Goal: Task Accomplishment & Management: Complete application form

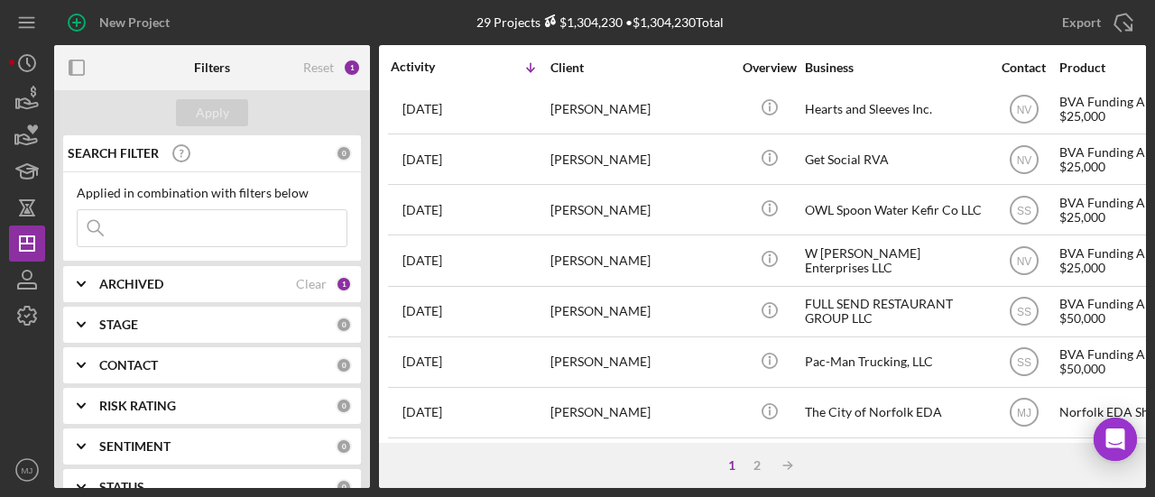
scroll to position [920, 0]
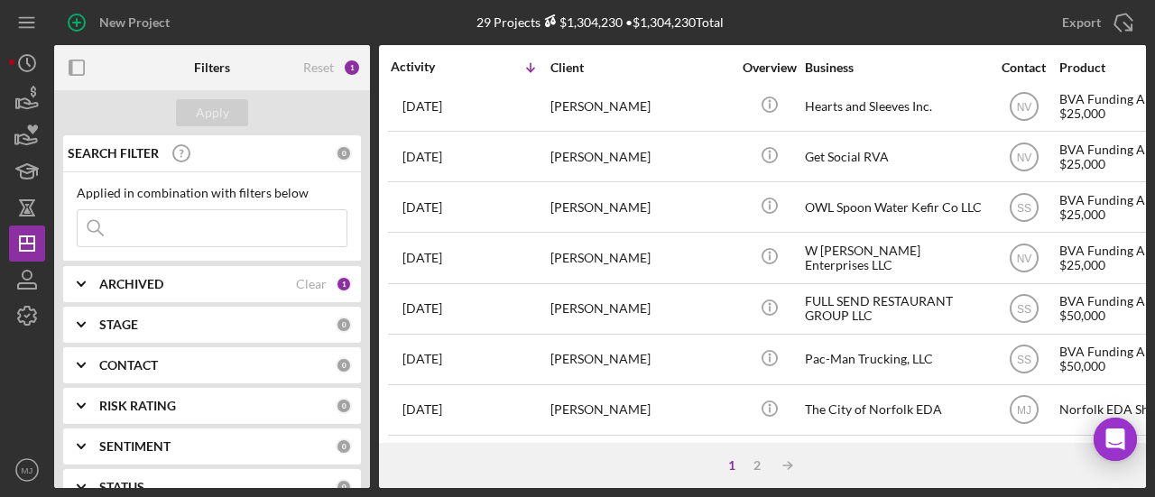
click at [830, 293] on div "FULL SEND RESTAURANT GROUP LLC" at bounding box center [895, 309] width 180 height 48
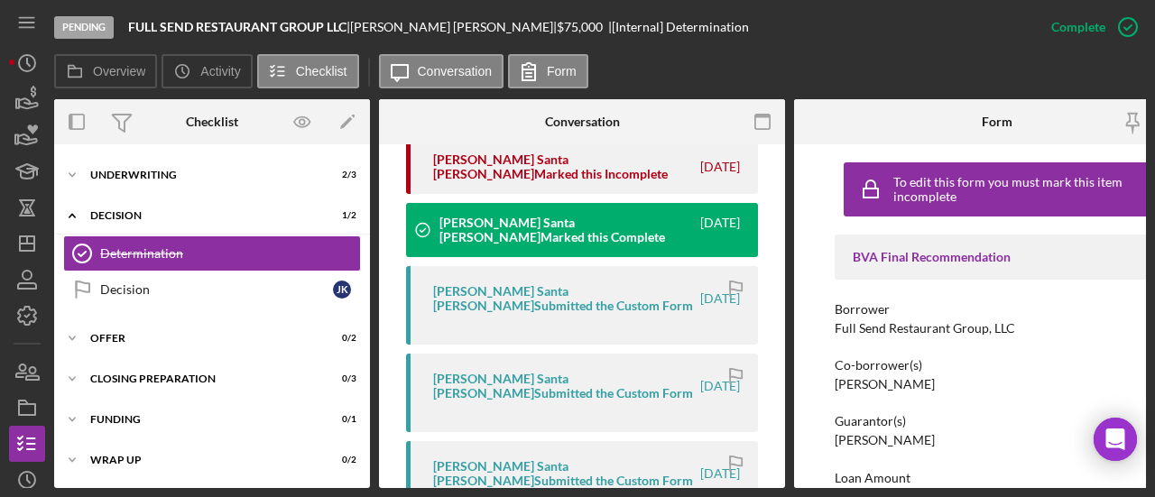
scroll to position [541, 0]
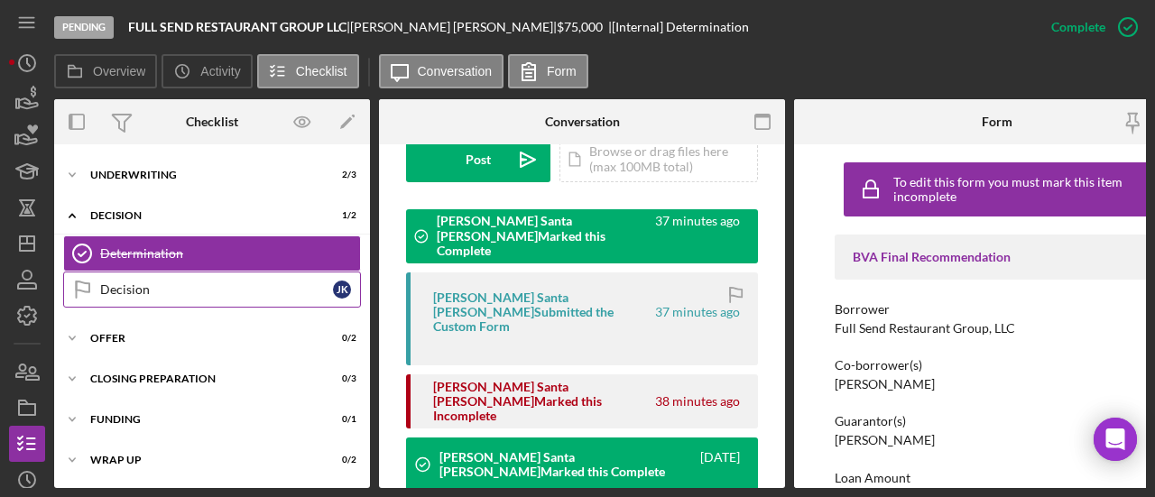
click at [220, 292] on link "Decision Decision J K" at bounding box center [212, 290] width 298 height 36
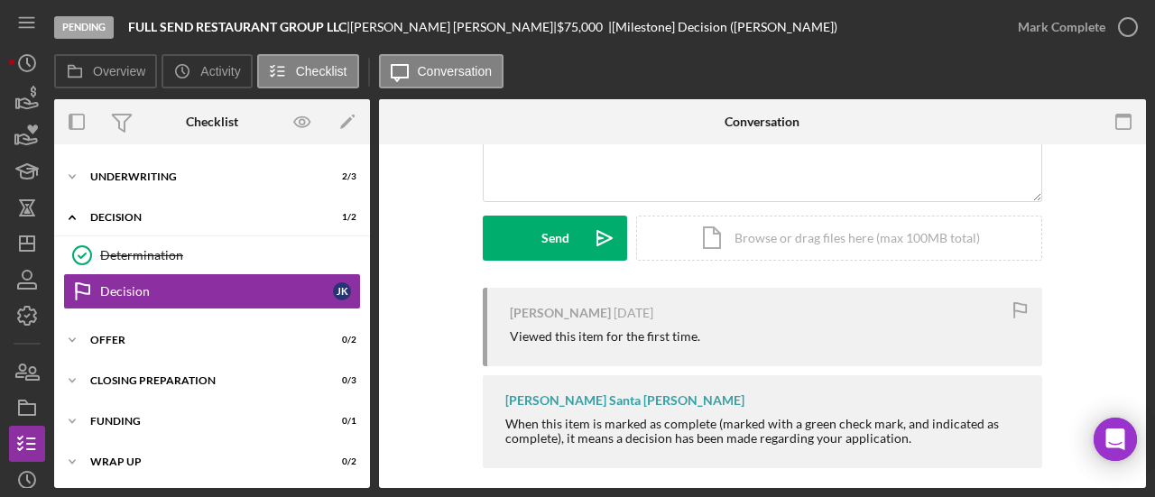
scroll to position [226, 0]
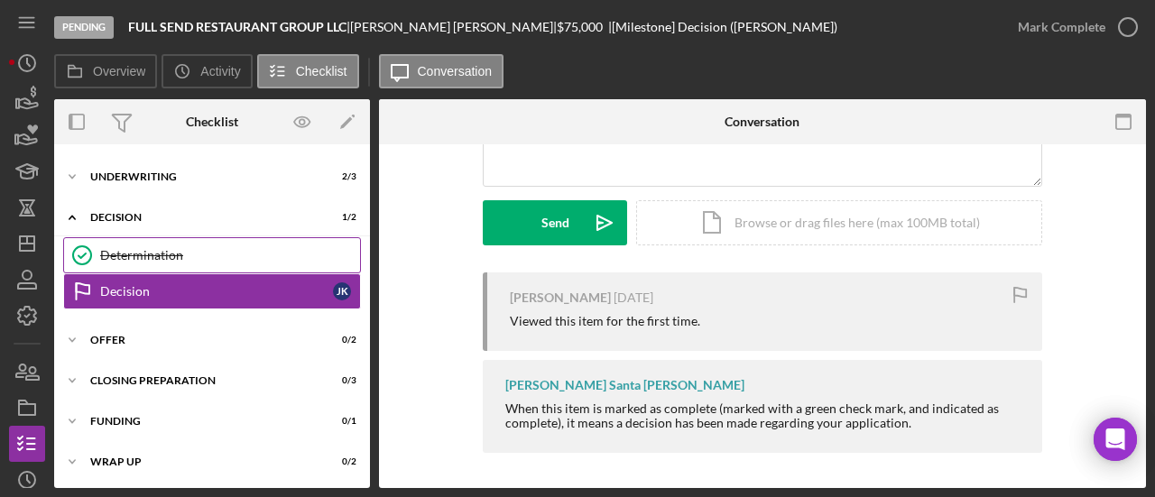
click at [189, 257] on div "Determination" at bounding box center [230, 255] width 260 height 14
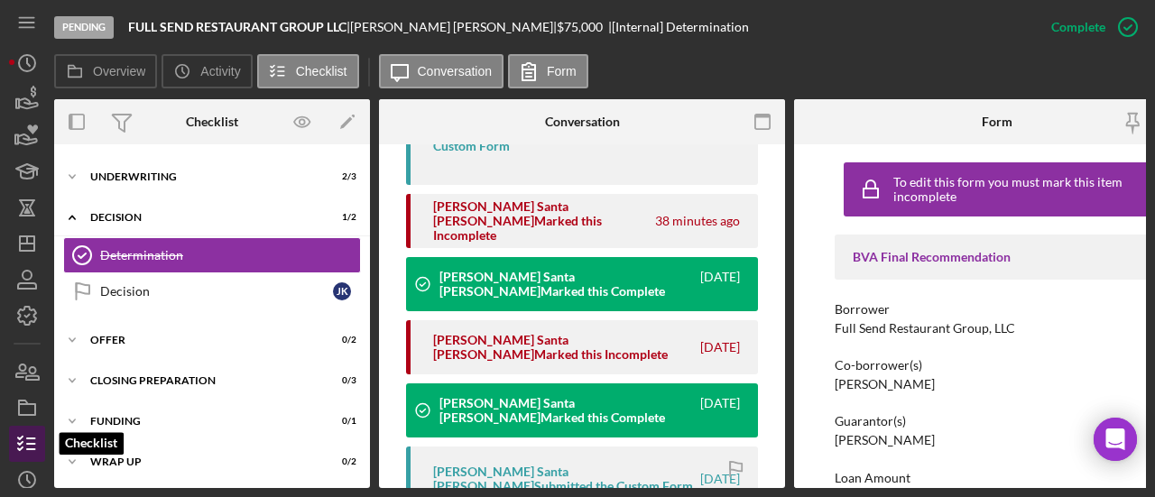
scroll to position [153, 0]
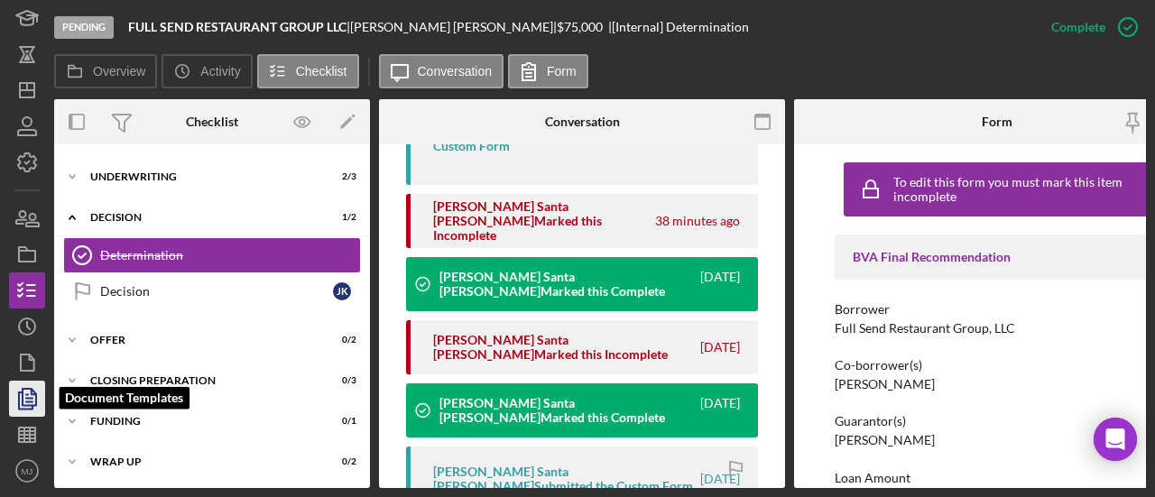
click at [20, 401] on icon "button" at bounding box center [27, 398] width 45 height 45
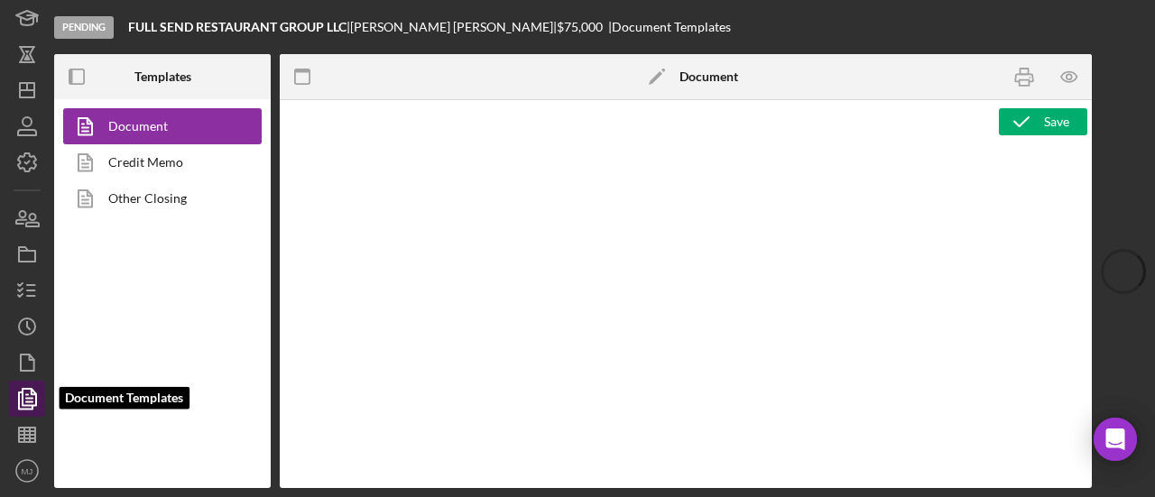
type textarea "<div style="font-family: Lato, sans-serif; font-size: 14px; margin-bottom: 20px…"
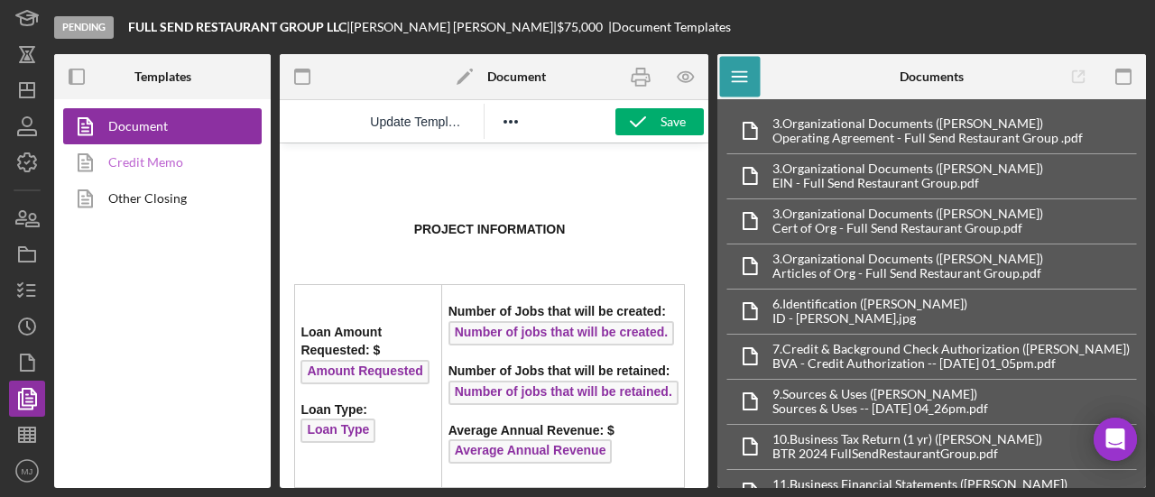
click at [144, 163] on link "Credit Memo" at bounding box center [157, 162] width 189 height 36
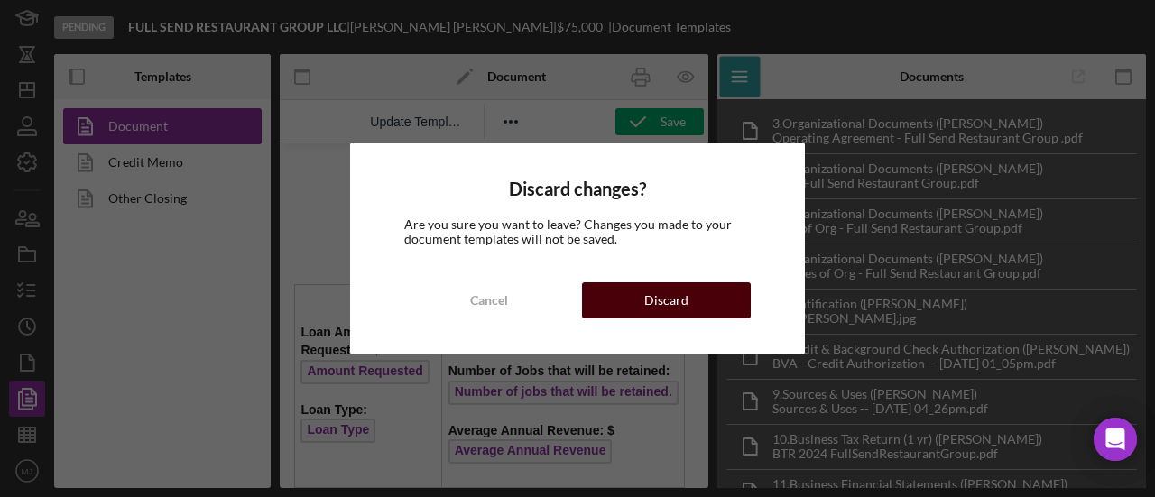
click at [651, 309] on div "Discard" at bounding box center [666, 300] width 44 height 36
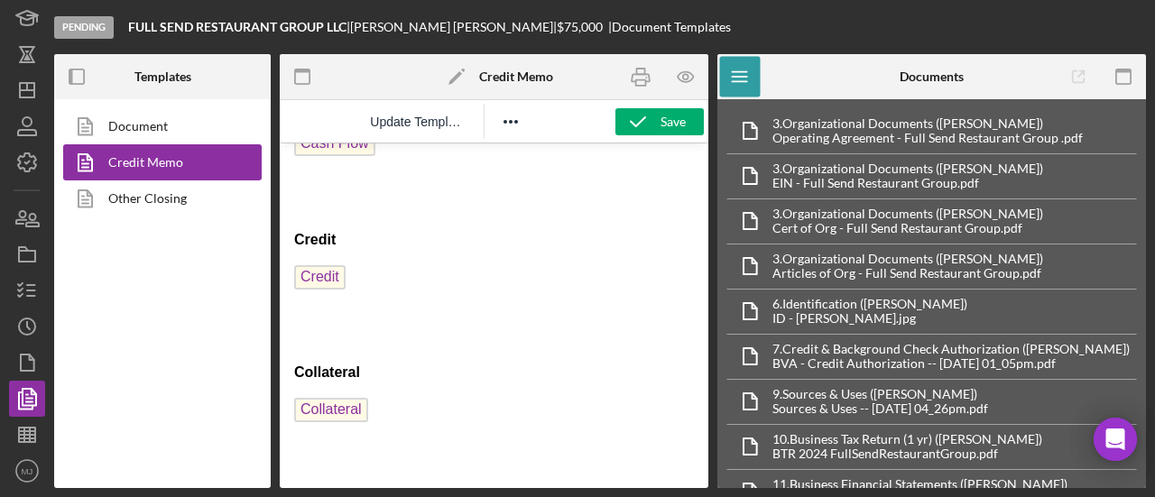
scroll to position [3375, 0]
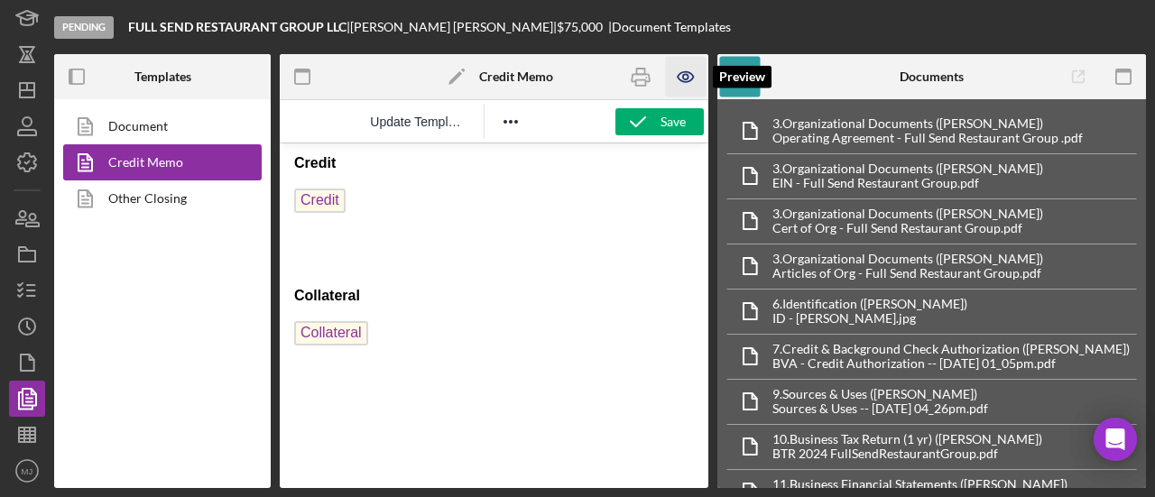
click at [677, 77] on icon "button" at bounding box center [685, 77] width 41 height 41
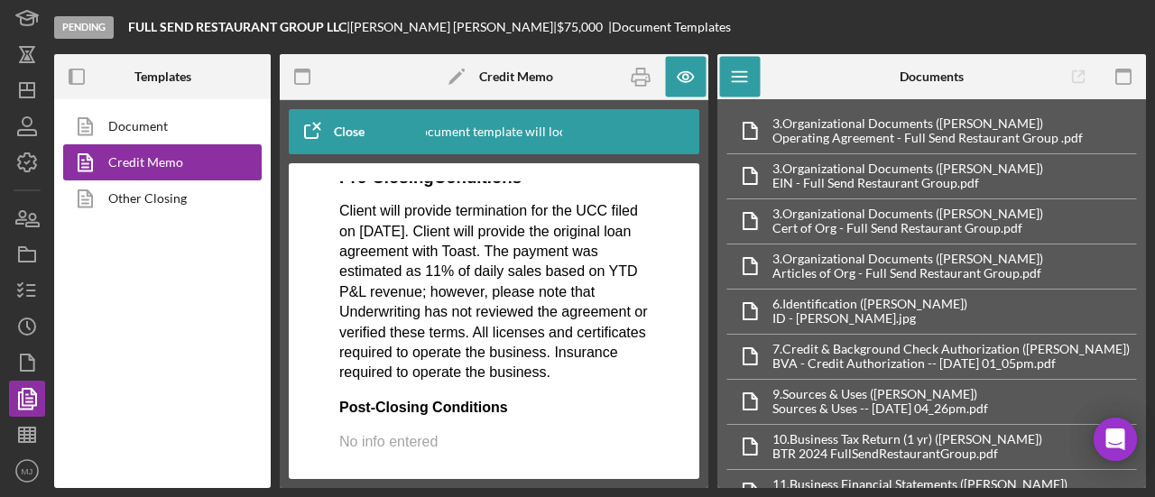
scroll to position [2436, 0]
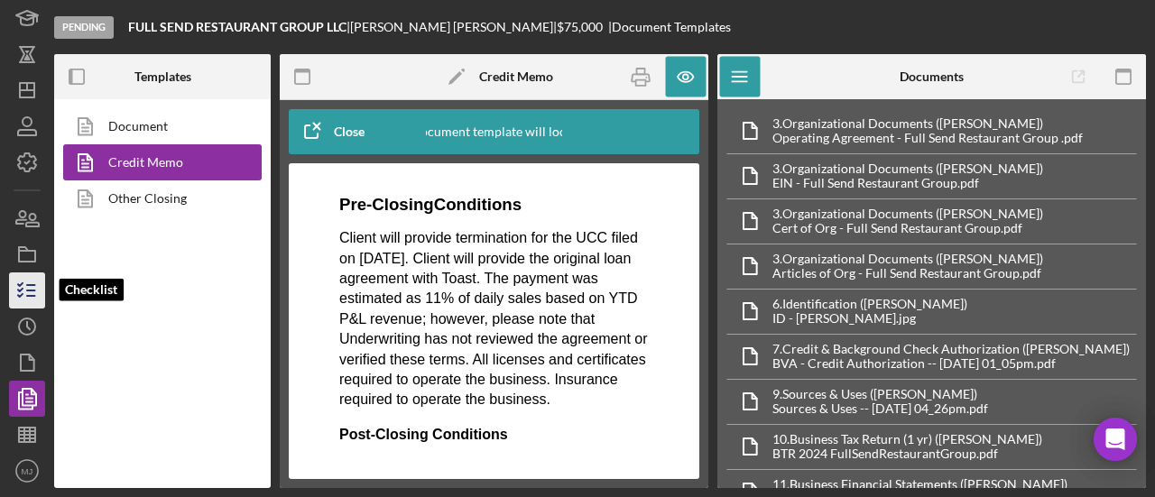
click at [38, 300] on icon "button" at bounding box center [27, 290] width 45 height 45
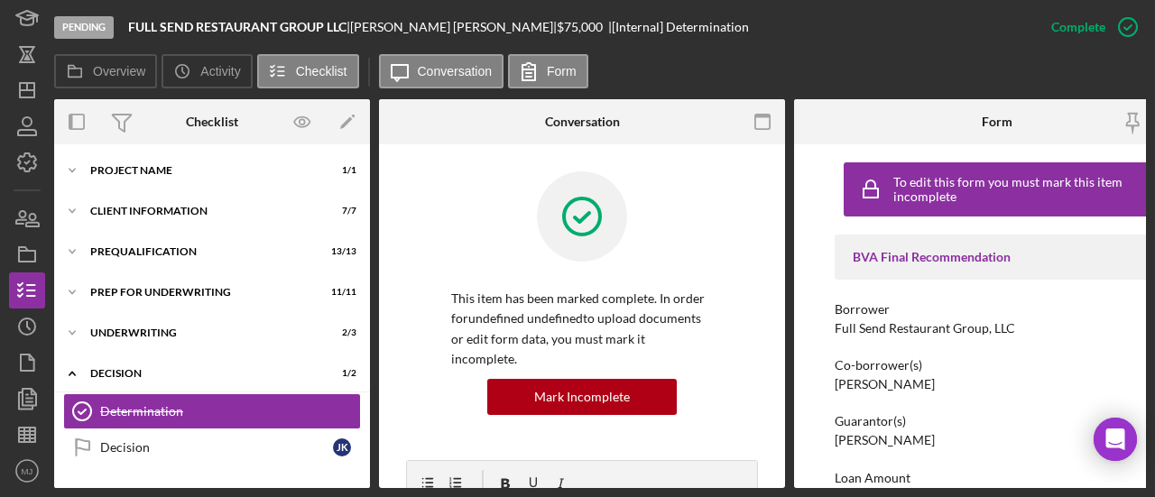
scroll to position [94, 0]
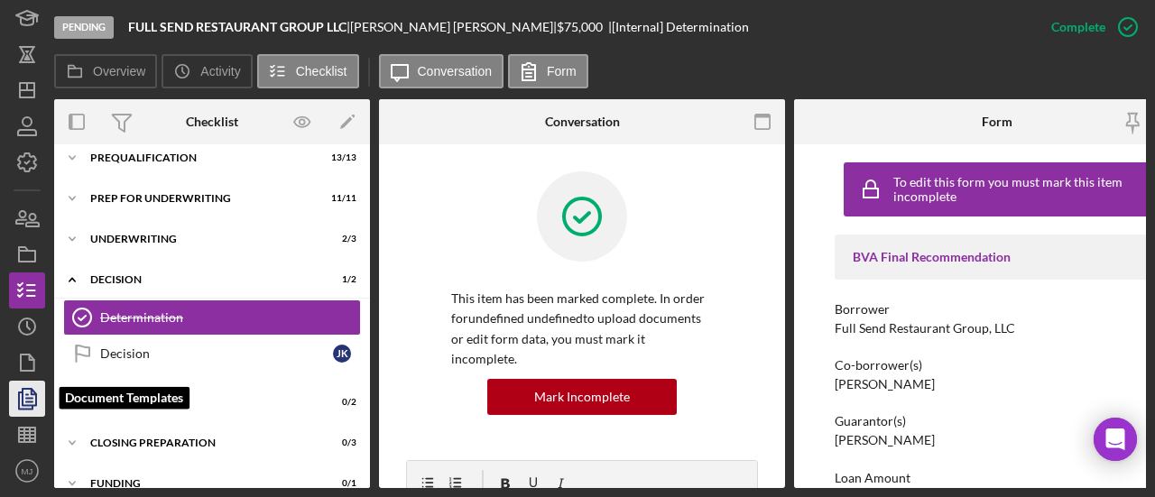
click at [20, 406] on icon "button" at bounding box center [27, 398] width 45 height 45
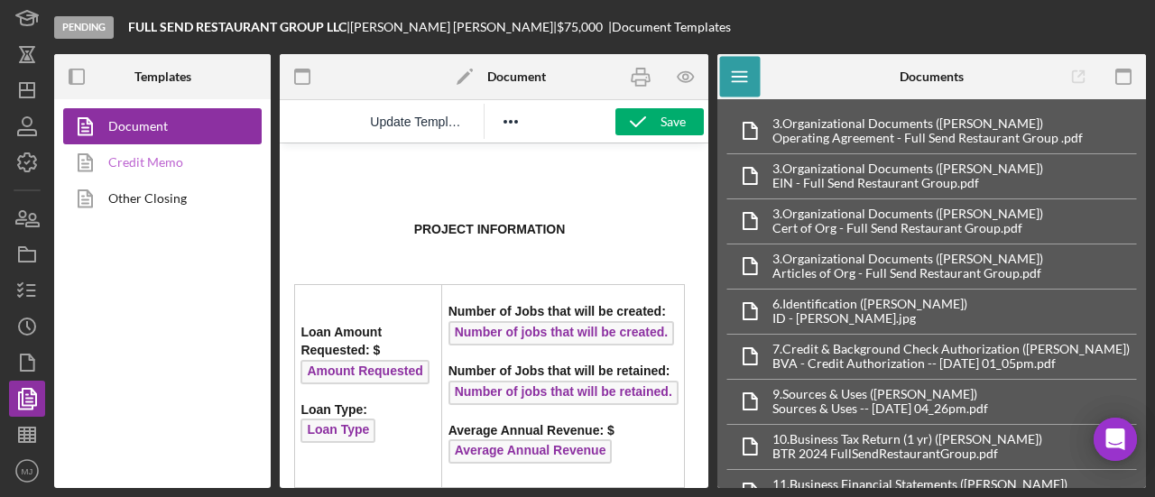
click at [117, 159] on link "Credit Memo" at bounding box center [157, 162] width 189 height 36
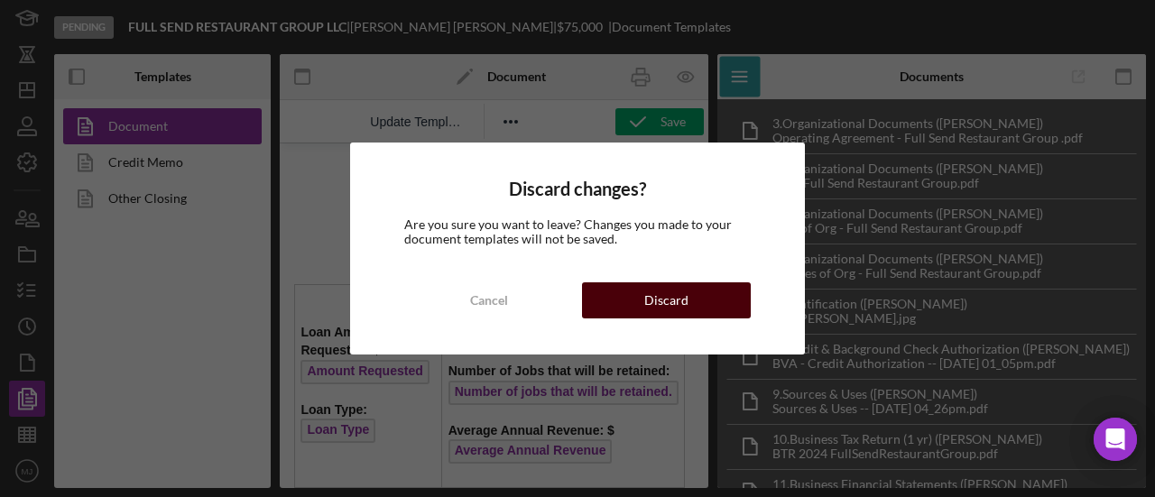
click at [654, 300] on div "Discard" at bounding box center [666, 300] width 44 height 36
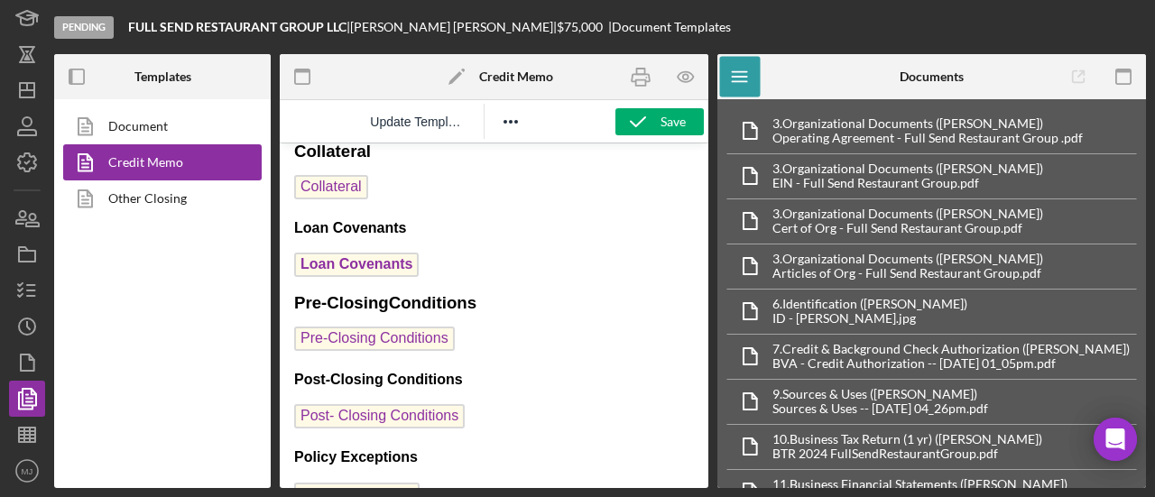
scroll to position [632, 0]
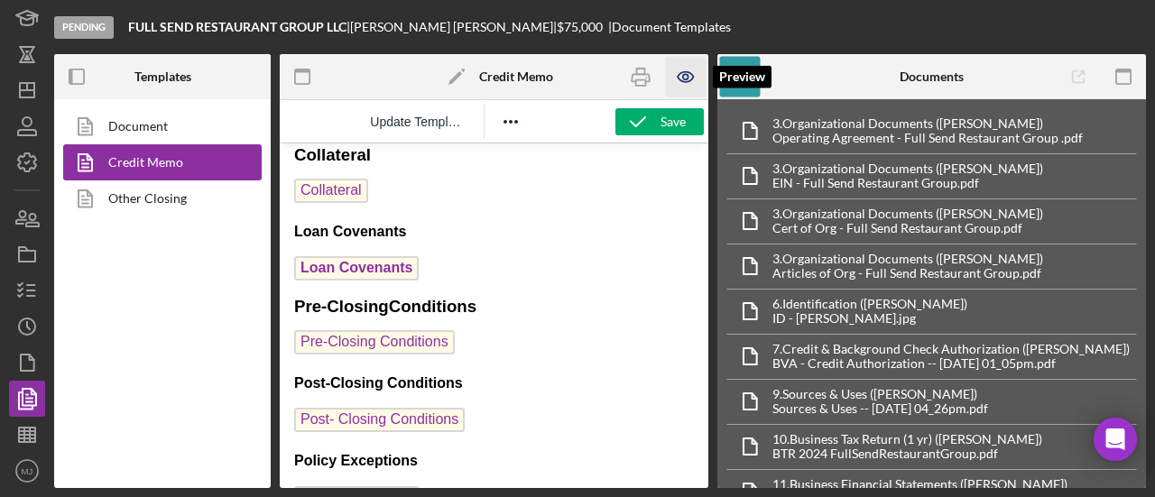
click at [687, 69] on icon "button" at bounding box center [685, 77] width 41 height 41
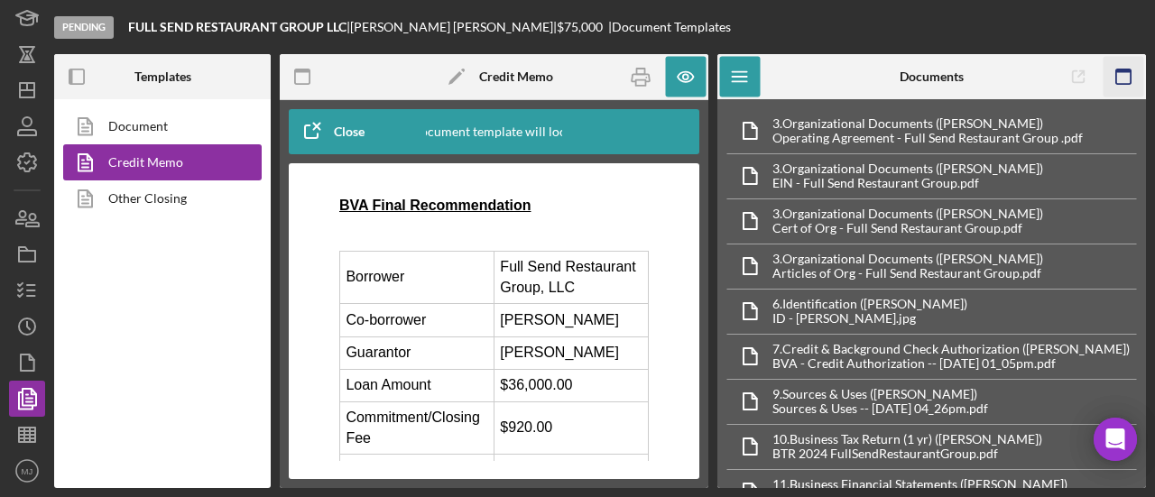
click at [1124, 68] on icon "button" at bounding box center [1123, 77] width 41 height 41
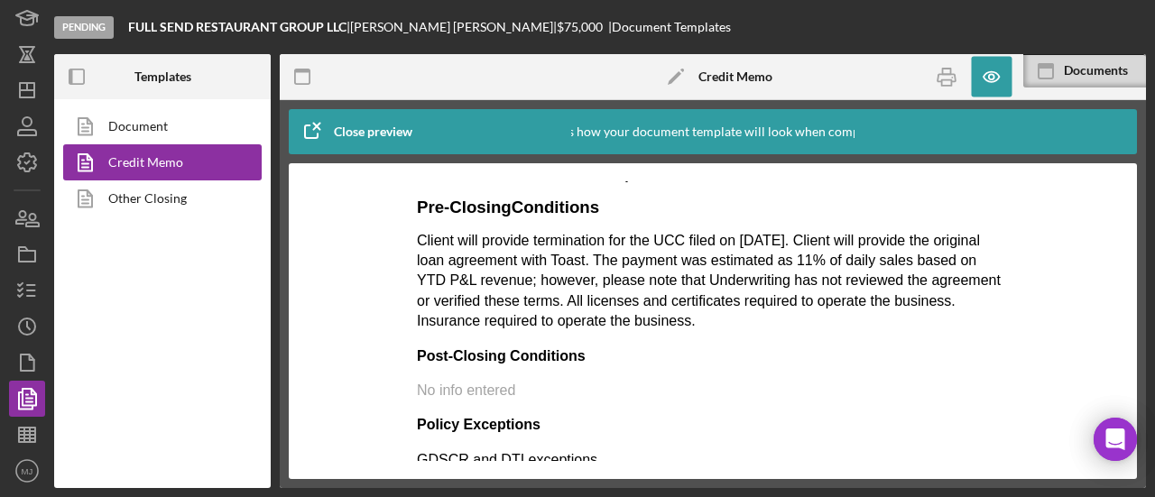
scroll to position [1444, 0]
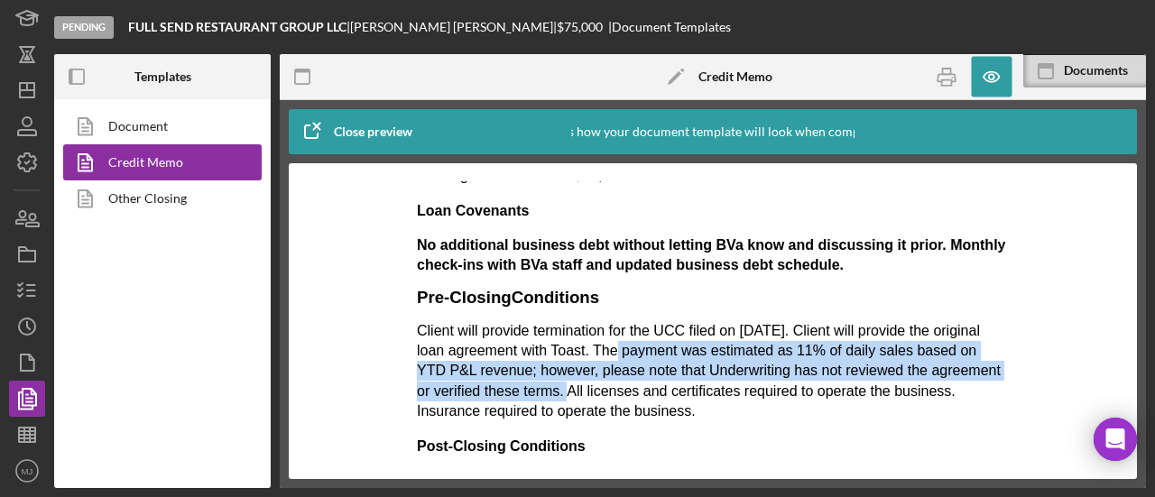
drag, startPoint x: 650, startPoint y: 346, endPoint x: 632, endPoint y: 392, distance: 48.6
click at [632, 392] on p "Client will provide termination for the UCC filed on 01/28/25. Client will prov…" at bounding box center [713, 371] width 592 height 101
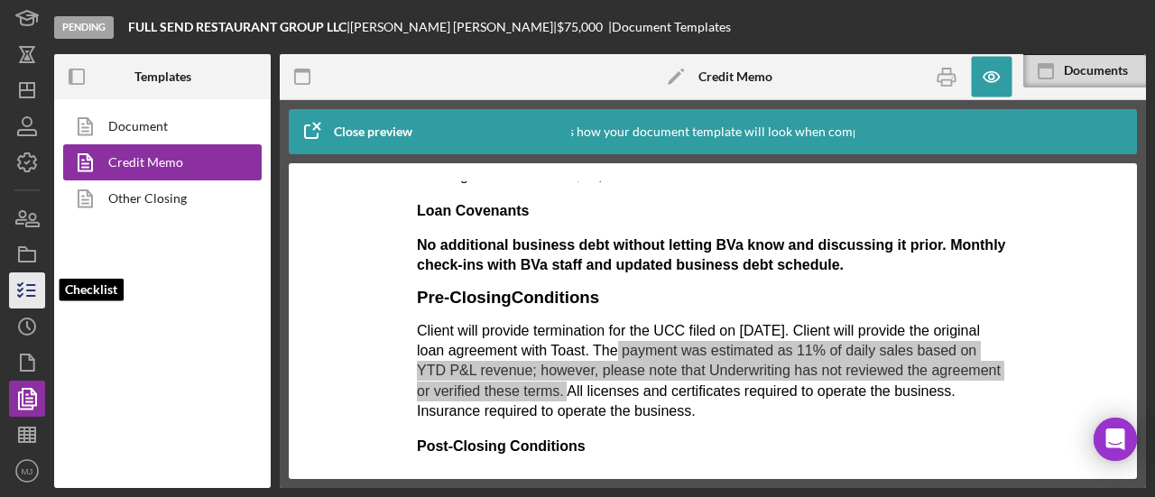
click at [23, 292] on icon "button" at bounding box center [27, 290] width 45 height 45
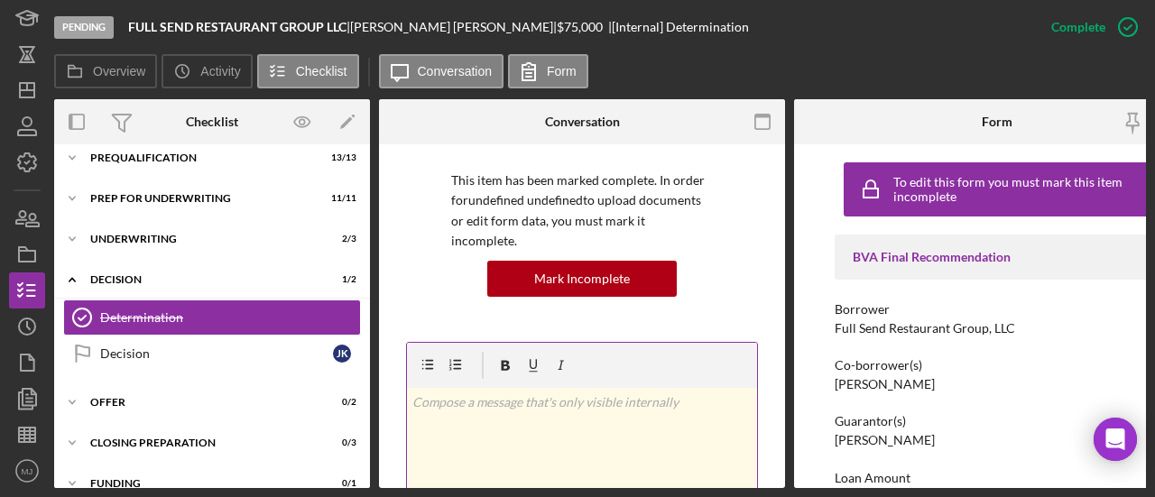
scroll to position [180, 0]
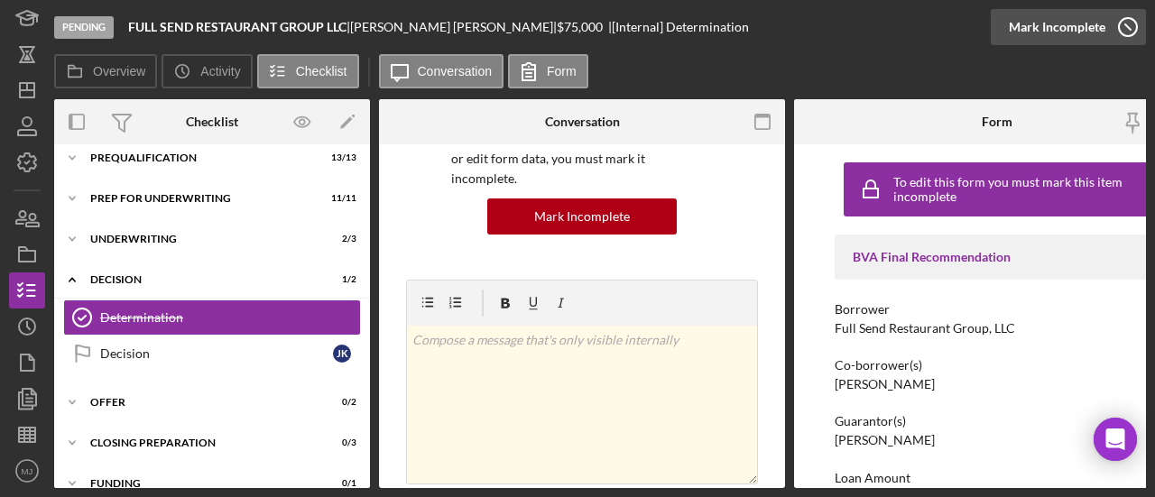
click at [1106, 32] on icon "button" at bounding box center [1127, 27] width 45 height 45
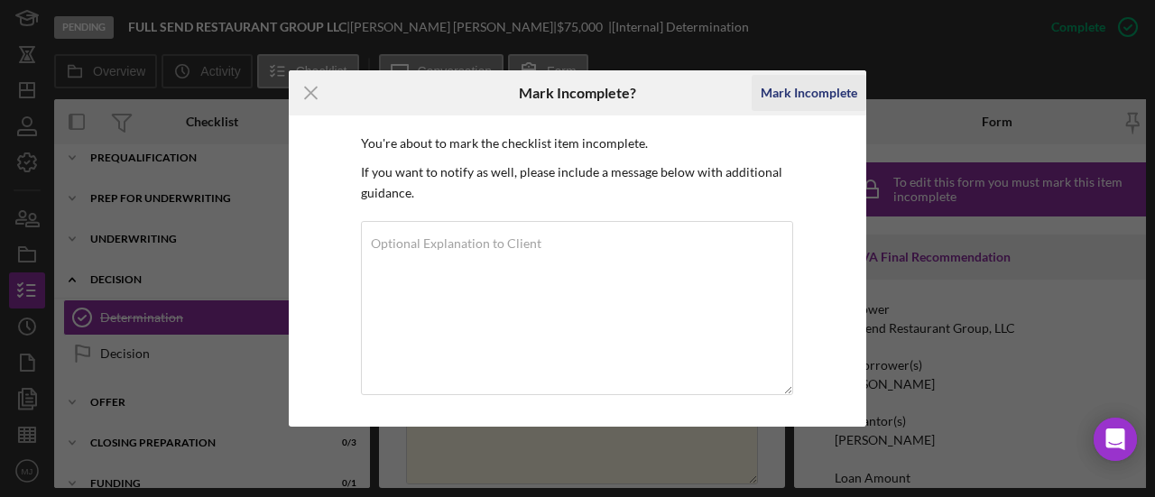
click at [852, 88] on div "Mark Incomplete" at bounding box center [809, 93] width 97 height 36
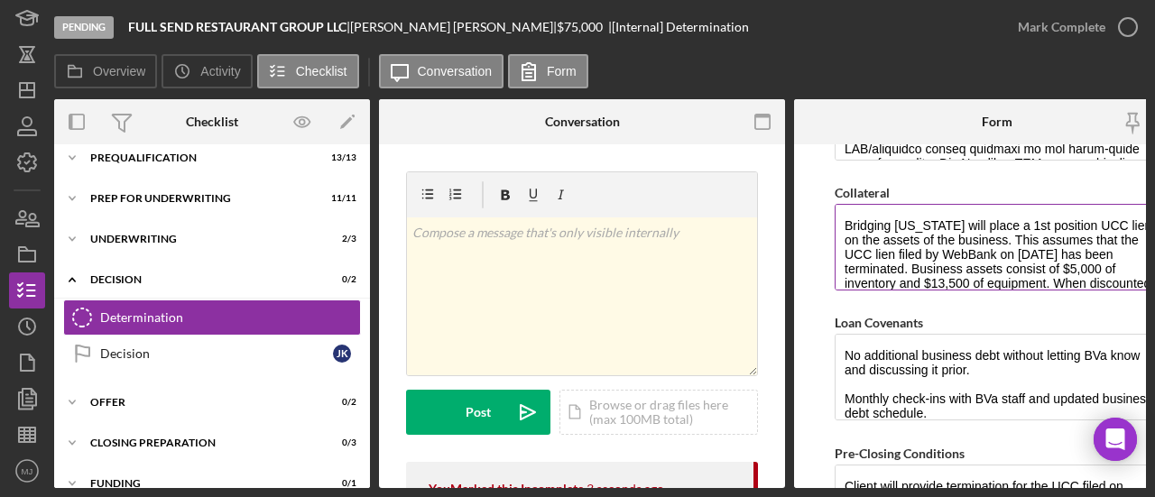
scroll to position [1263, 0]
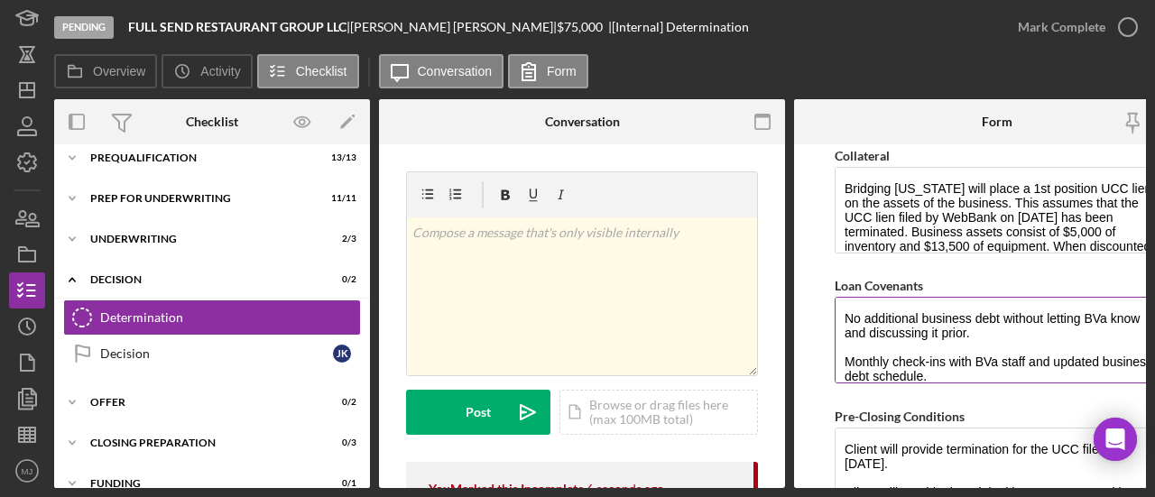
click at [931, 364] on textarea "No additional business debt without letting BVa know and discussing it prior. M…" at bounding box center [997, 340] width 325 height 87
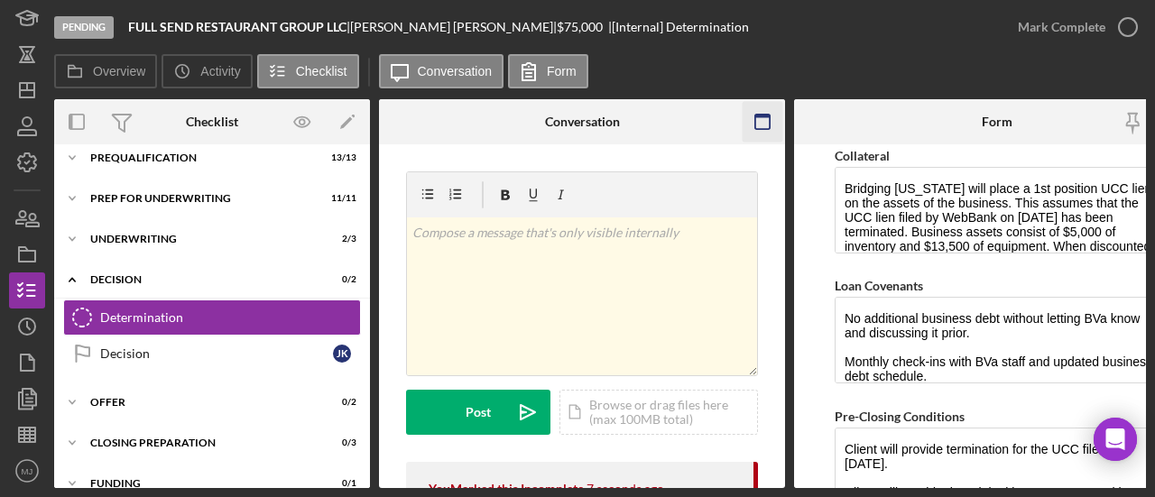
click at [771, 115] on icon "button" at bounding box center [763, 122] width 41 height 41
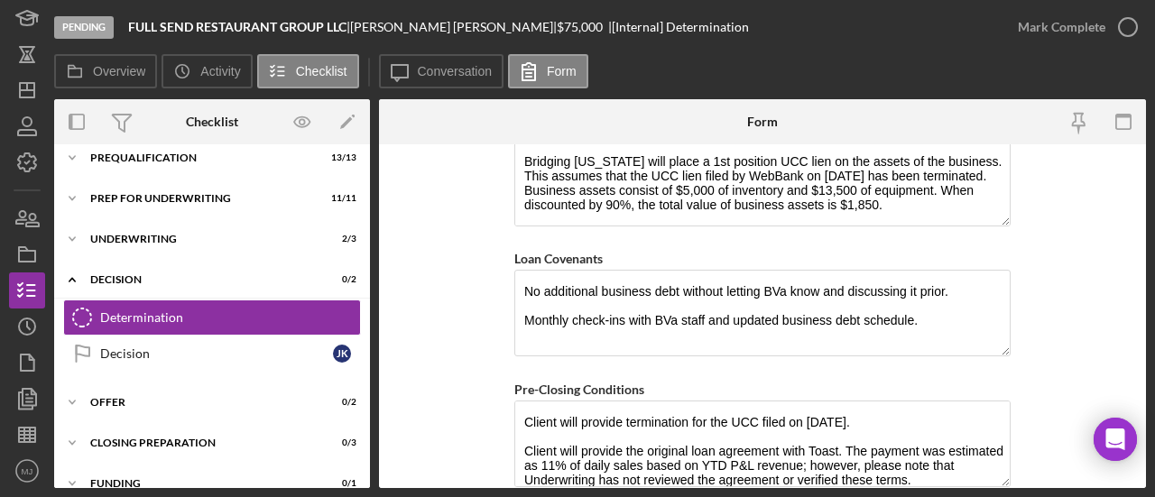
scroll to position [1236, 0]
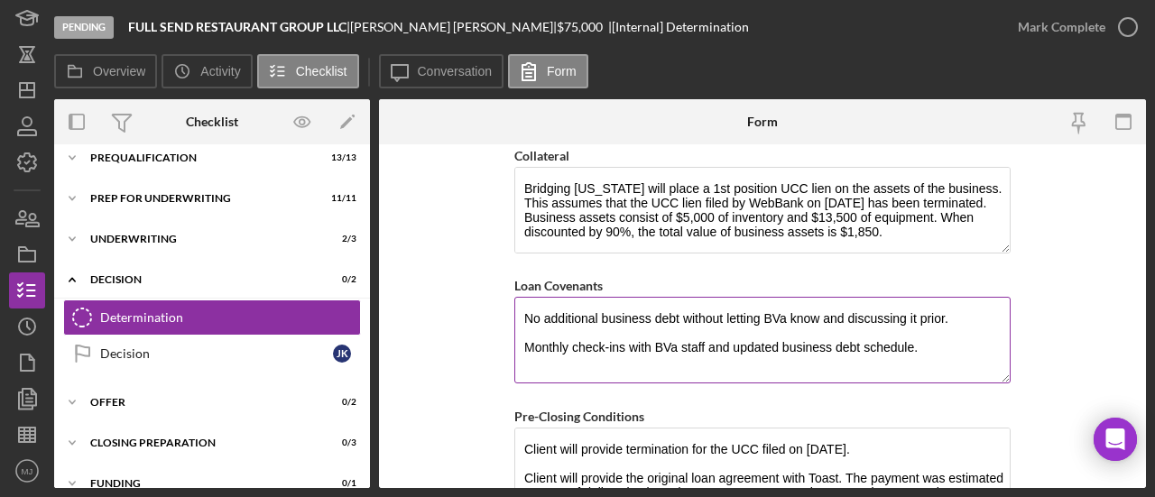
click at [957, 322] on textarea "No additional business debt without letting BVa know and discussing it prior. M…" at bounding box center [762, 340] width 496 height 87
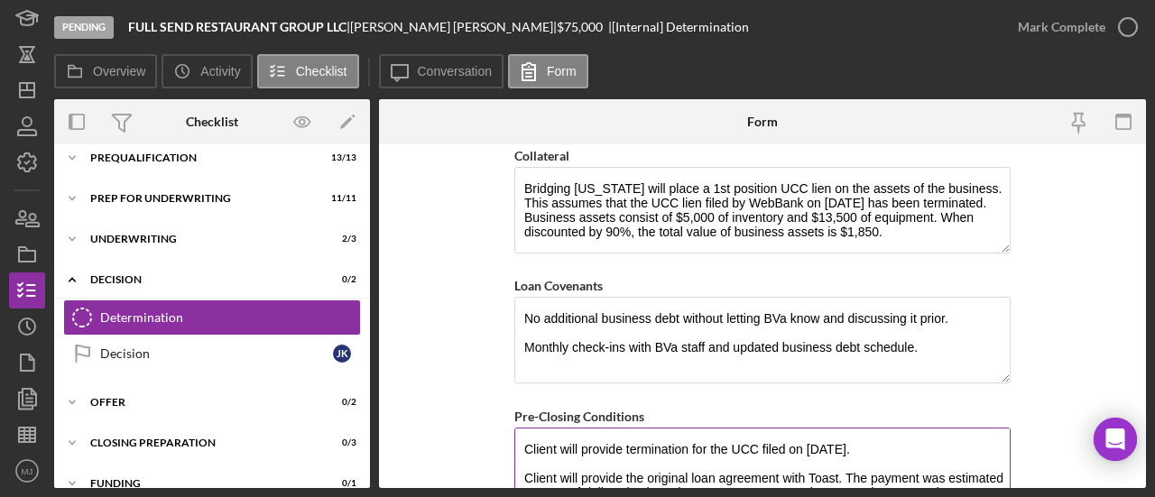
click at [650, 449] on textarea "Client will provide termination for the UCC filed on 01/28/25. Client will prov…" at bounding box center [762, 471] width 496 height 87
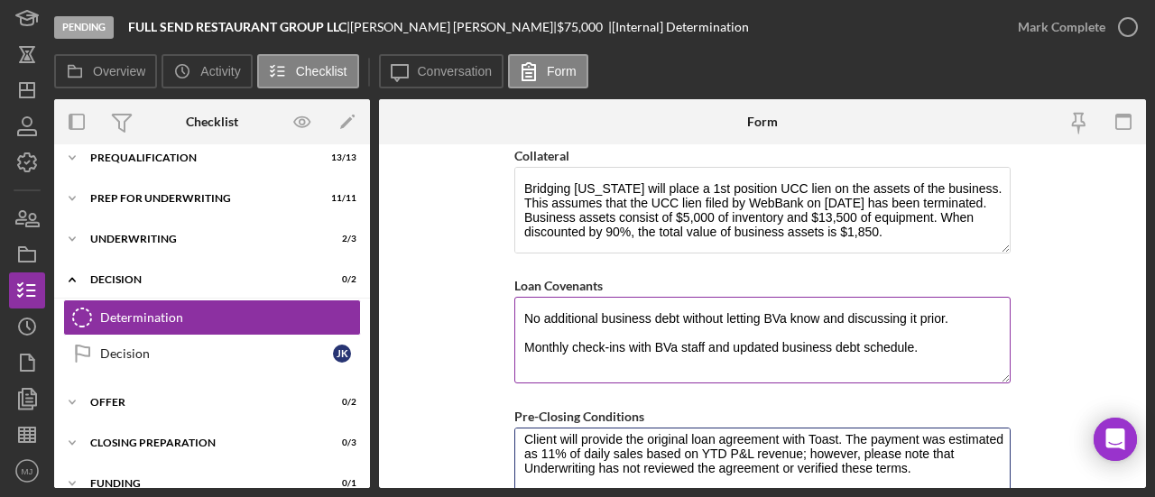
scroll to position [11, 0]
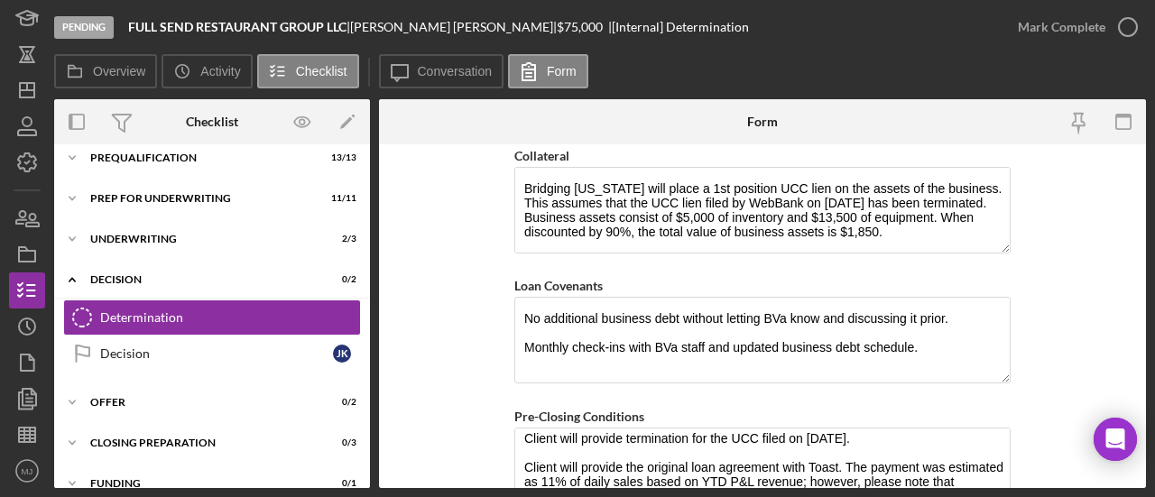
click at [465, 345] on form "BVA Final Recommendation Borrower Full Send Restaurant Group, LLC Co-borrower(s…" at bounding box center [762, 316] width 767 height 344
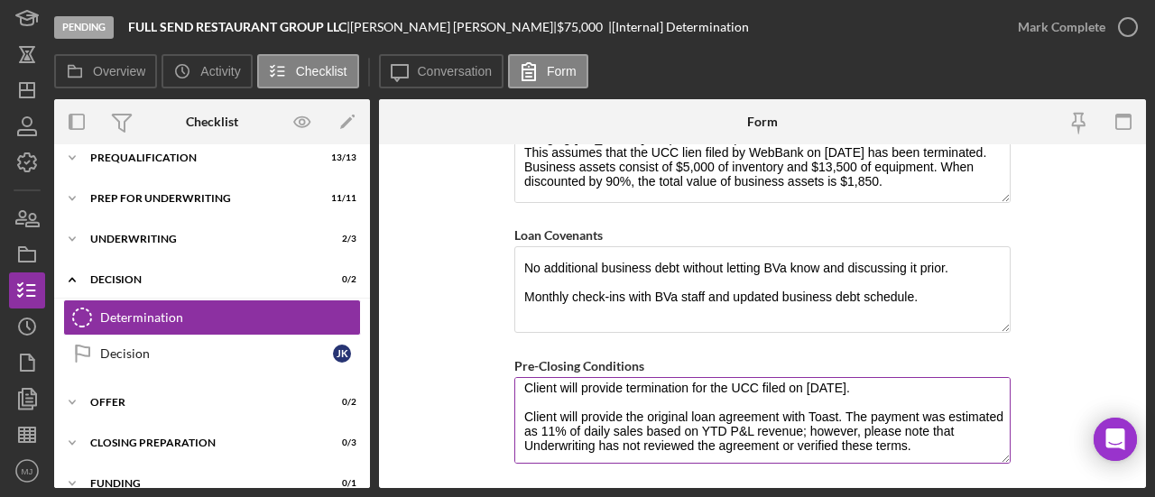
scroll to position [1326, 0]
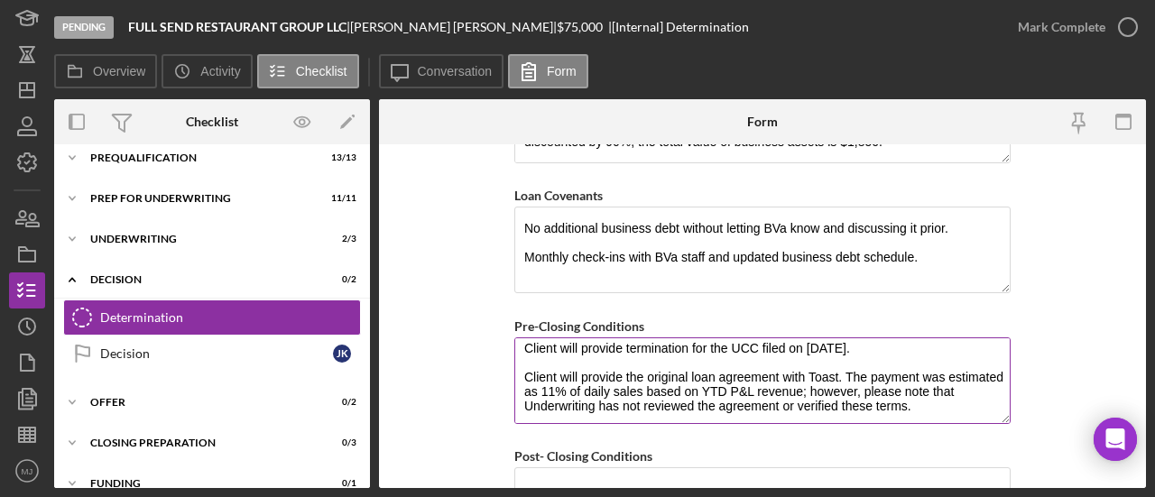
click at [669, 373] on textarea "Client will provide termination for the UCC filed on 01/28/25. Client will prov…" at bounding box center [762, 380] width 496 height 87
drag, startPoint x: 836, startPoint y: 365, endPoint x: 942, endPoint y: 402, distance: 112.7
click at [942, 402] on textarea "Client will provide termination for the UCC filed on 01/28/25. Client will prov…" at bounding box center [762, 380] width 496 height 87
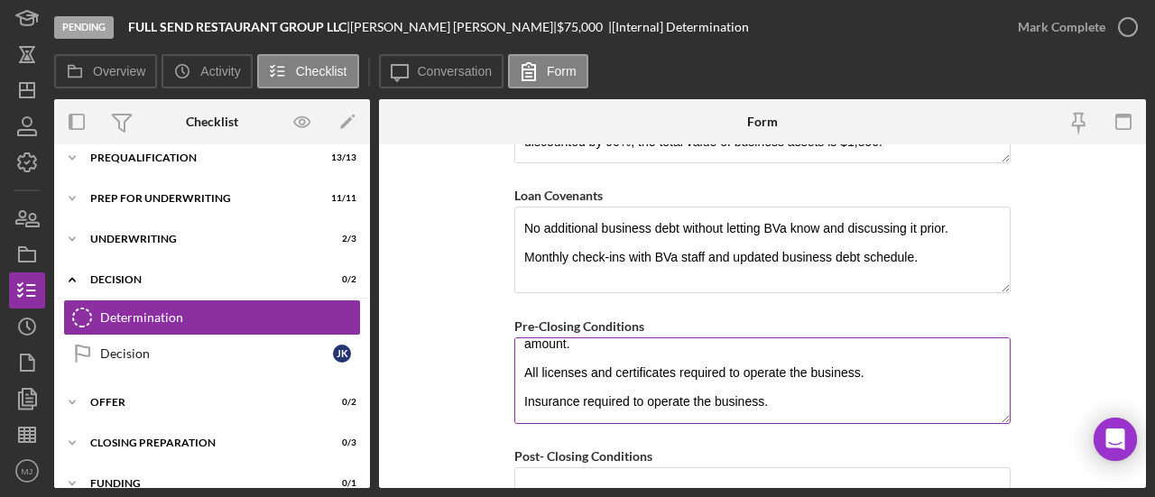
scroll to position [0, 0]
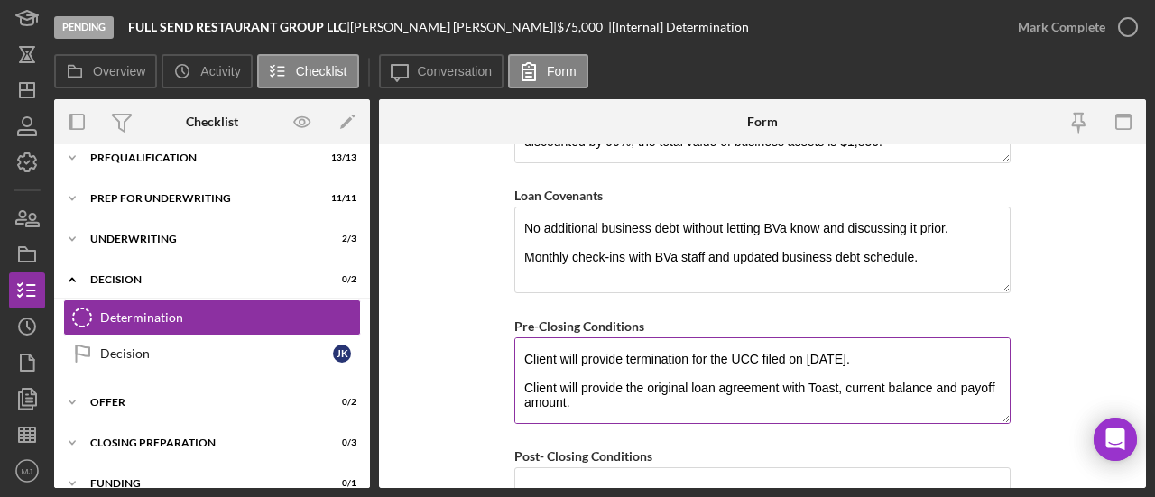
drag, startPoint x: 935, startPoint y: 378, endPoint x: 888, endPoint y: 377, distance: 46.9
click at [888, 377] on textarea "Client will provide termination for the UCC filed on 01/28/25. Client will prov…" at bounding box center [762, 380] width 496 height 87
click at [905, 373] on textarea "Client will provide termination for the UCC filed on 01/28/25. Client will prov…" at bounding box center [762, 380] width 496 height 87
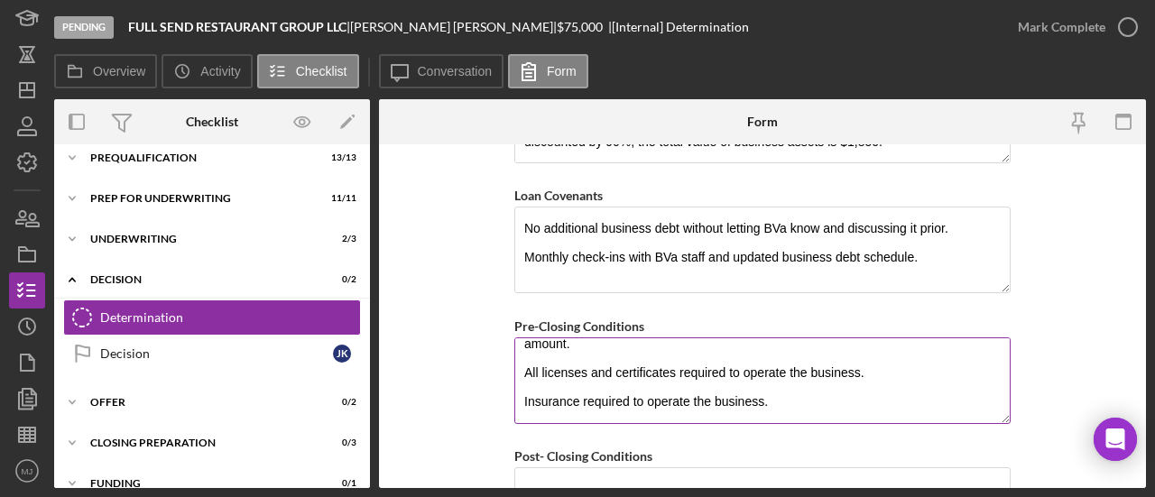
scroll to position [87, 0]
click at [518, 365] on textarea "Client will provide termination for the UCC filed on 01/28/25. Client will prov…" at bounding box center [762, 380] width 496 height 87
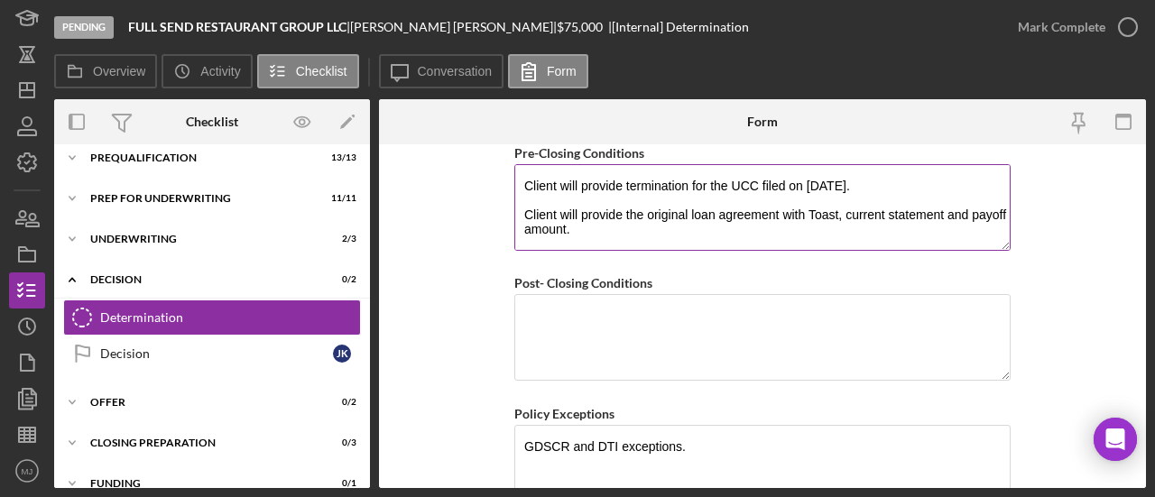
scroll to position [1579, 0]
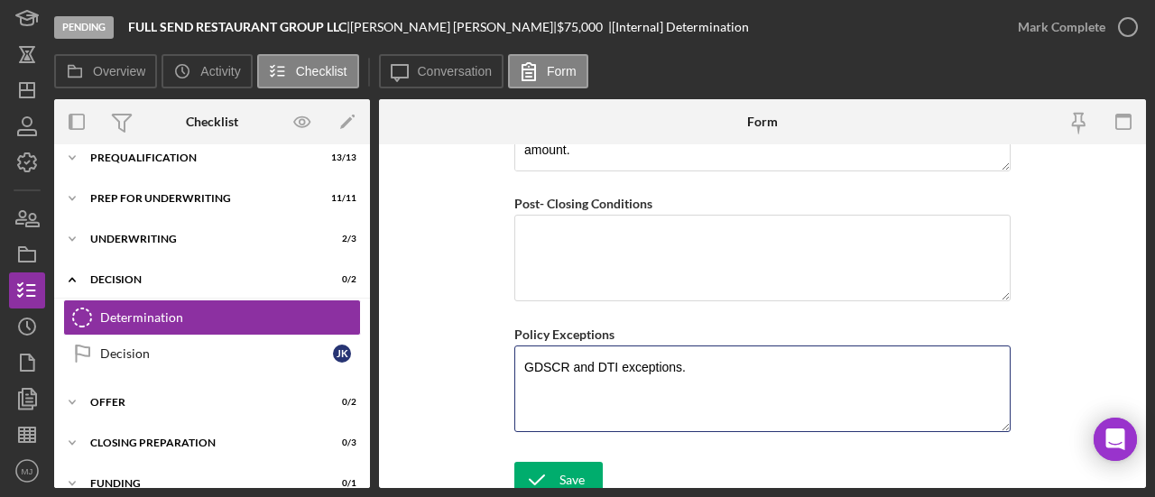
drag, startPoint x: 687, startPoint y: 353, endPoint x: 500, endPoint y: 364, distance: 187.1
click at [500, 364] on form "BVA Final Recommendation Borrower Full Send Restaurant Group, LLC Co-borrower(s…" at bounding box center [762, 316] width 767 height 344
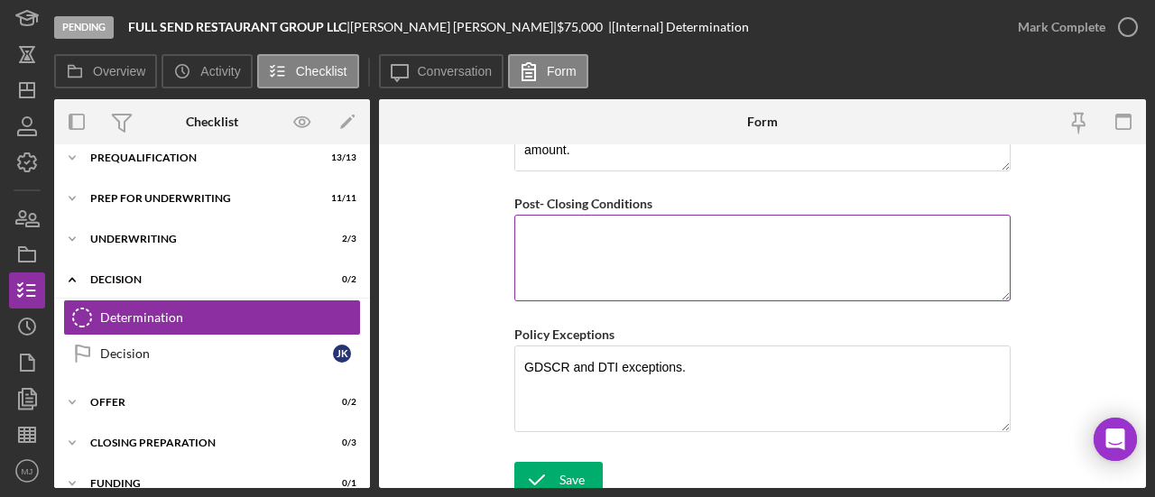
click at [647, 249] on textarea "Post- Closing Conditions" at bounding box center [762, 258] width 496 height 87
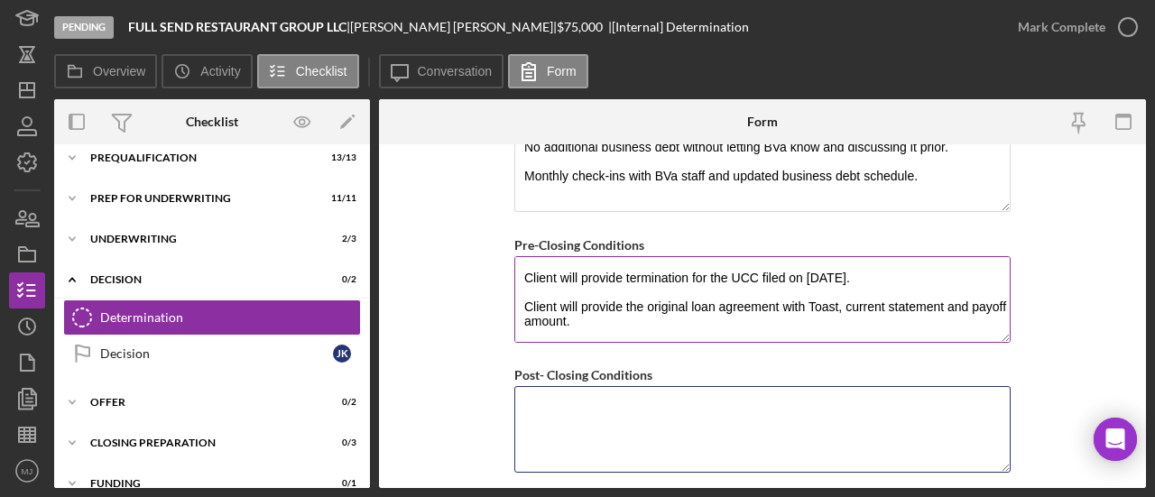
scroll to position [1399, 0]
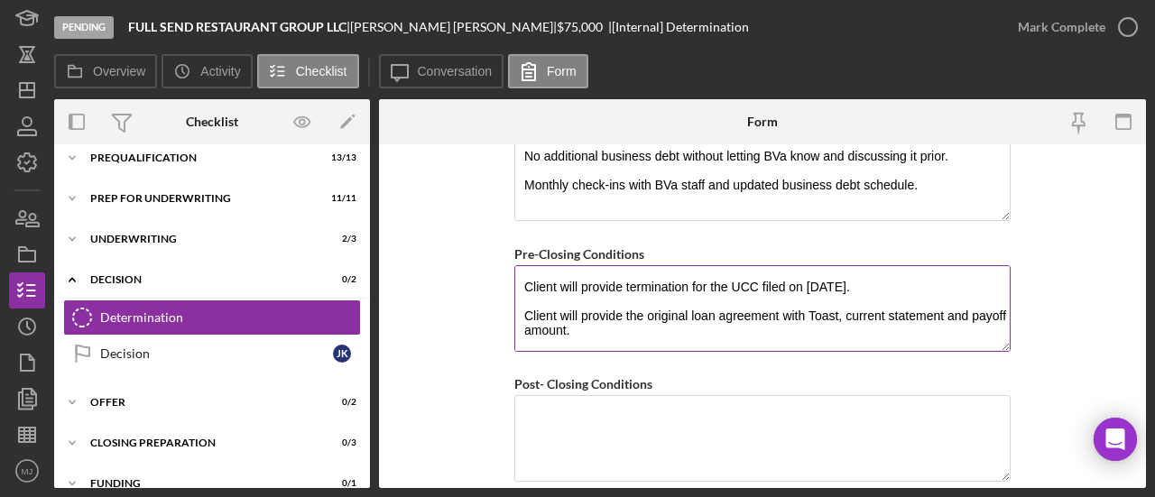
drag, startPoint x: 627, startPoint y: 321, endPoint x: 559, endPoint y: 322, distance: 67.7
click at [559, 322] on textarea "Client will provide termination for the UCC filed on 01/28/25. Client will prov…" at bounding box center [762, 308] width 496 height 87
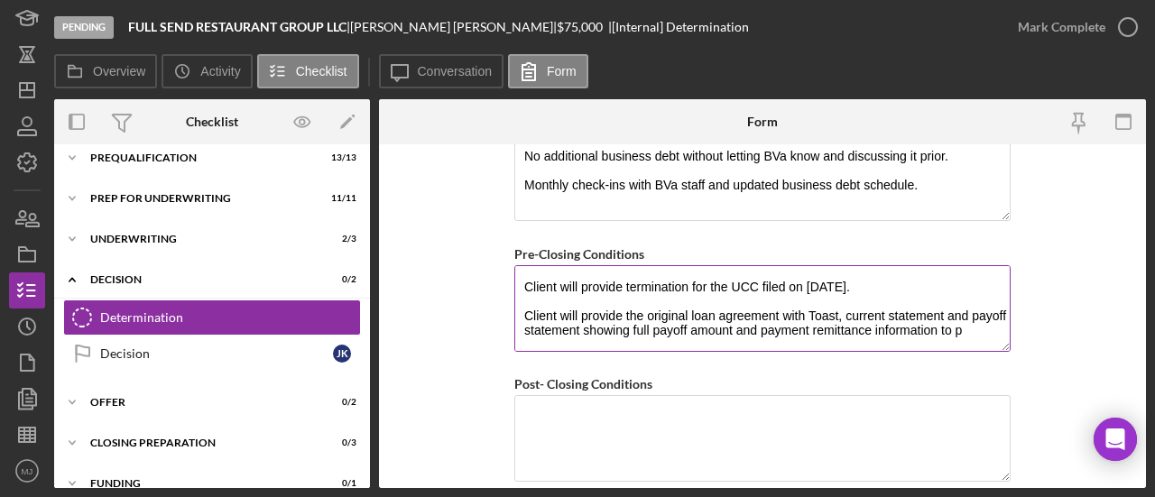
scroll to position [0, 0]
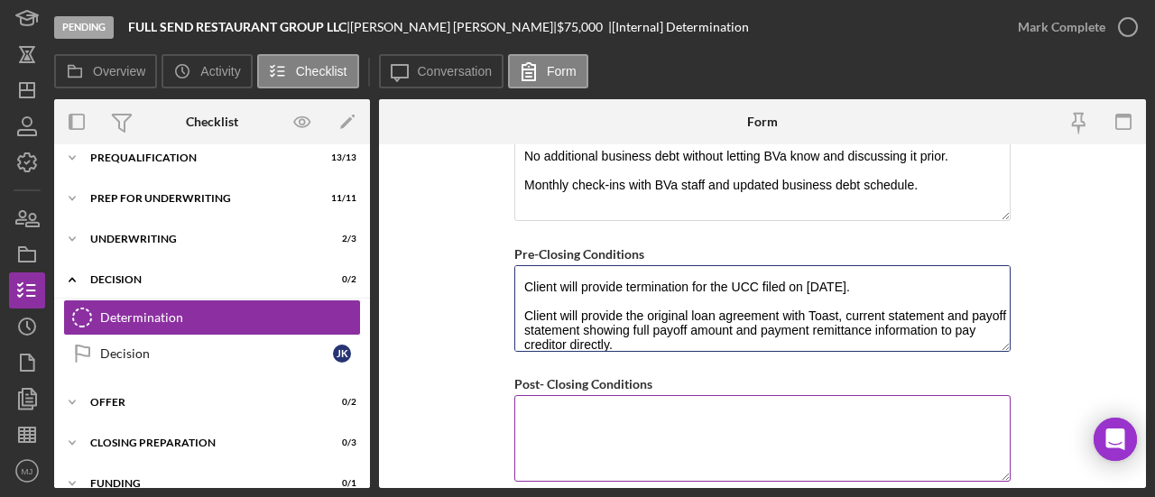
type textarea "Client will provide termination for the UCC filed on [DATE]. Client will provid…"
click at [552, 423] on textarea "Post- Closing Conditions" at bounding box center [762, 438] width 496 height 87
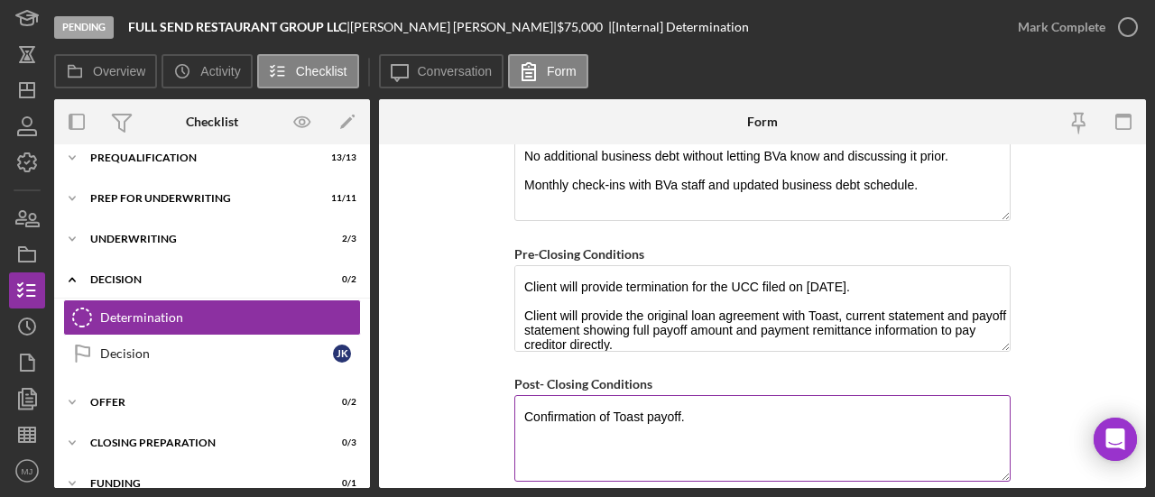
scroll to position [1579, 0]
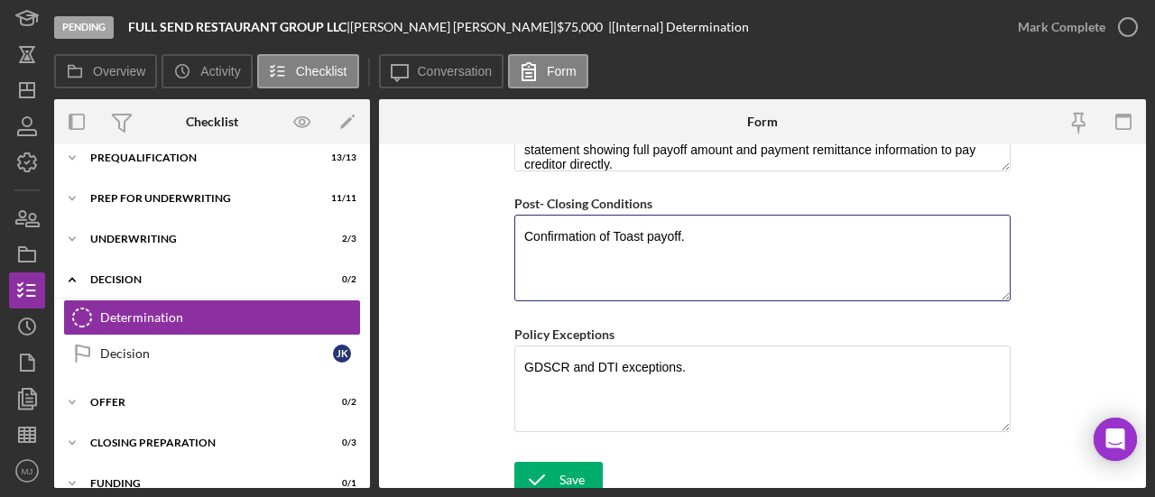
type textarea "Confirmation of Toast payoff."
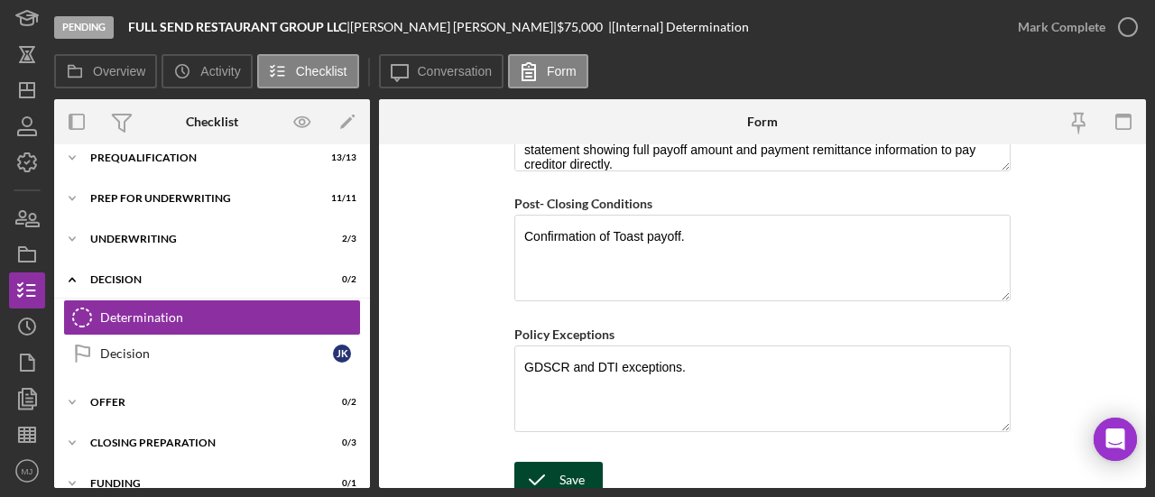
click at [584, 468] on button "Save" at bounding box center [558, 480] width 88 height 36
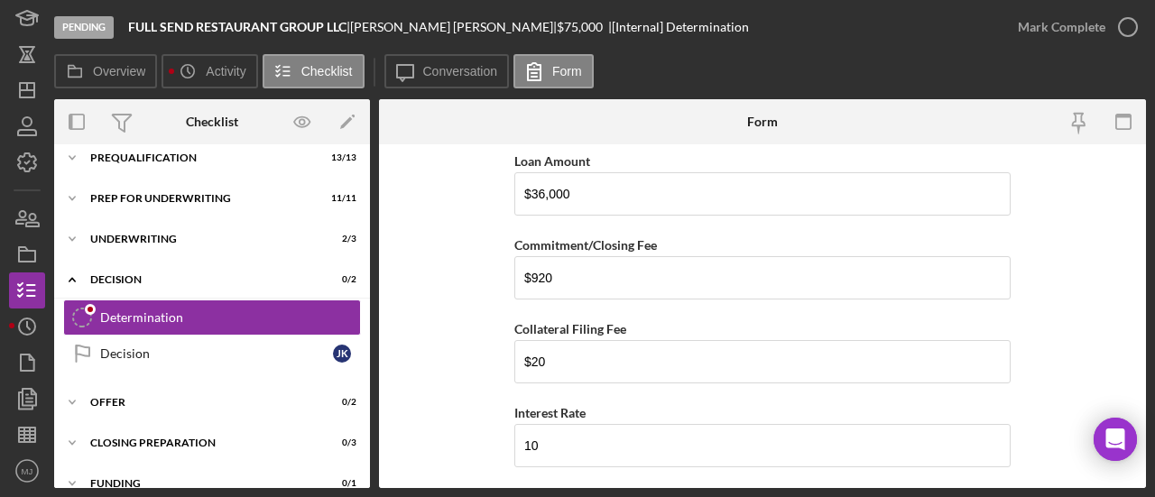
scroll to position [451, 0]
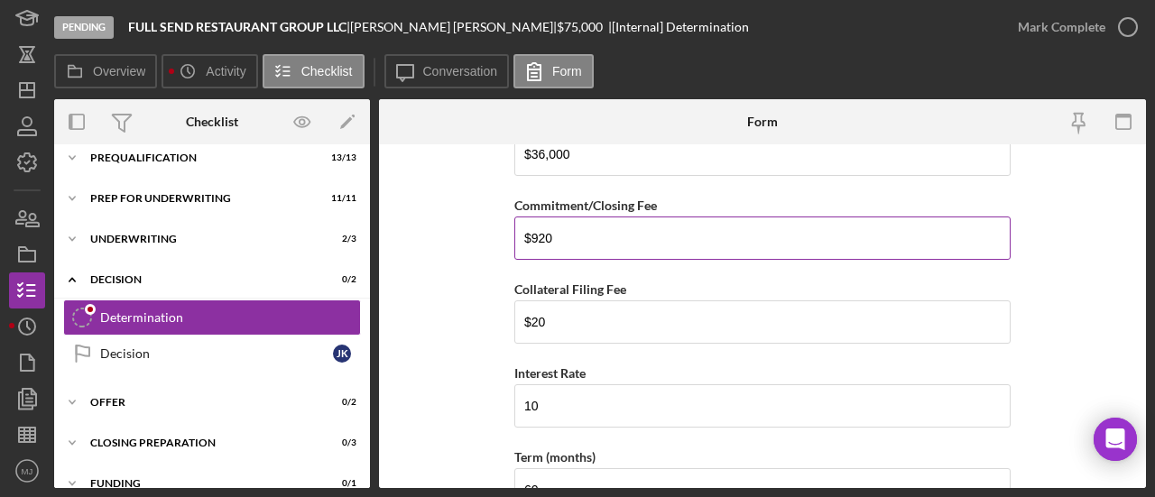
click at [590, 244] on input "$920" at bounding box center [762, 238] width 496 height 43
type input "$900"
click at [474, 291] on form "BVA Final Recommendation Borrower Full Send Restaurant Group, LLC Co-borrower(s…" at bounding box center [762, 316] width 767 height 344
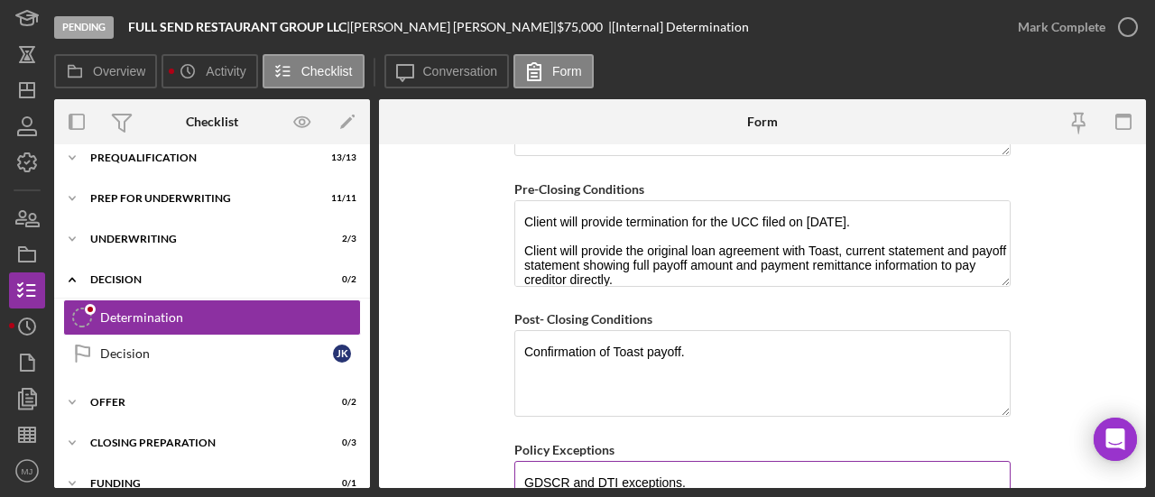
scroll to position [1579, 0]
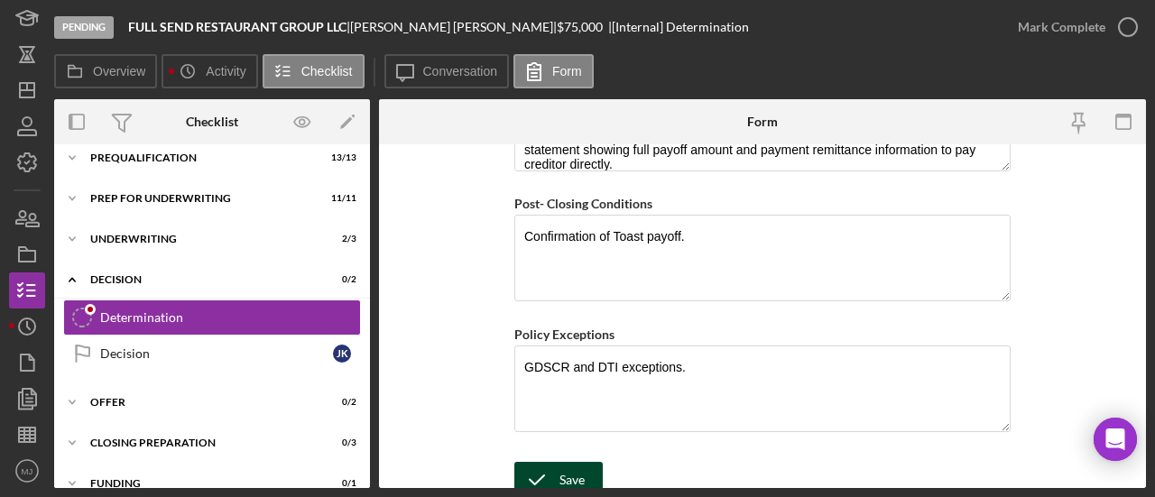
click at [588, 485] on div "Save Save" at bounding box center [762, 481] width 496 height 39
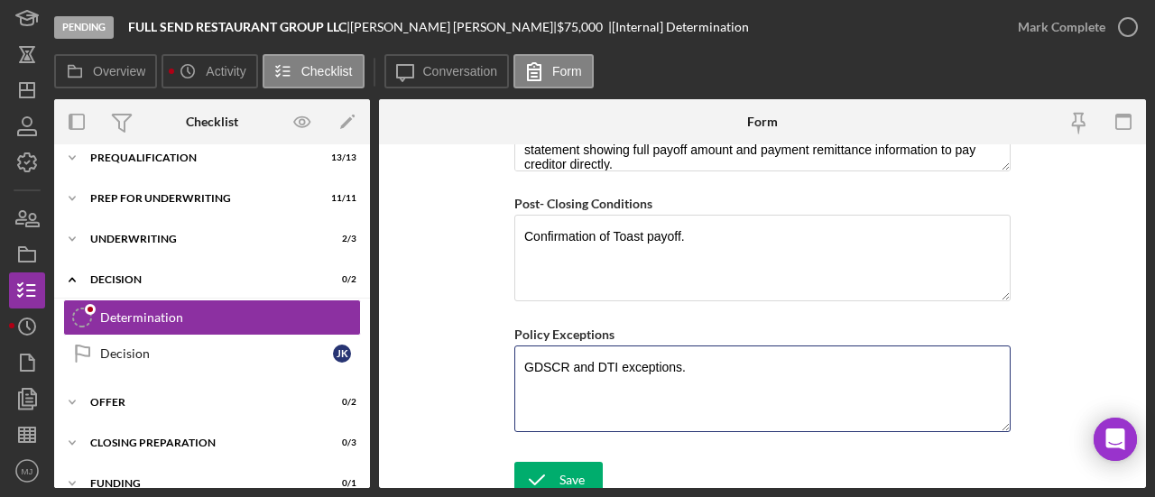
drag, startPoint x: 591, startPoint y: 354, endPoint x: 494, endPoint y: 344, distance: 97.9
click at [494, 344] on form "BVA Final Recommendation Borrower Full Send Restaurant Group, LLC Co-borrower(s…" at bounding box center [762, 316] width 767 height 344
click at [647, 355] on textarea "DTI exceptions." at bounding box center [762, 389] width 496 height 87
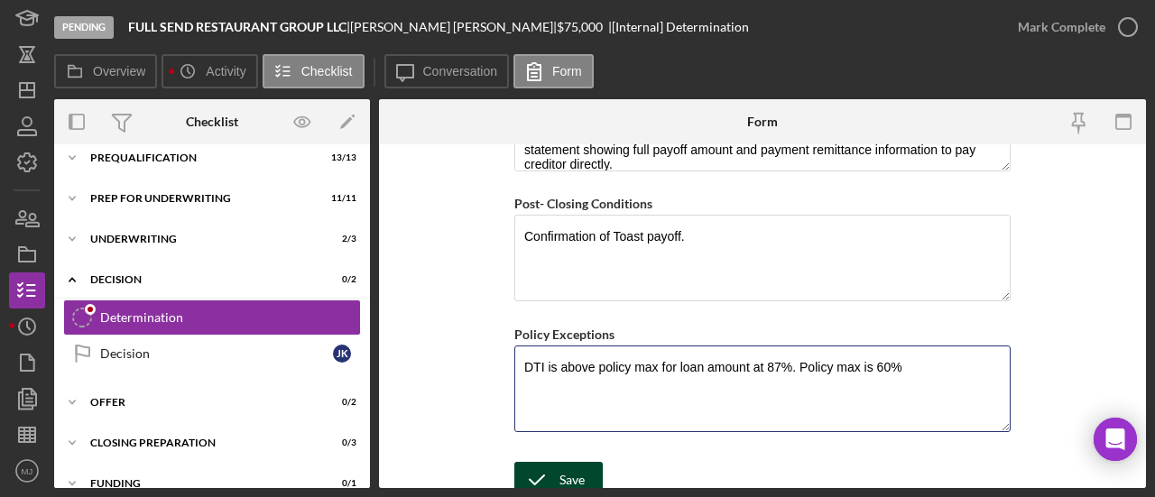
type textarea "DTI is above policy max for loan amount at 87%. Policy max is 60%"
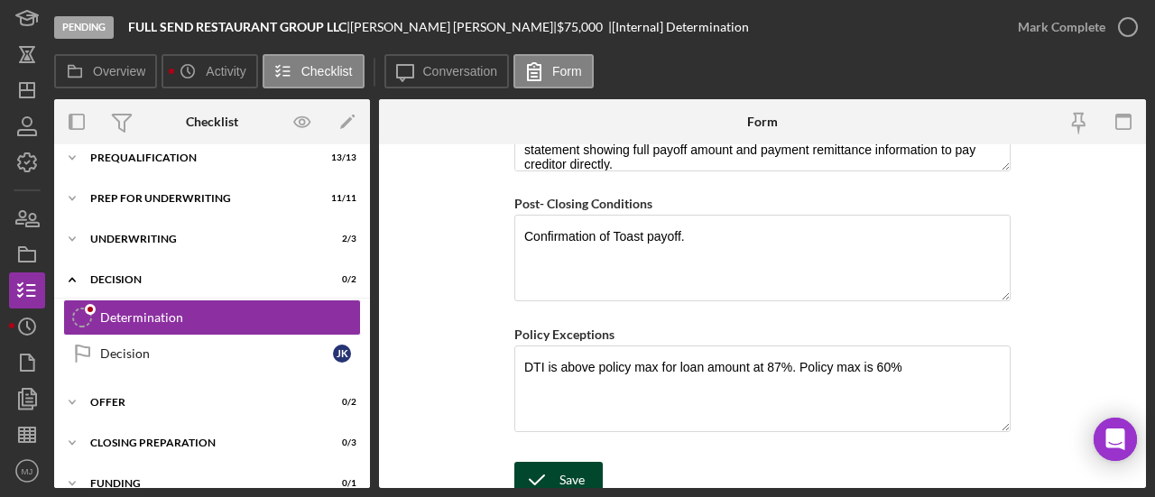
click at [568, 474] on div "Save" at bounding box center [571, 480] width 25 height 36
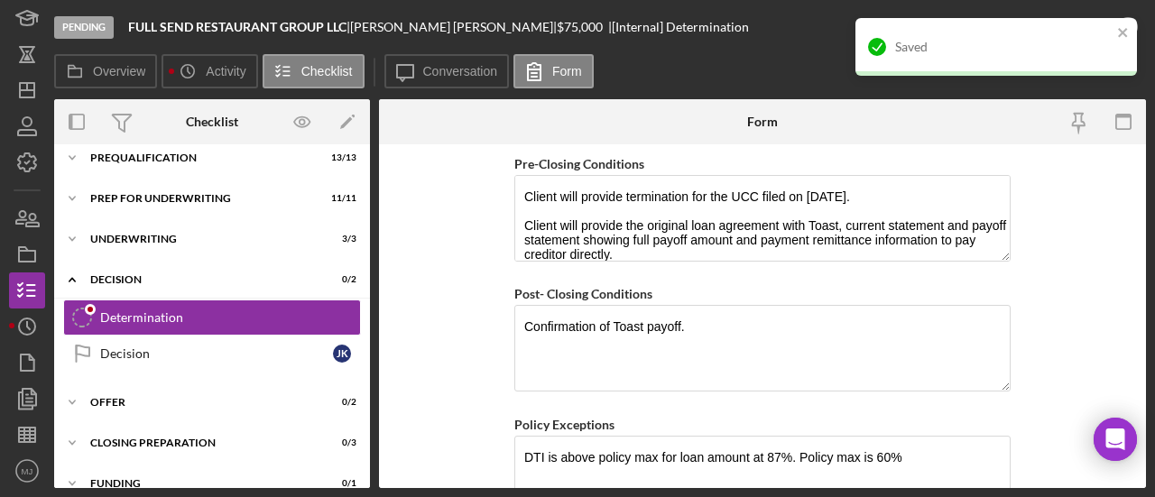
scroll to position [1399, 0]
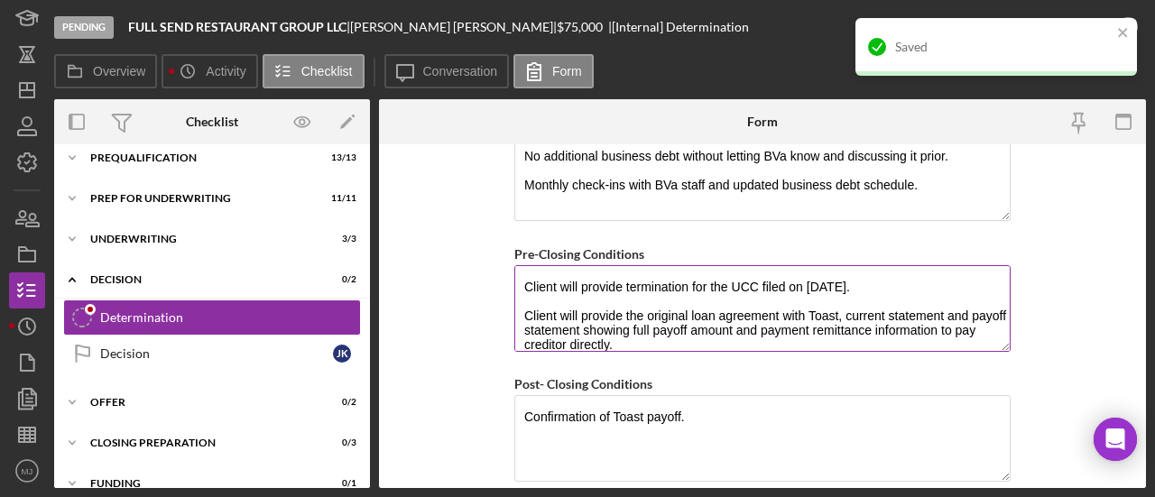
click at [694, 315] on textarea "Client will provide termination for the UCC filed on [DATE]. Client will provid…" at bounding box center [762, 308] width 496 height 87
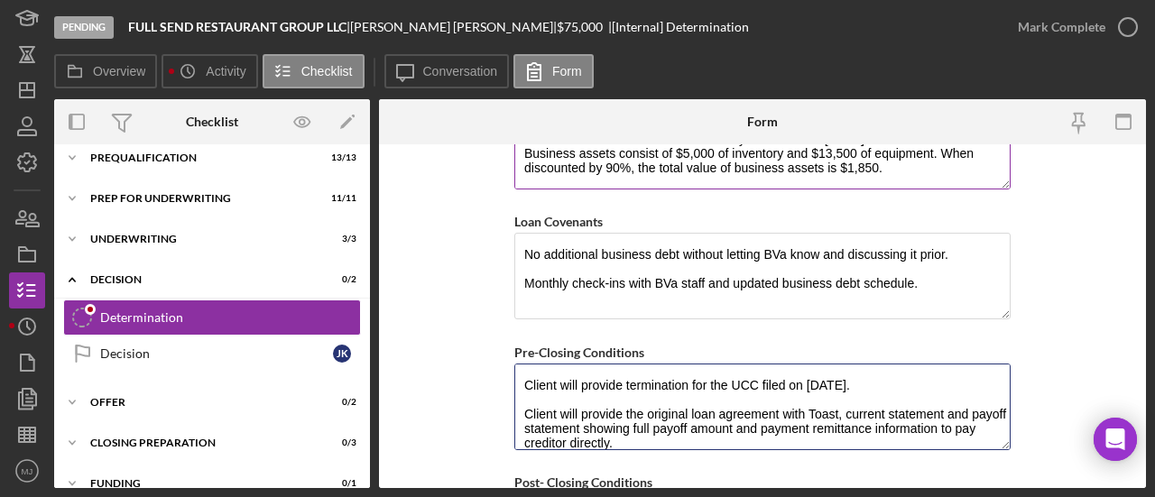
scroll to position [1218, 0]
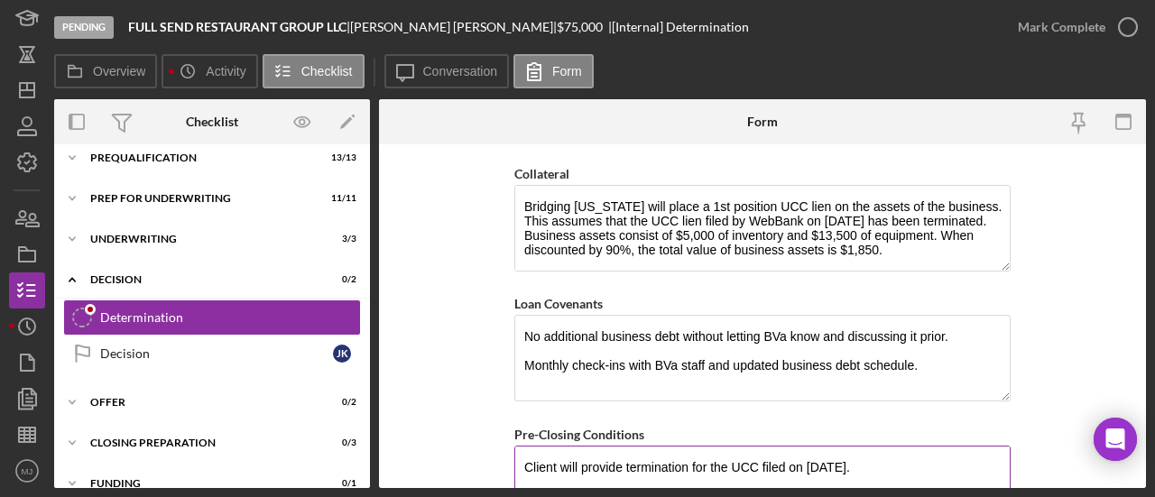
click at [886, 454] on textarea "Client will provide termination for the UCC filed on [DATE]. Client will provid…" at bounding box center [762, 489] width 496 height 87
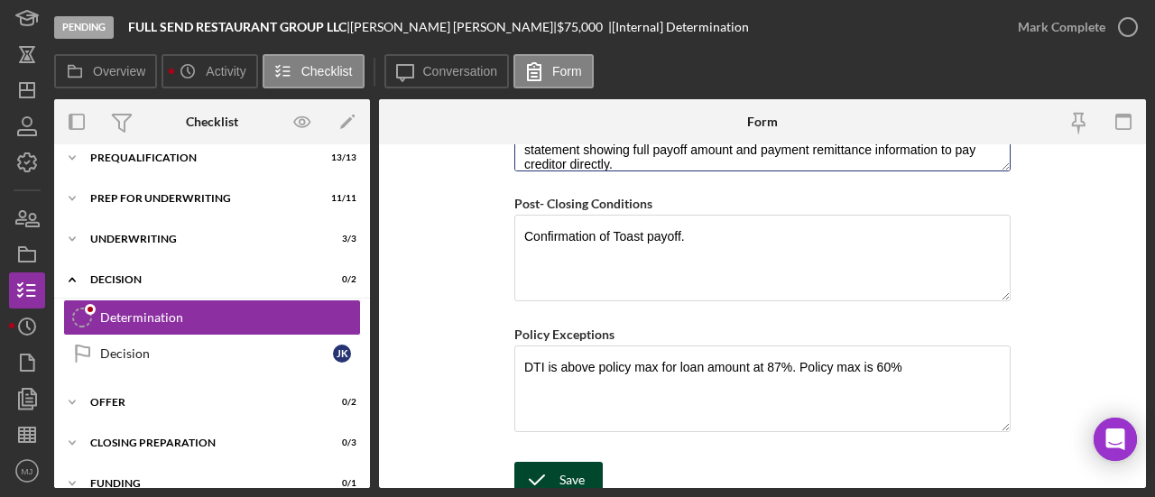
type textarea "Client will provide termination for the UCC filed on 01/28/25 for WebBank. Clie…"
click at [567, 466] on div "Save" at bounding box center [571, 480] width 25 height 36
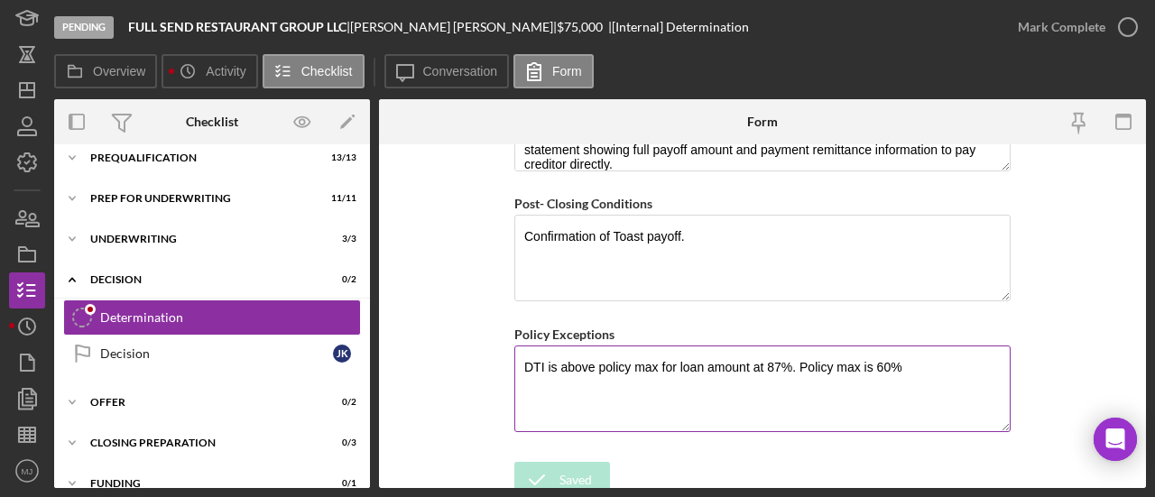
click at [659, 393] on textarea "DTI is above policy max for loan amount at 87%. Policy max is 60%" at bounding box center [762, 389] width 496 height 87
click at [872, 355] on textarea "DTI is above policy max for loan amount at 87%. Policy max is 60%" at bounding box center [762, 389] width 496 height 87
click at [863, 355] on textarea "DTI is above policy max for loan amount at 87%. Policy max is 60%" at bounding box center [762, 389] width 496 height 87
drag, startPoint x: 934, startPoint y: 353, endPoint x: 912, endPoint y: 347, distance: 22.3
click at [912, 347] on textarea "DTI is above policy max for loan amount at 87%. Policy max for loan over is 60%" at bounding box center [762, 389] width 496 height 87
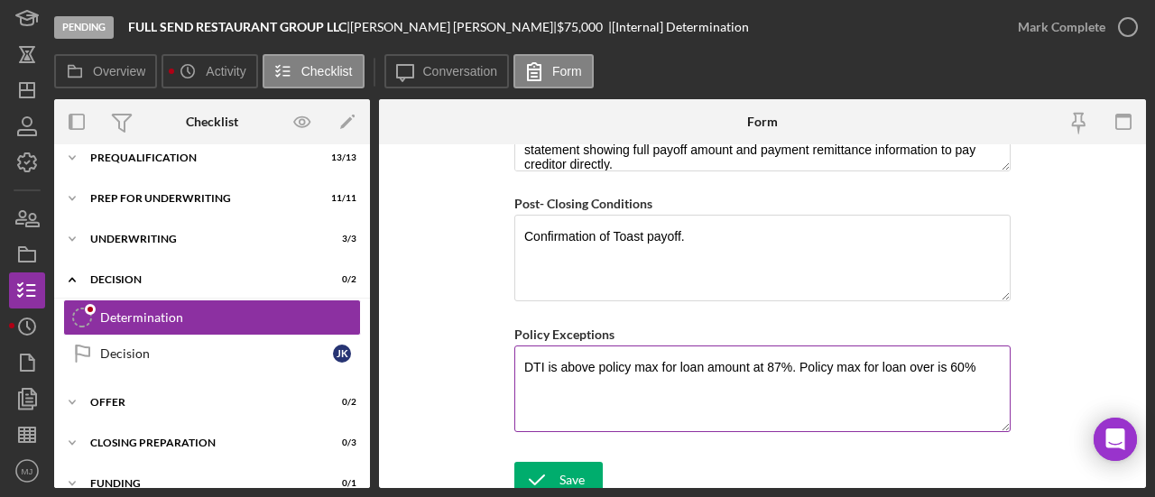
click at [904, 355] on textarea "DTI is above policy max for loan amount at 87%. Policy max for loan over is 60%" at bounding box center [762, 389] width 496 height 87
click at [944, 356] on textarea "DTI is above policy max for loan amount at 87%. Policy max for loans over is 60%" at bounding box center [762, 389] width 496 height 87
click at [523, 355] on textarea "DTI is above policy max for loan amount at 87%. Policy max for loans over $25,0…" at bounding box center [762, 389] width 496 height 87
click at [660, 369] on textarea "DTI is above policy max for loan amount at 87%. Policy max for loans over $25,0…" at bounding box center [762, 389] width 496 height 87
type textarea "DTI is above policy max for loan amount at 87%. Policy max for loans over $25,0…"
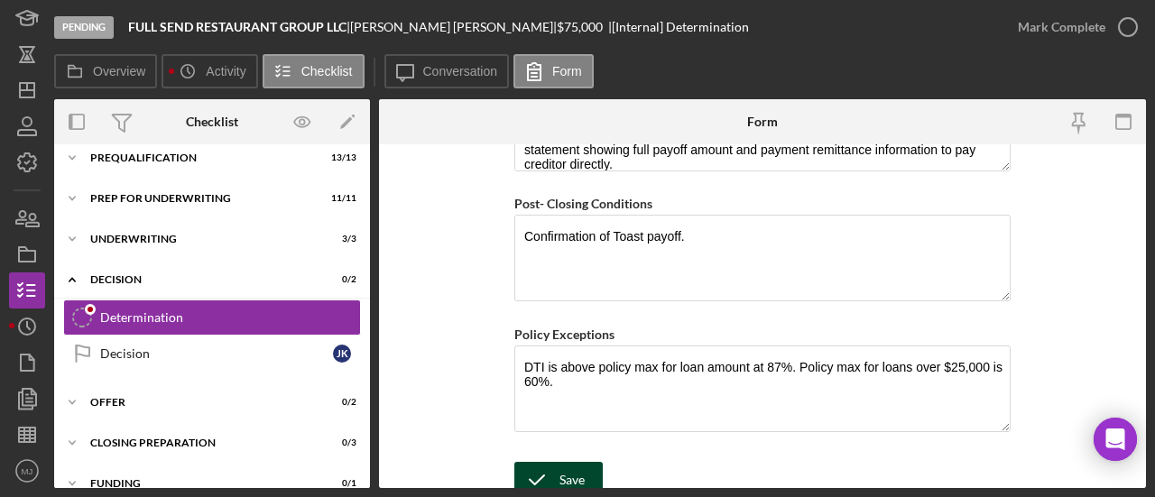
click at [563, 468] on div "Save" at bounding box center [571, 480] width 25 height 36
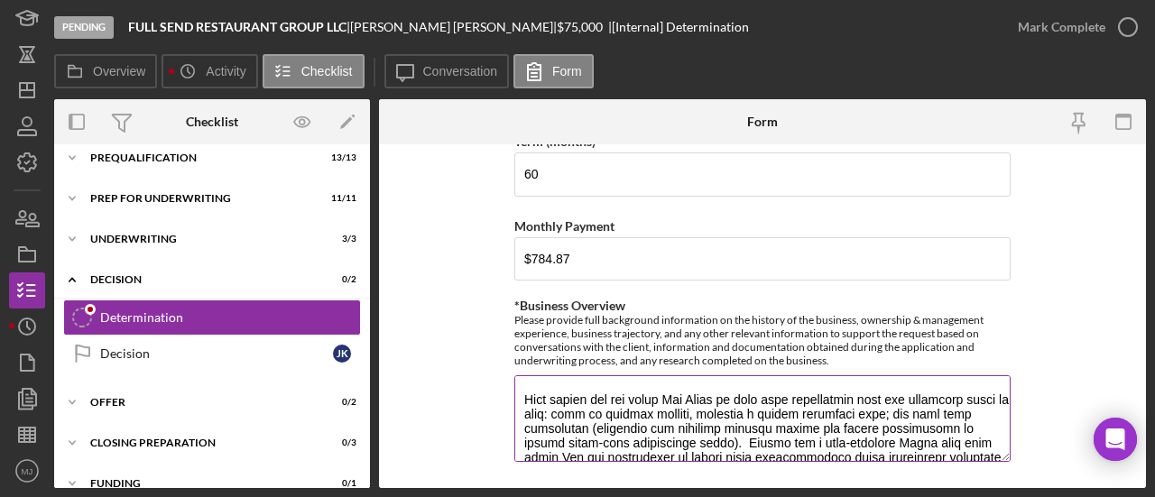
scroll to position [180, 0]
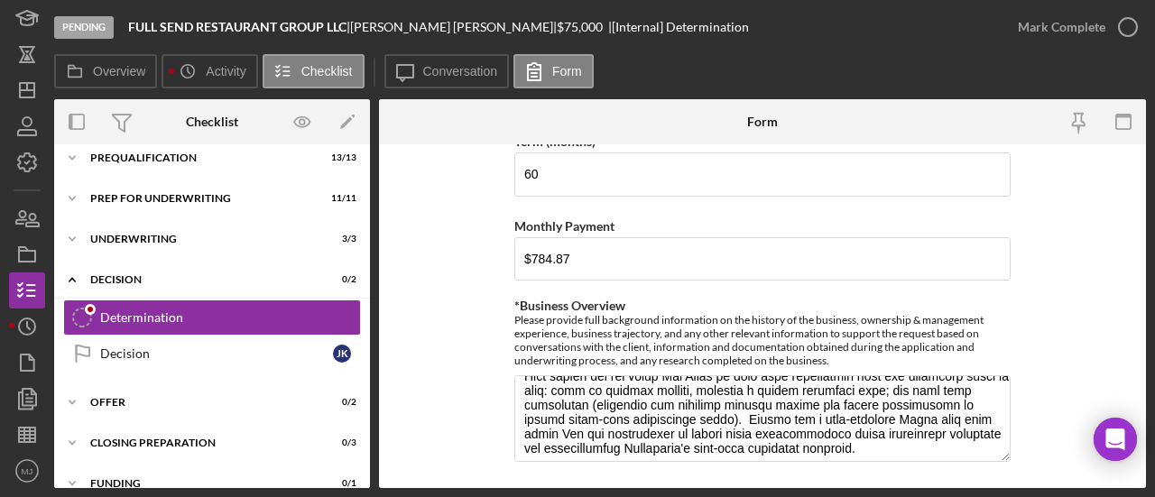
click at [469, 378] on form "BVA Final Recommendation Borrower Full Send Restaurant Group, LLC Co-borrower(s…" at bounding box center [762, 316] width 767 height 344
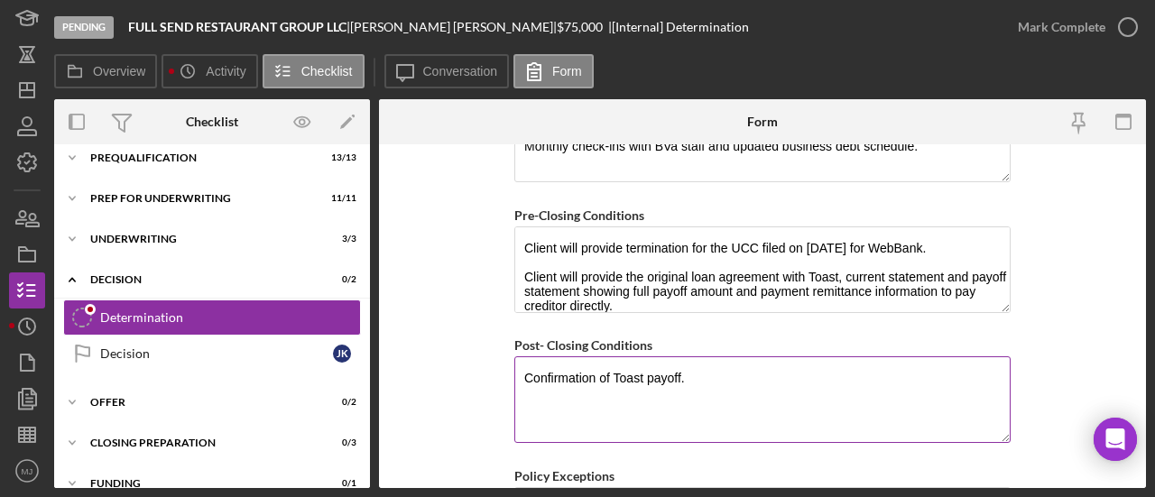
scroll to position [1399, 0]
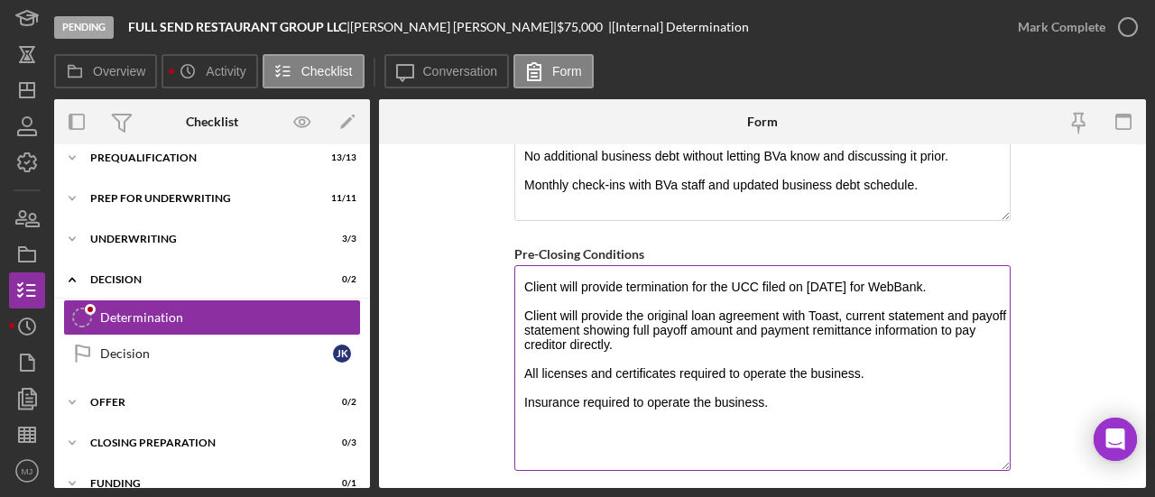
drag, startPoint x: 1003, startPoint y: 335, endPoint x: 996, endPoint y: 454, distance: 119.3
click at [996, 454] on textarea "Client will provide termination for the UCC filed on 01/28/25 for WebBank. Clie…" at bounding box center [762, 368] width 496 height 206
drag, startPoint x: 967, startPoint y: 306, endPoint x: 843, endPoint y: 306, distance: 124.5
click at [843, 306] on textarea "Client will provide termination for the UCC filed on 01/28/25 for WebBank. Clie…" at bounding box center [762, 368] width 496 height 206
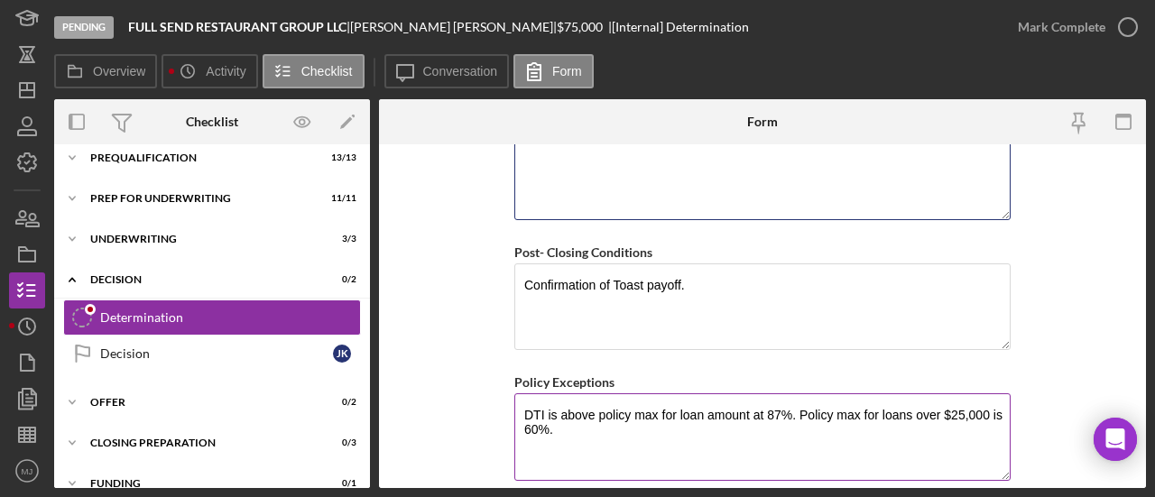
scroll to position [1697, 0]
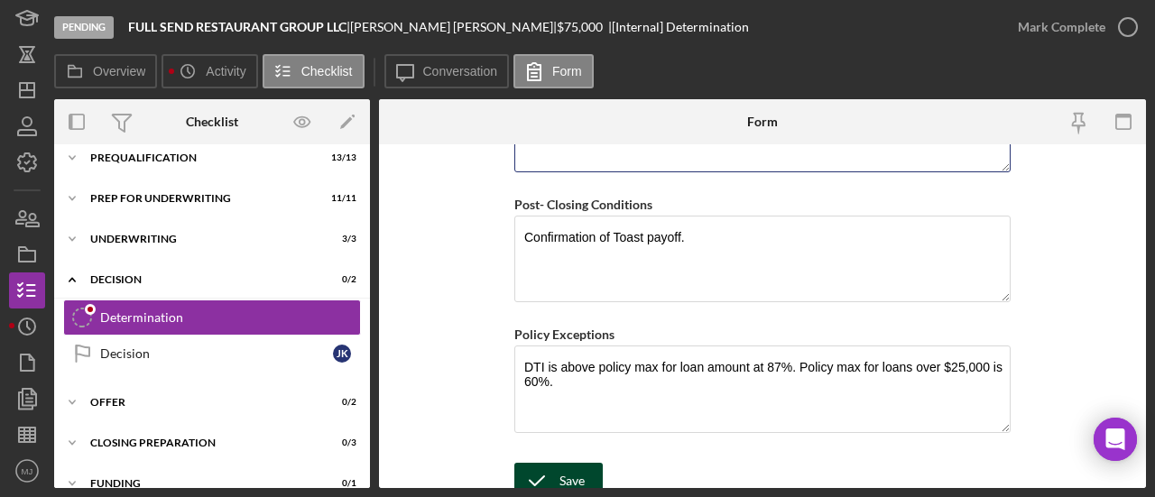
type textarea "Client will provide termination for the UCC filed on 01/28/25 for WebBank. Clie…"
click at [574, 463] on div "Save" at bounding box center [571, 481] width 25 height 36
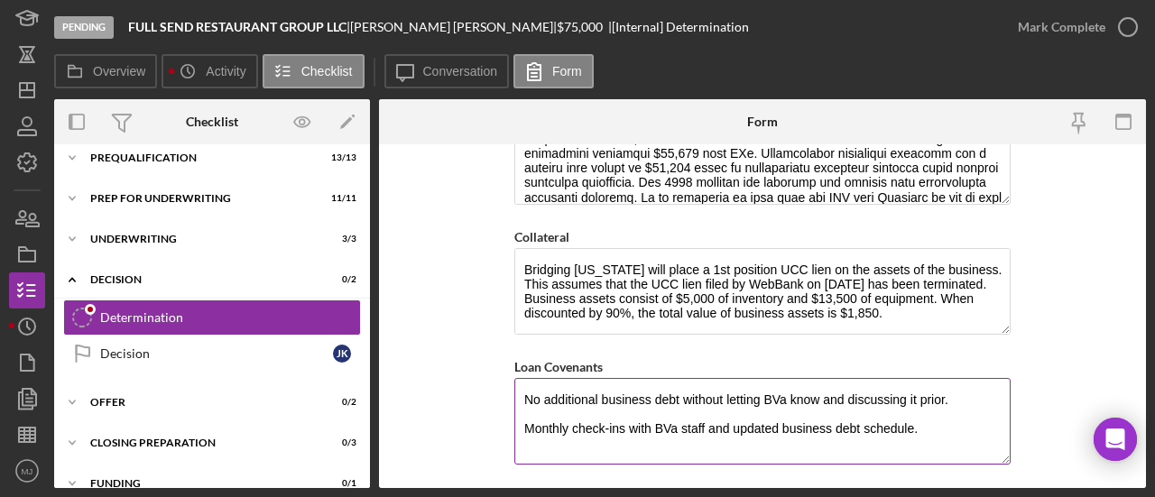
scroll to position [1066, 0]
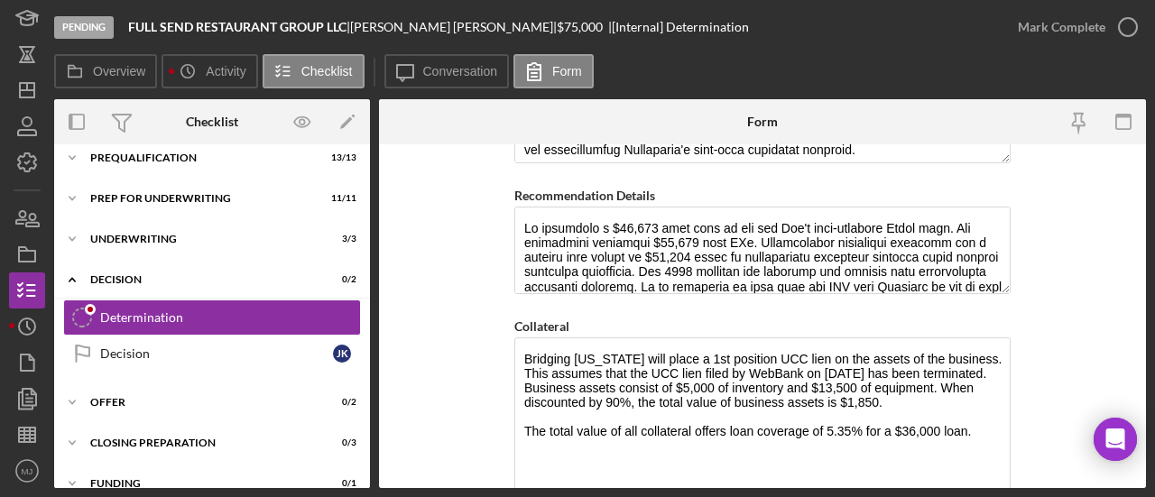
drag, startPoint x: 1003, startPoint y: 409, endPoint x: 1005, endPoint y: 489, distance: 80.3
click at [1005, 489] on div "Pending FULL SEND RESTAURANT GROUP LLC | Joe Kmetz | $75,000 $75,000 | [Interna…" at bounding box center [577, 248] width 1155 height 497
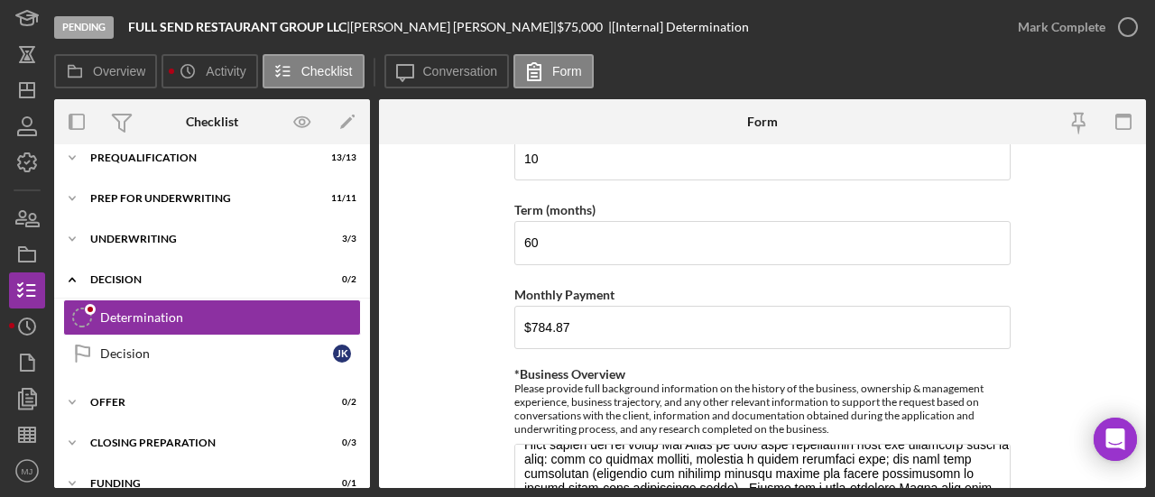
scroll to position [695, 0]
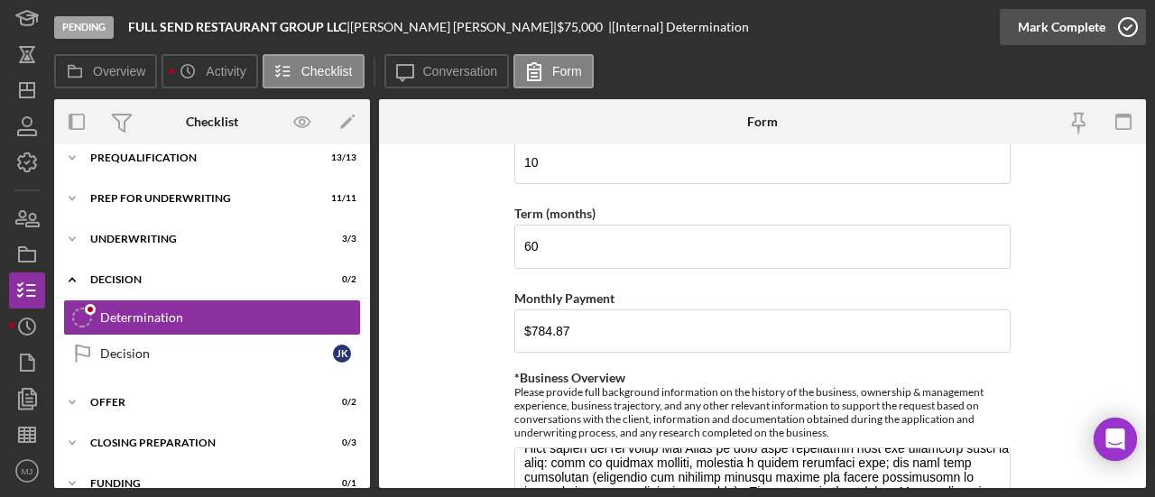
click at [1054, 35] on div "Mark Complete" at bounding box center [1062, 27] width 88 height 36
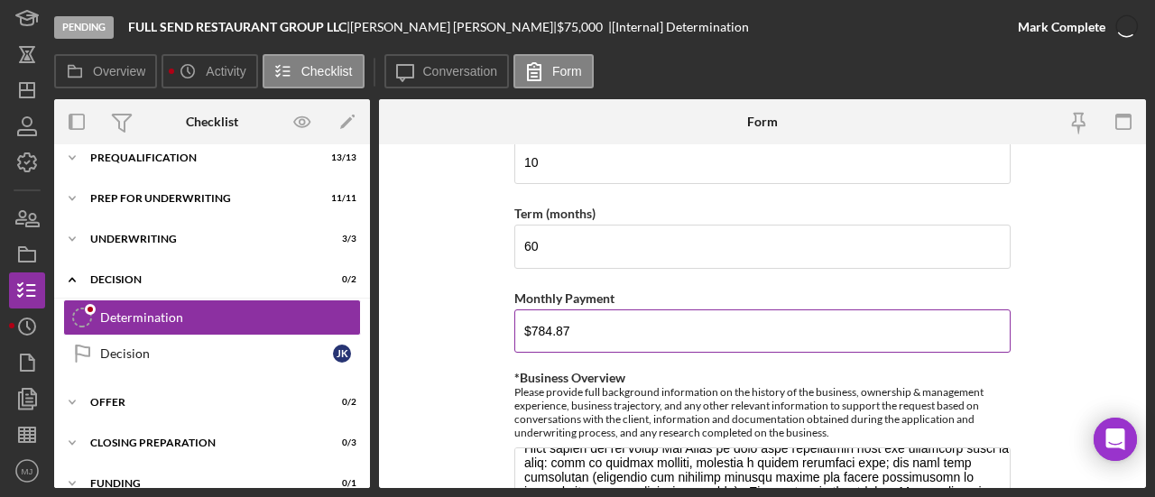
scroll to position [767, 0]
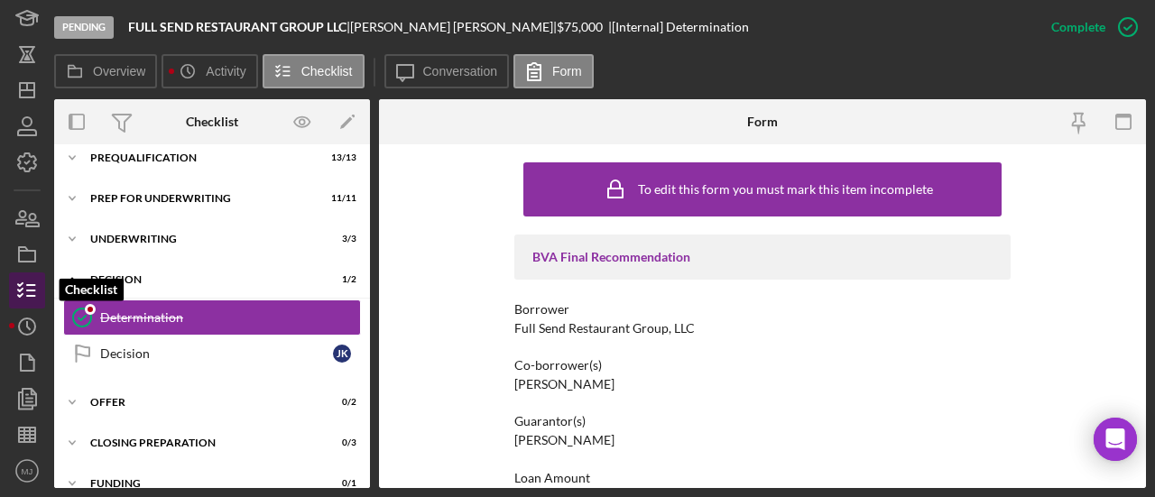
click at [23, 288] on icon "button" at bounding box center [27, 290] width 45 height 45
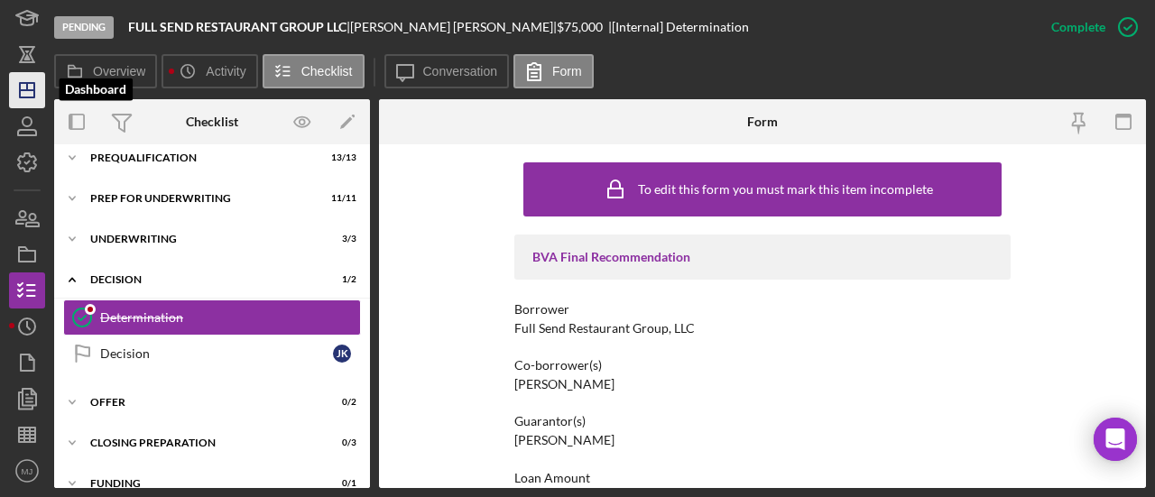
click at [32, 88] on icon "Icon/Dashboard" at bounding box center [27, 90] width 45 height 45
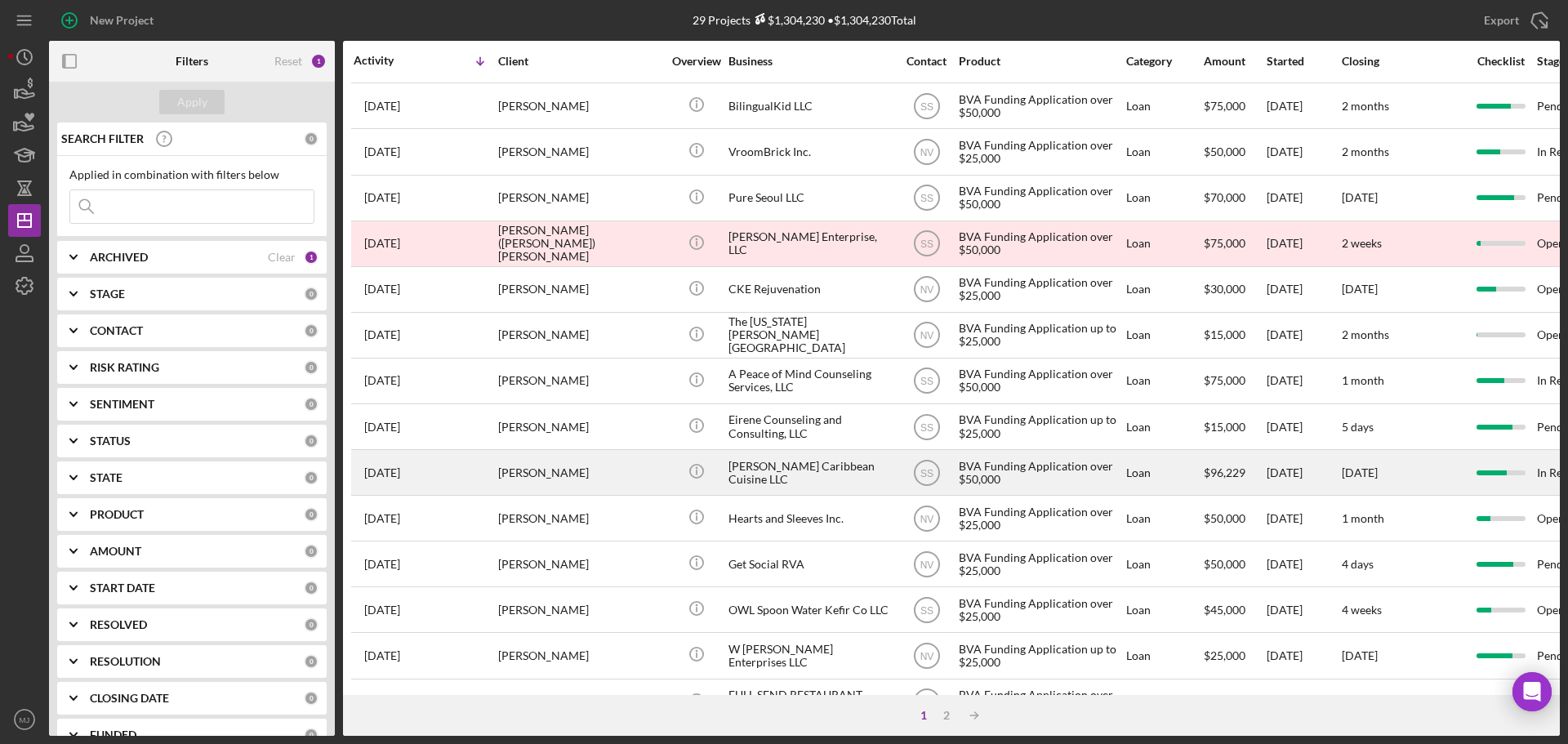
scroll to position [490, 0]
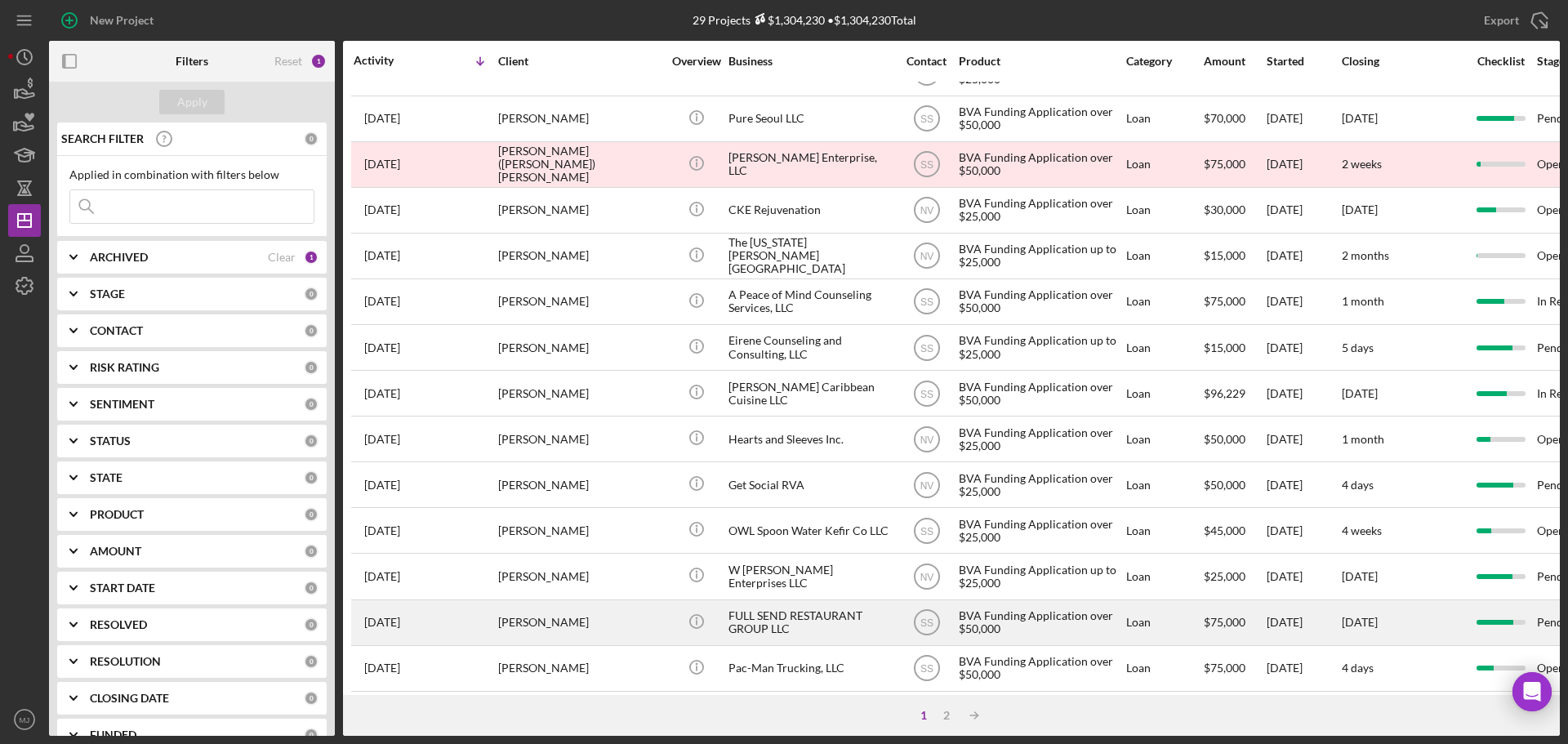
click at [785, 619] on div "FULL SEND RESTAURANT GROUP LLC" at bounding box center [810, 623] width 163 height 43
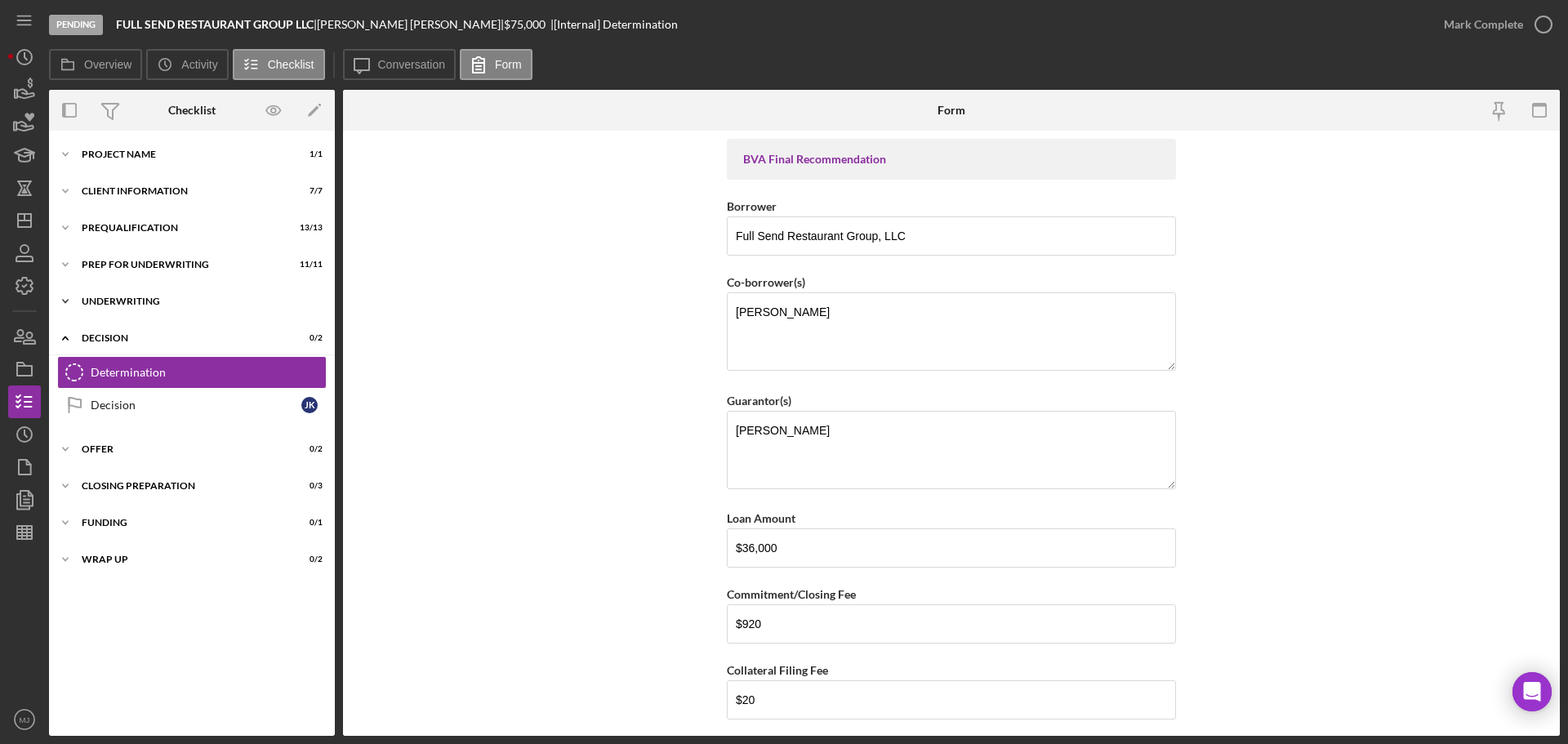
click at [109, 297] on div "Underwriting" at bounding box center [197, 301] width 233 height 10
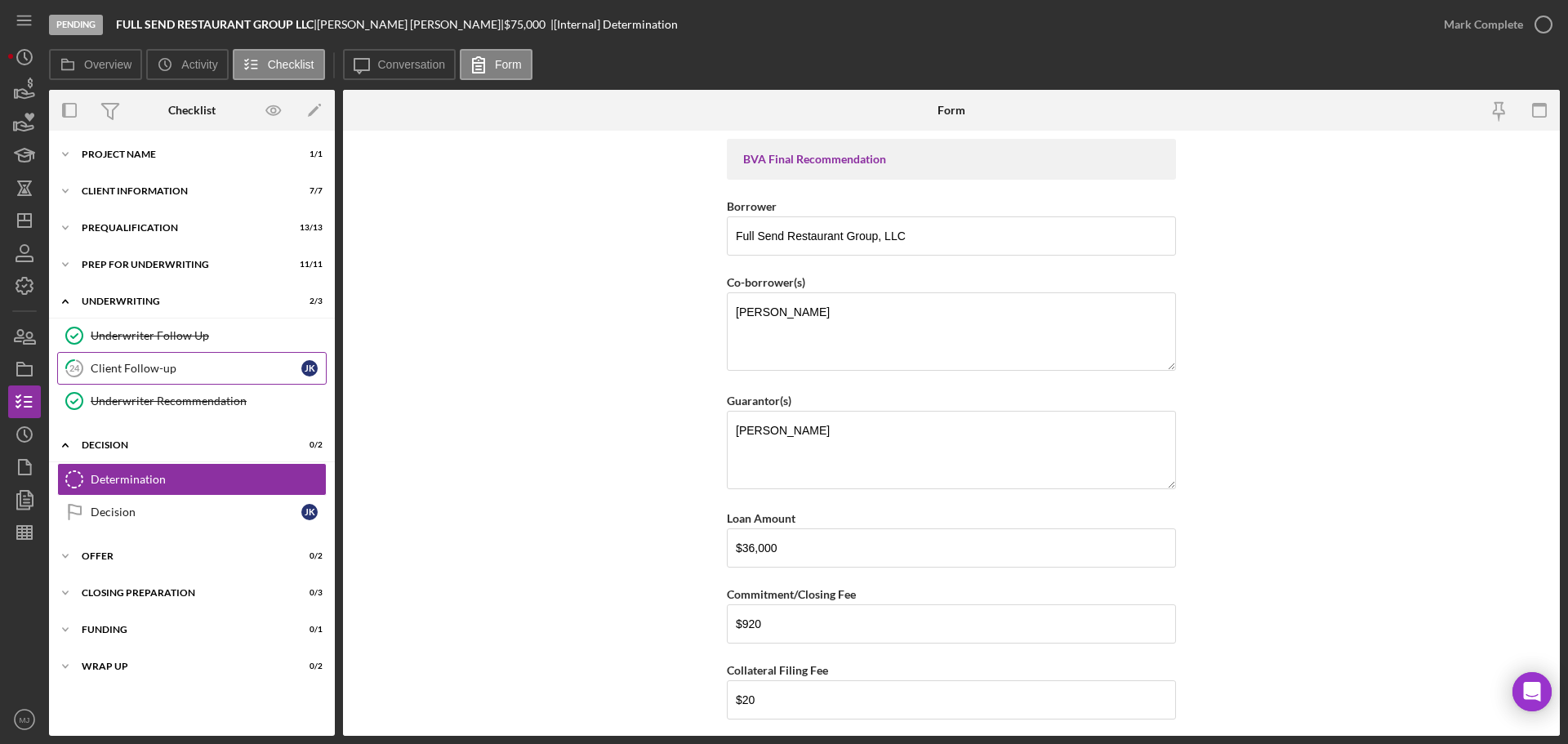
click at [124, 374] on div "Client Follow-up" at bounding box center [196, 368] width 211 height 13
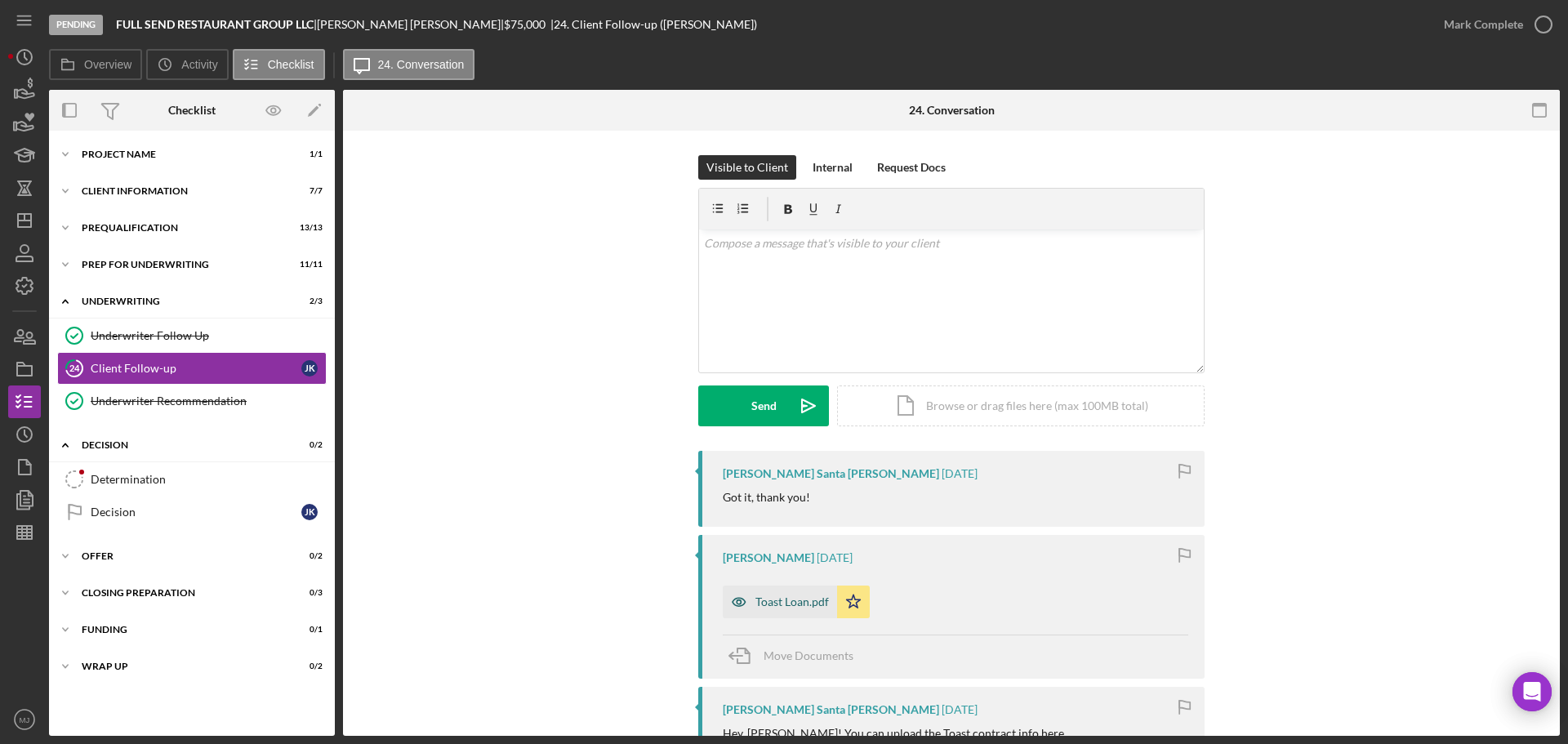
click at [781, 593] on div "Toast Loan.pdf" at bounding box center [780, 602] width 114 height 33
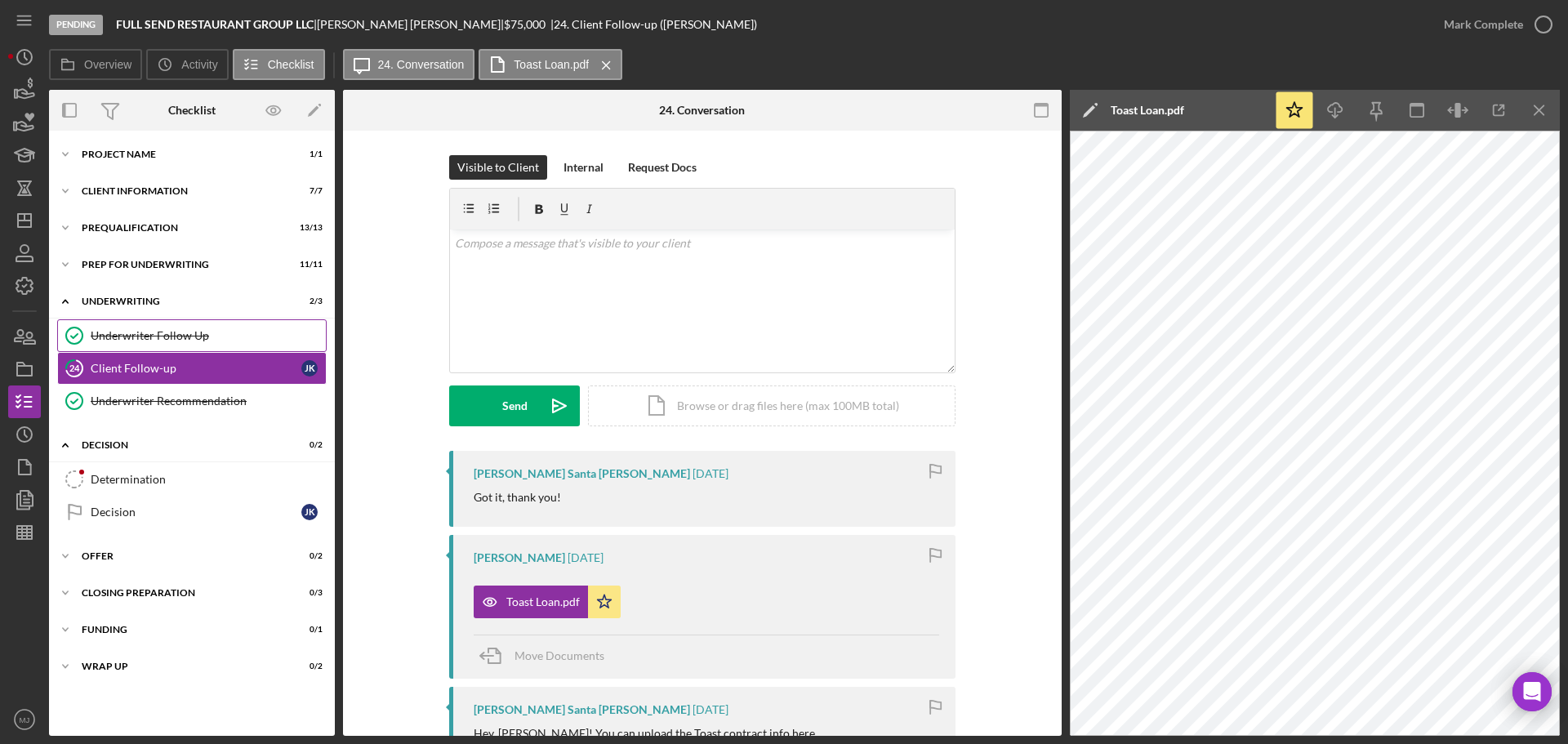
click at [125, 344] on link "Underwriter Follow Up Underwriter Follow Up" at bounding box center [192, 336] width 270 height 33
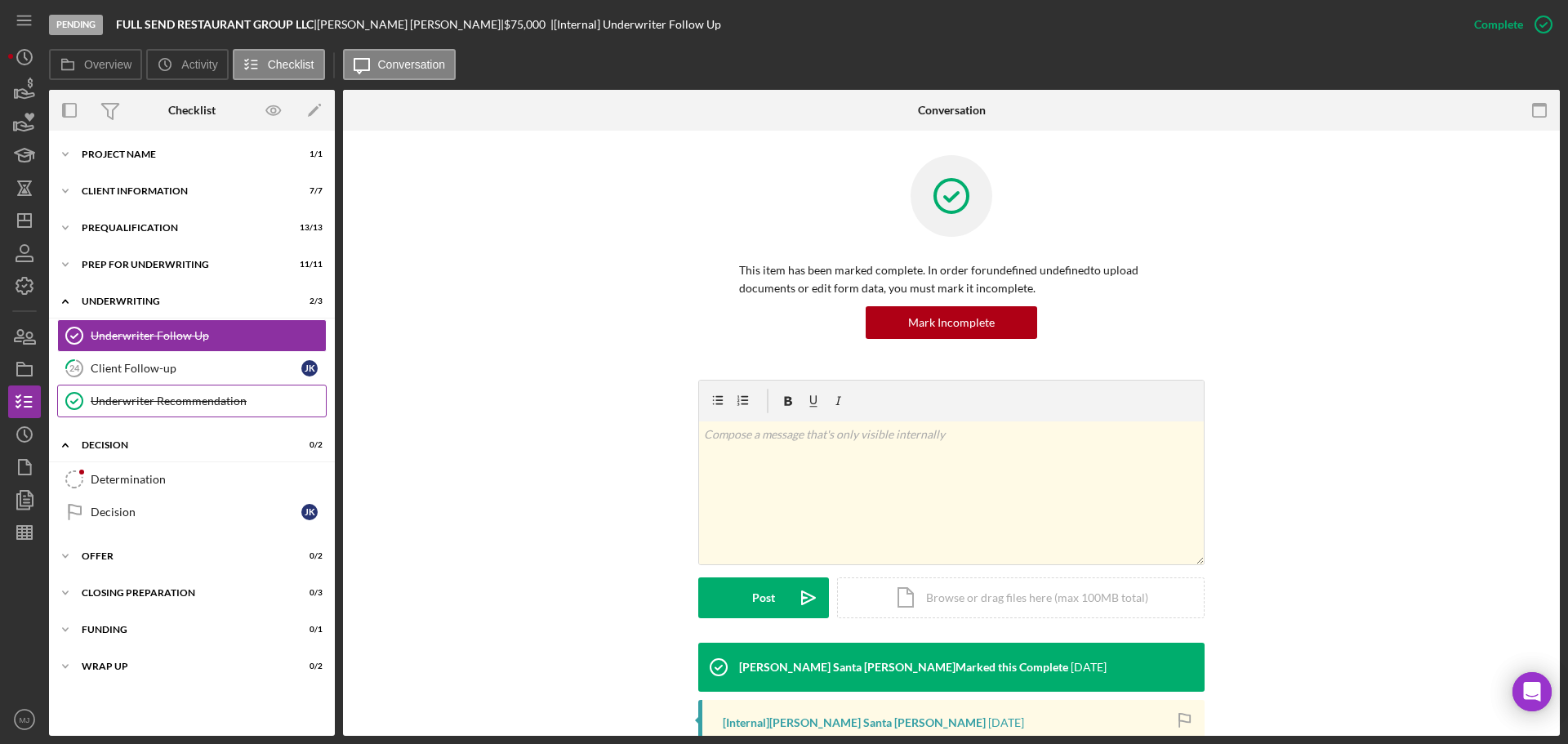
click at [129, 392] on link "Underwriter Recommendation Underwriter Recommendation" at bounding box center [192, 401] width 270 height 33
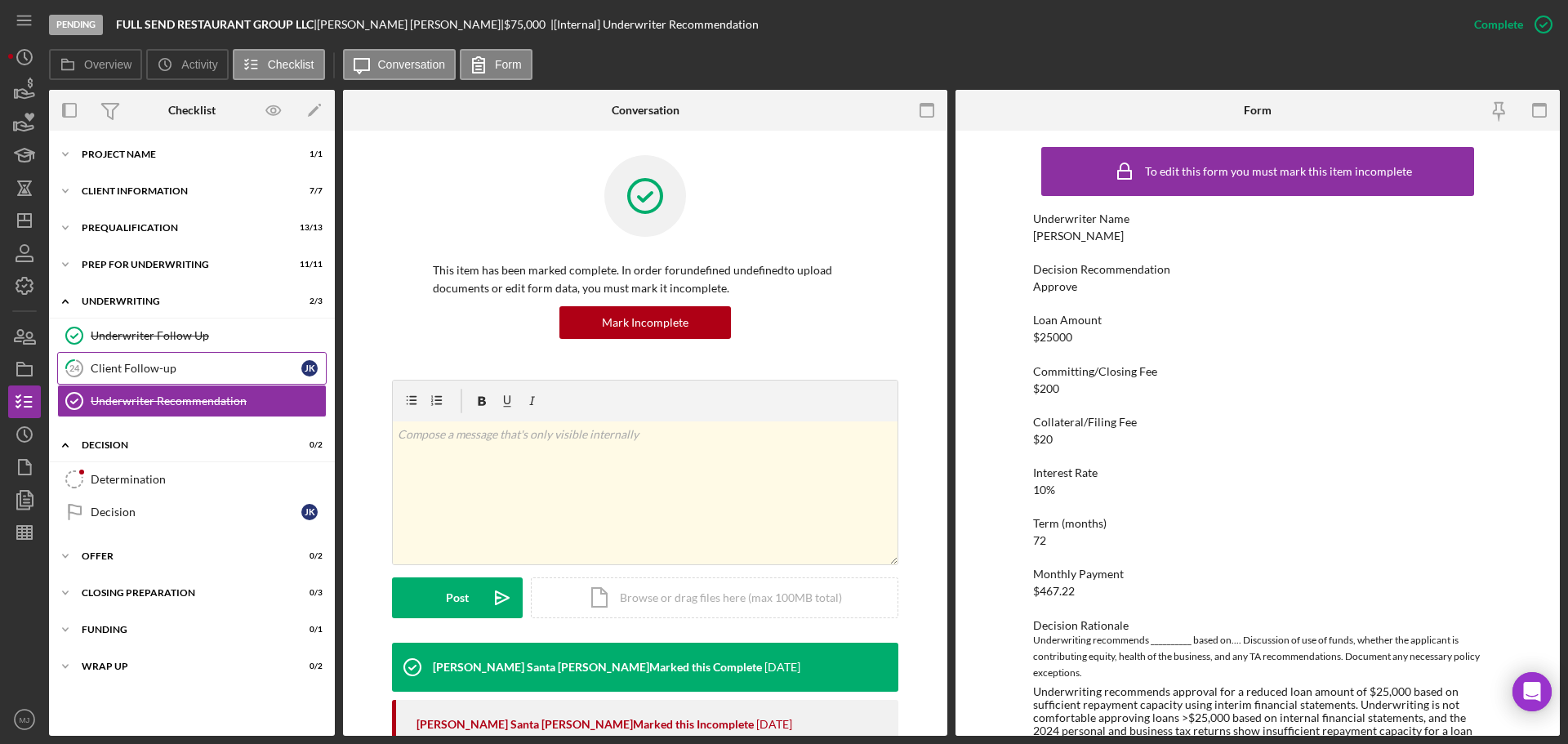
click at [124, 373] on div "Client Follow-up" at bounding box center [196, 368] width 211 height 13
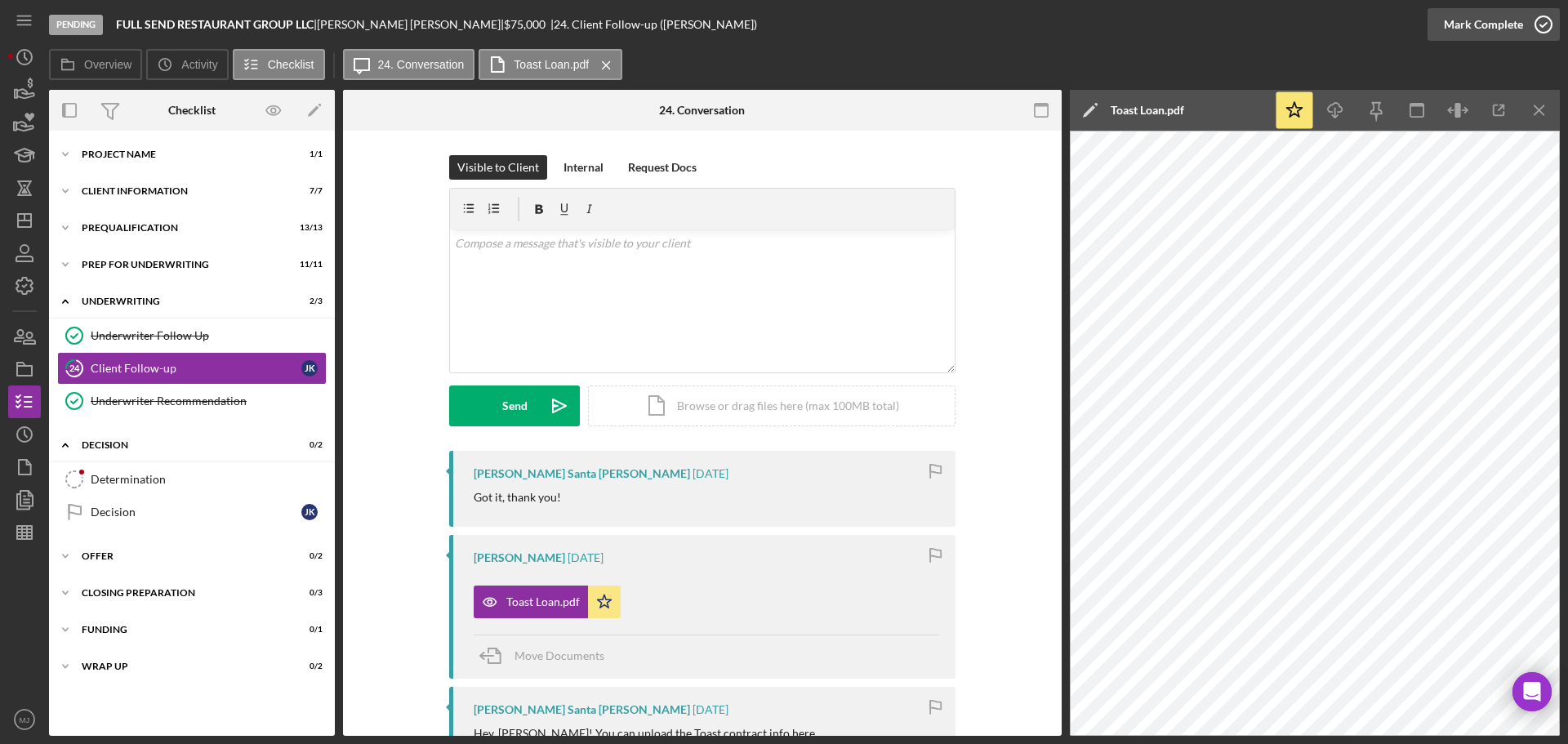
click at [1495, 27] on div "Mark Complete" at bounding box center [1484, 24] width 80 height 33
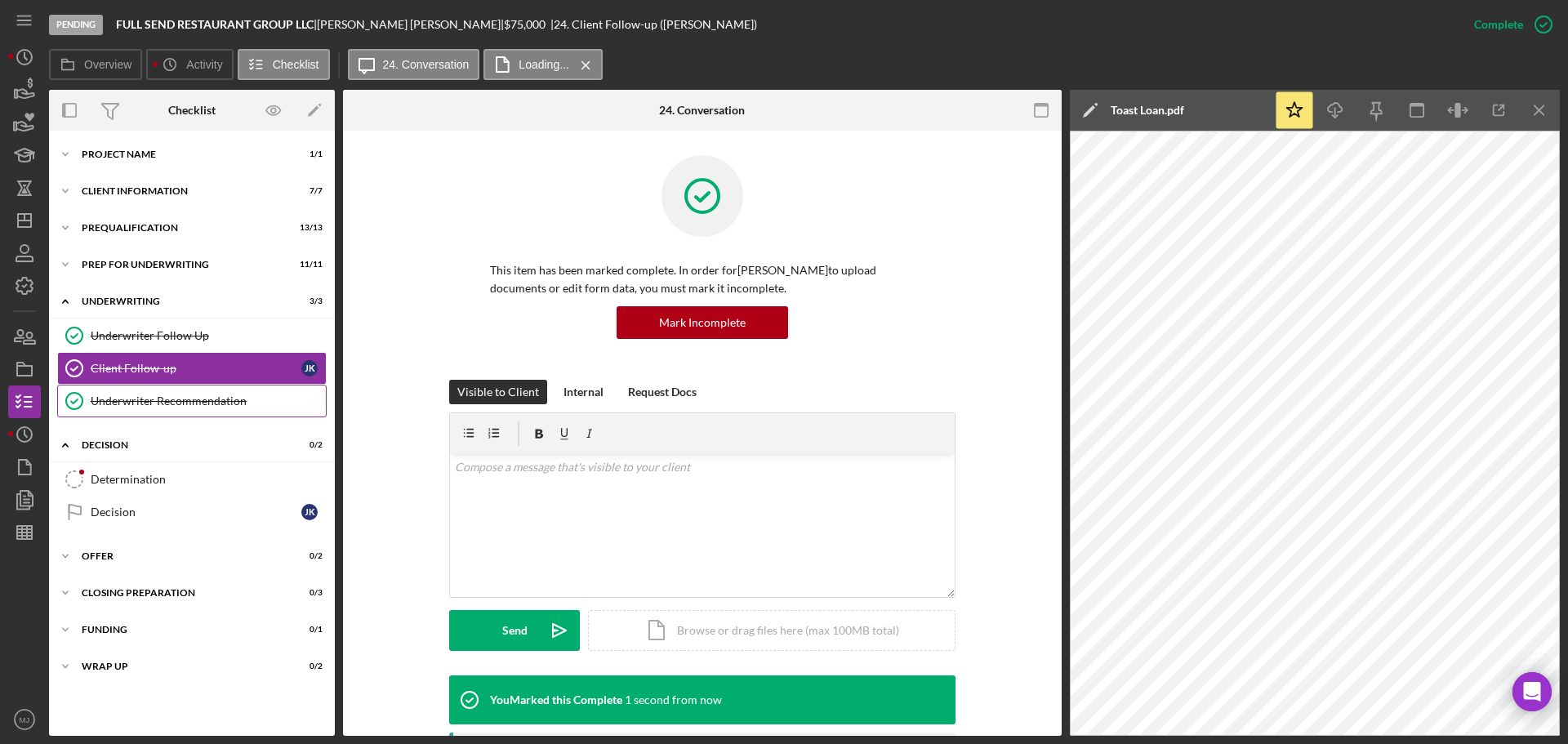
click at [172, 403] on div "Underwriter Recommendation" at bounding box center [208, 401] width 235 height 13
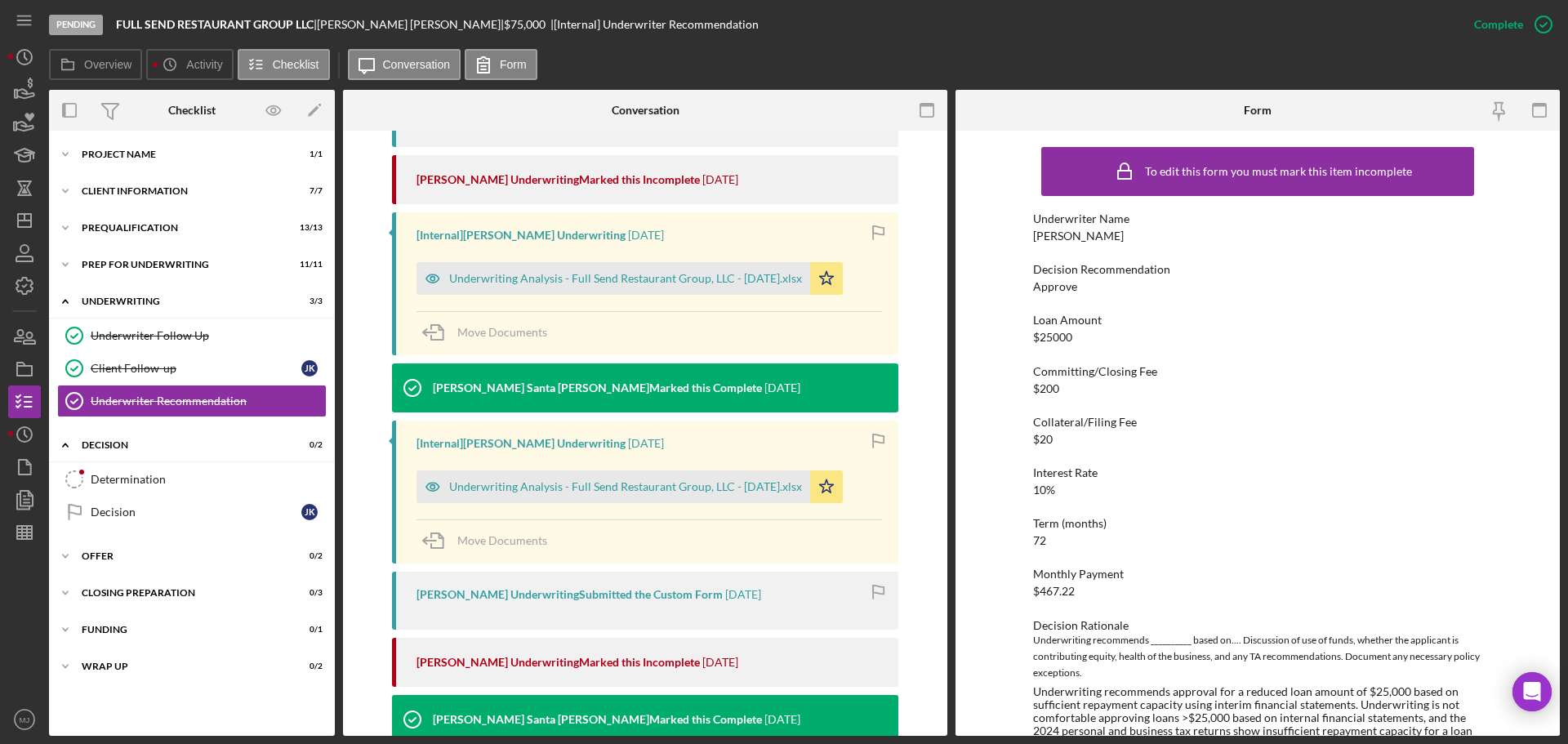
scroll to position [816, 0]
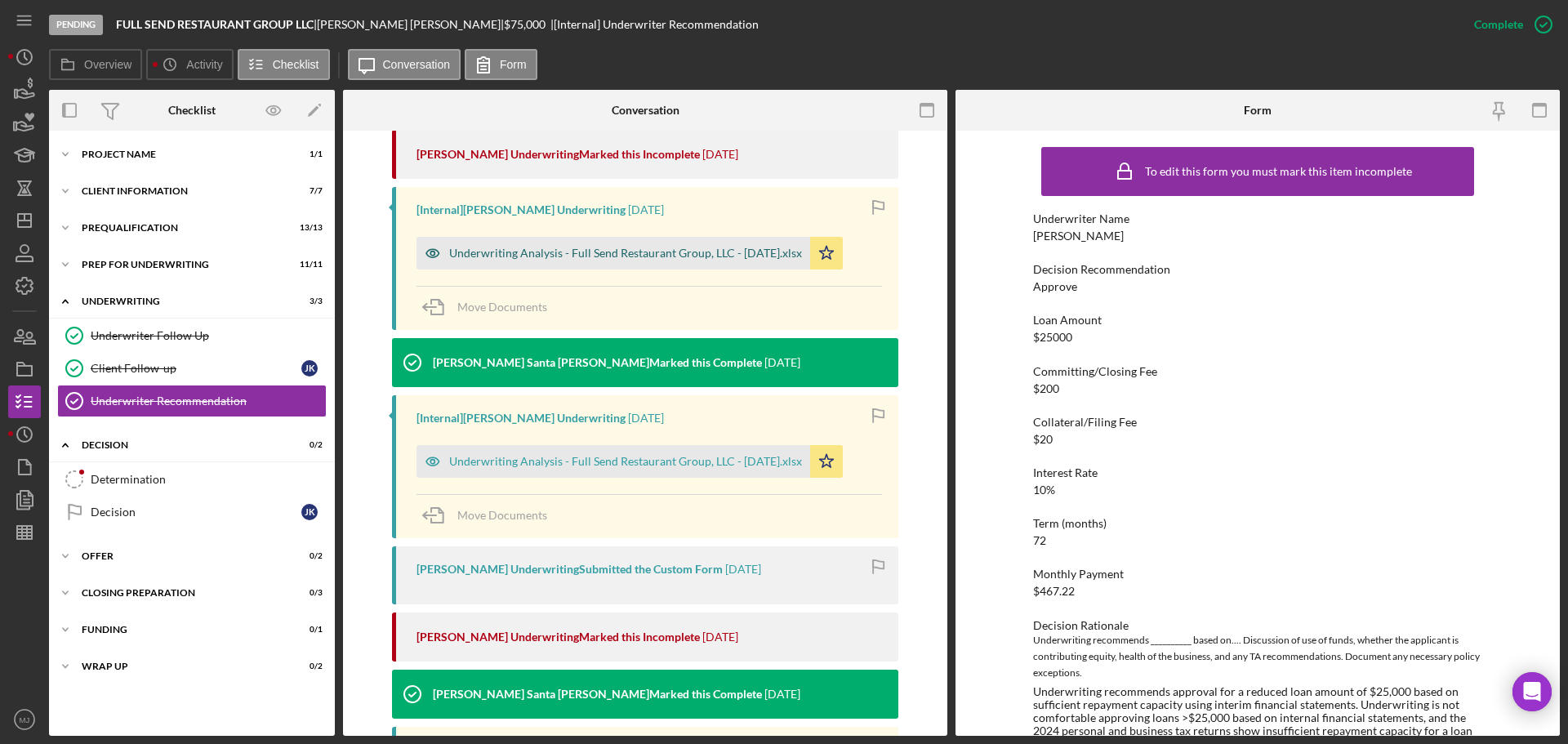
click at [559, 250] on div "Underwriting Analysis - Full Send Restaurant Group, LLC - [DATE].xlsx" at bounding box center [626, 253] width 353 height 13
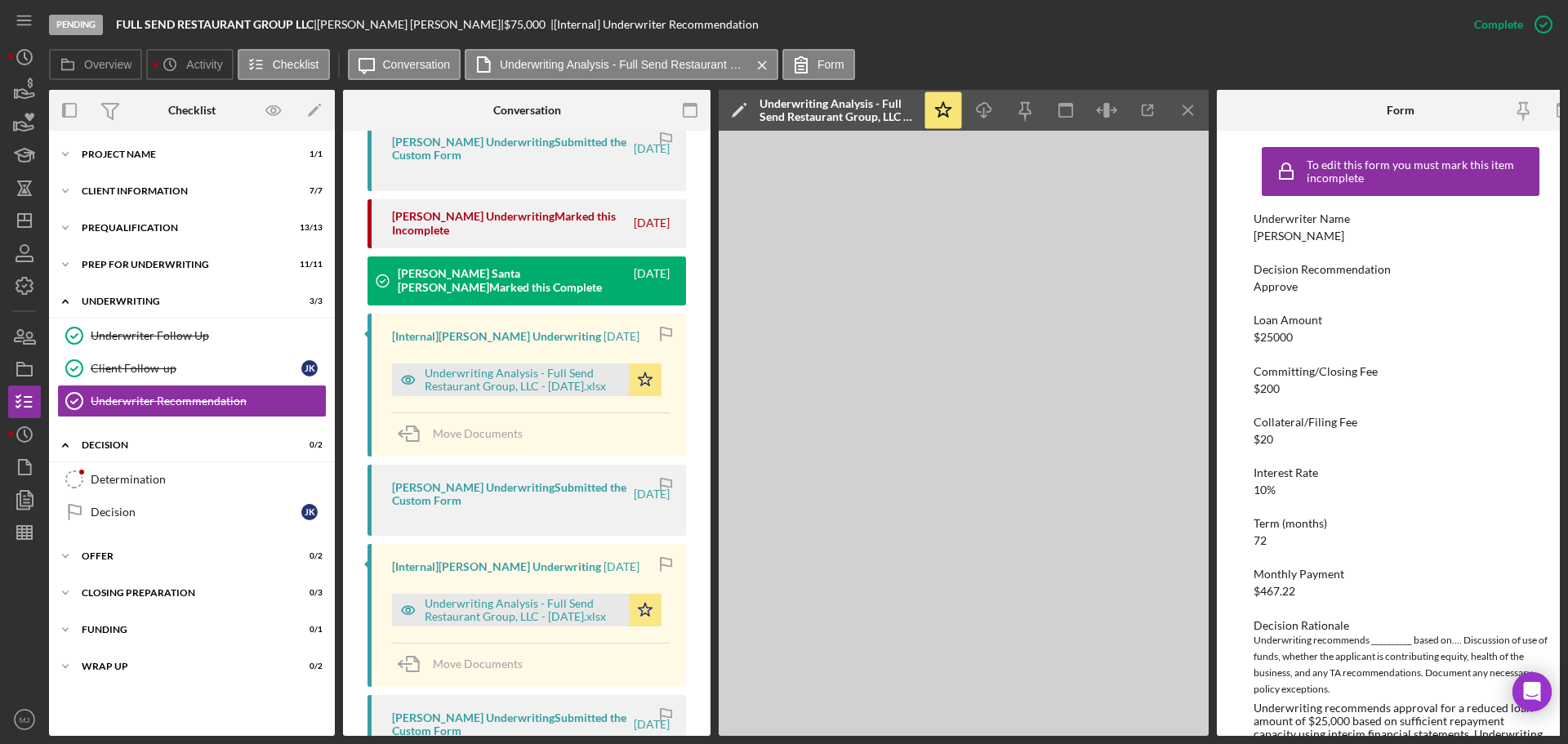
scroll to position [1388, 0]
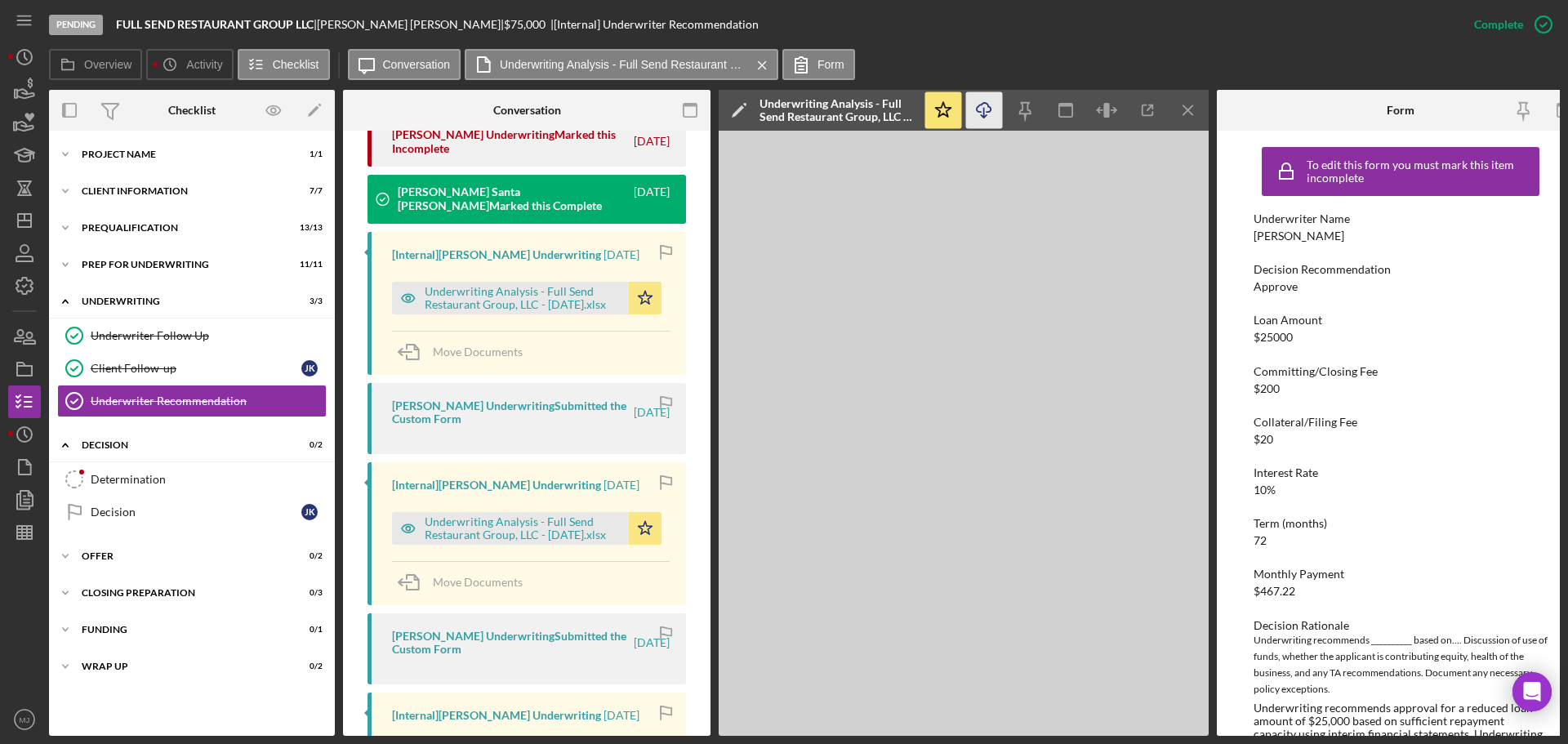
click at [990, 109] on icon "button" at bounding box center [983, 108] width 14 height 9
click at [551, 653] on div "[PERSON_NAME] Underwriting Submitted the Custom Form [DATE]" at bounding box center [527, 649] width 319 height 71
click at [645, 512] on icon "Icon/Star" at bounding box center [645, 529] width 33 height 33
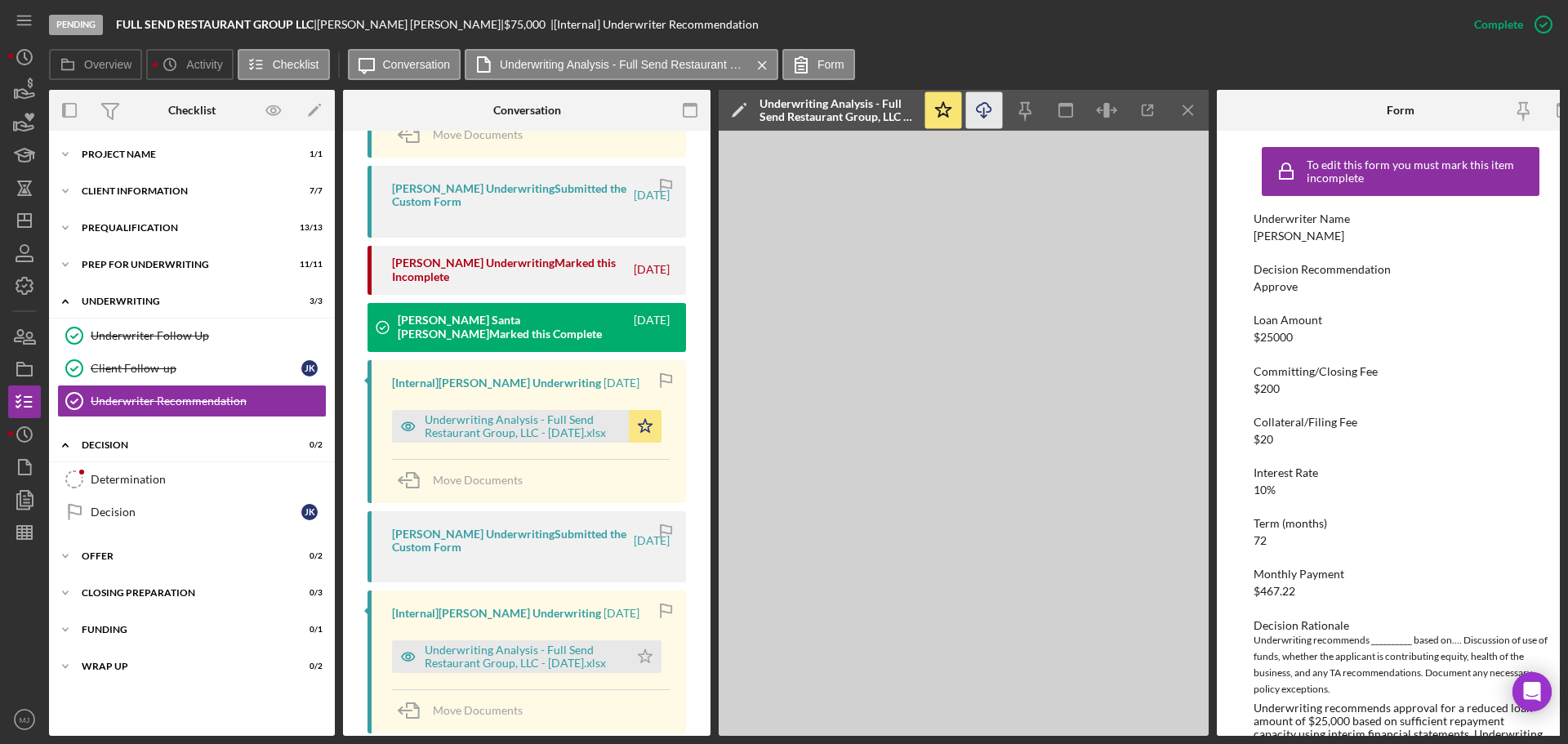
scroll to position [1225, 0]
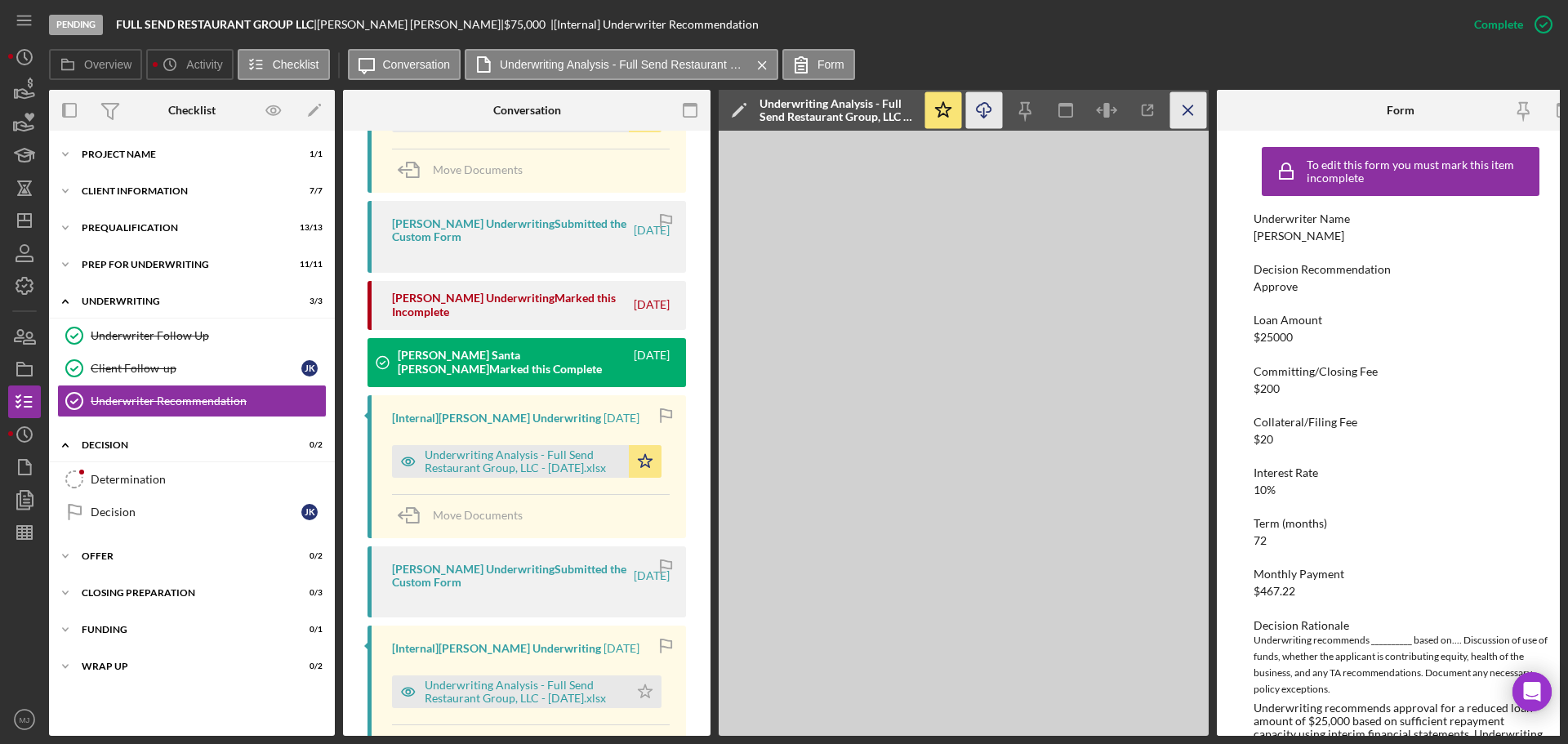
click at [1188, 101] on icon "Icon/Menu Close" at bounding box center [1189, 110] width 37 height 37
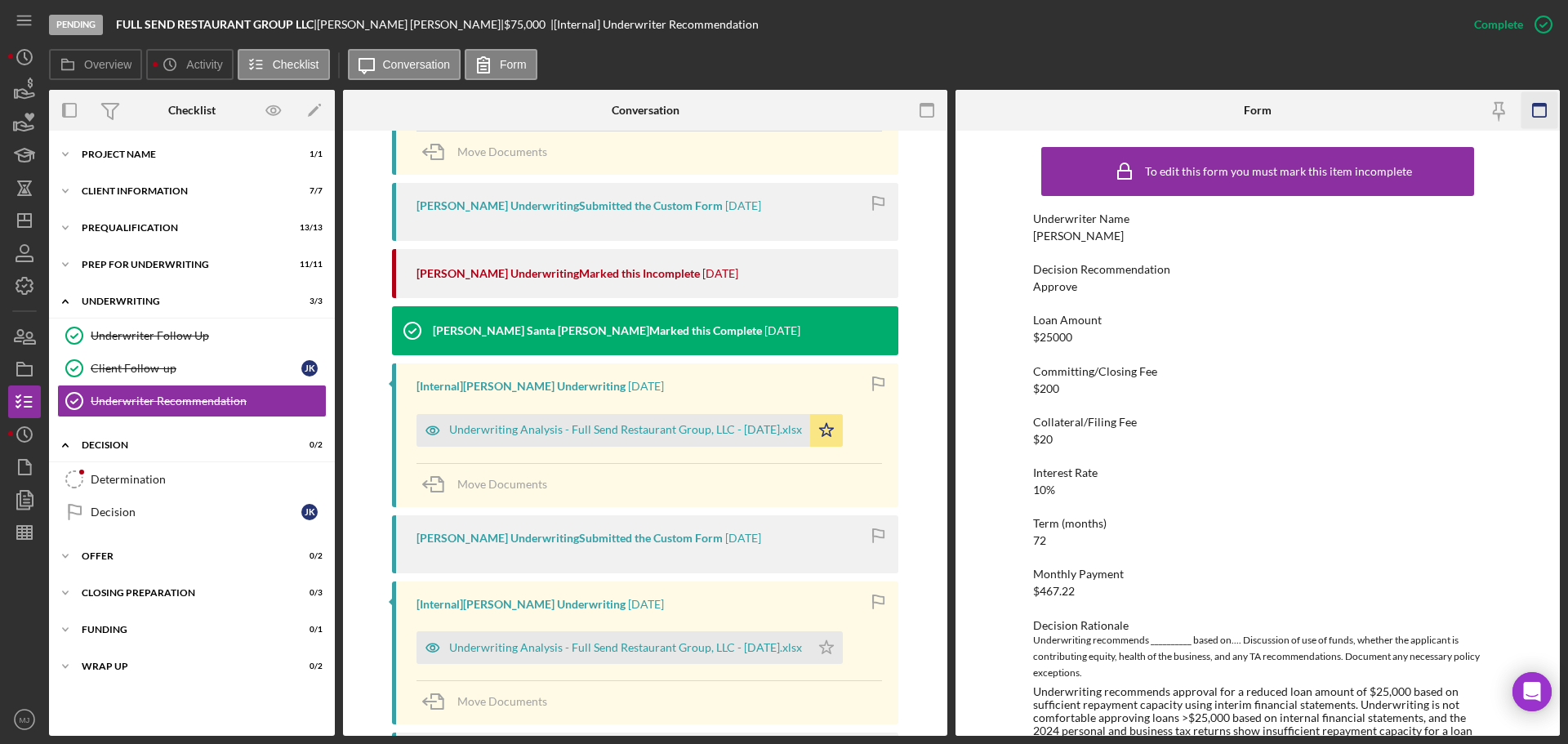
click at [1551, 109] on icon "button" at bounding box center [1540, 110] width 37 height 37
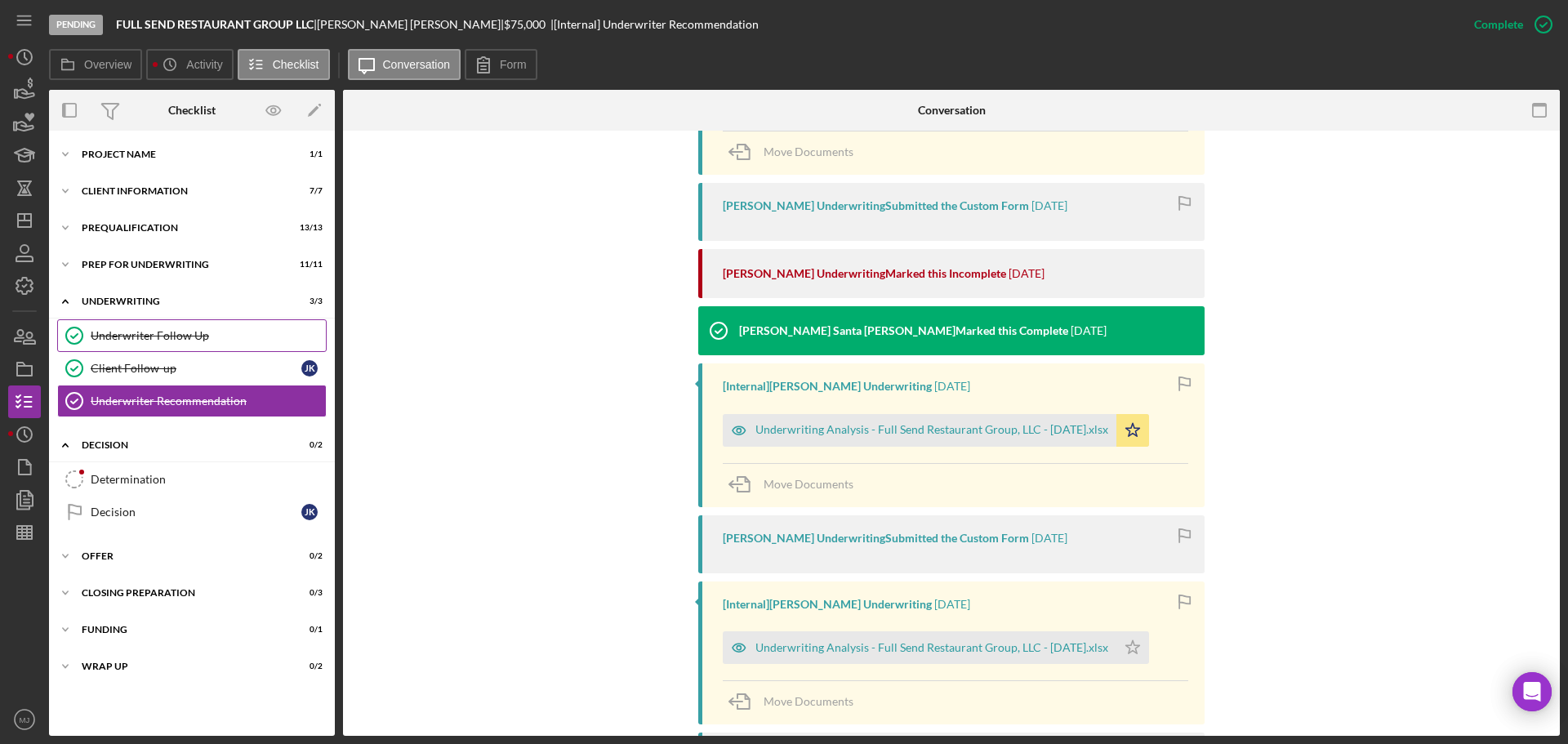
click at [112, 349] on link "Underwriter Follow Up Underwriter Follow Up" at bounding box center [192, 336] width 270 height 33
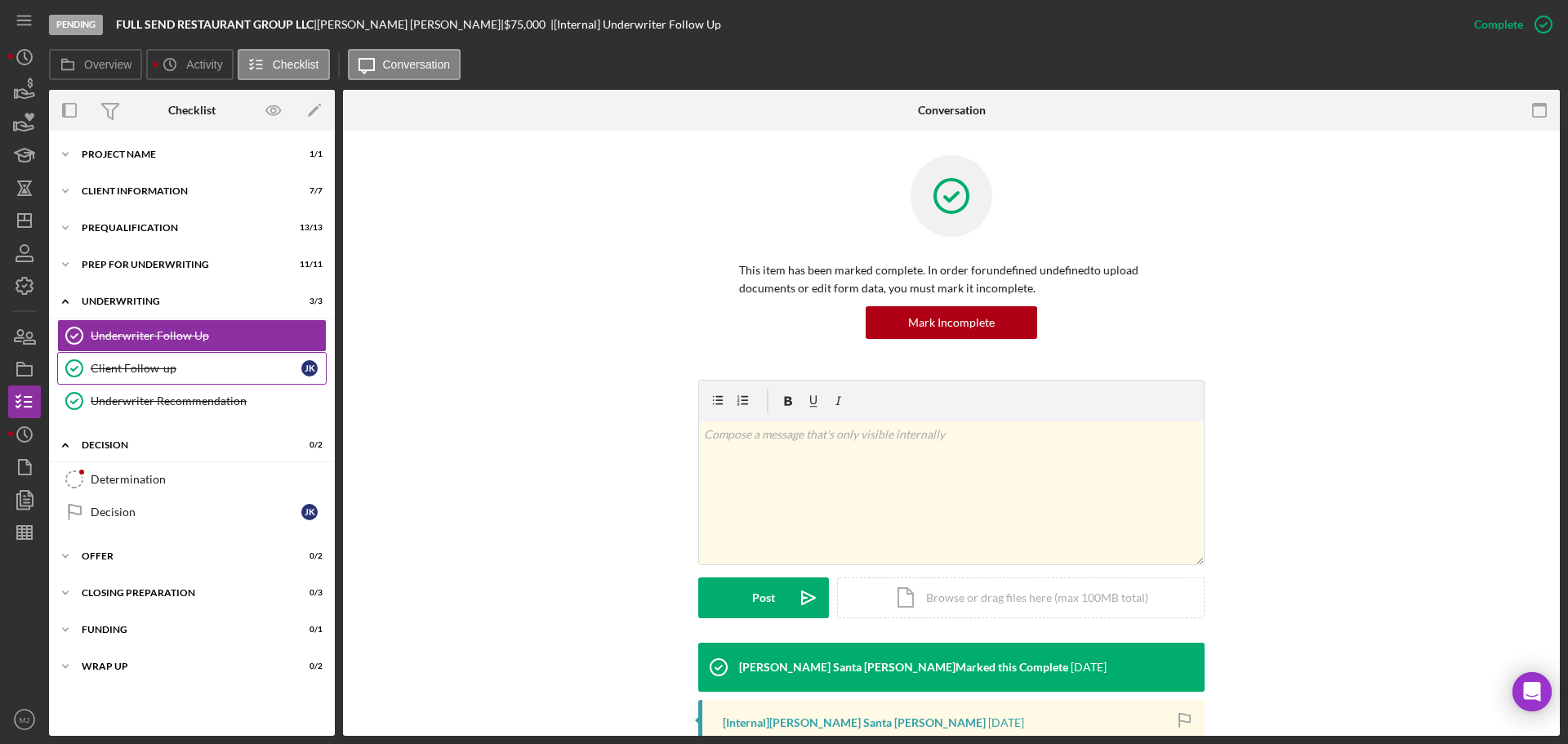
click at [126, 373] on div "Client Follow-up" at bounding box center [196, 368] width 211 height 13
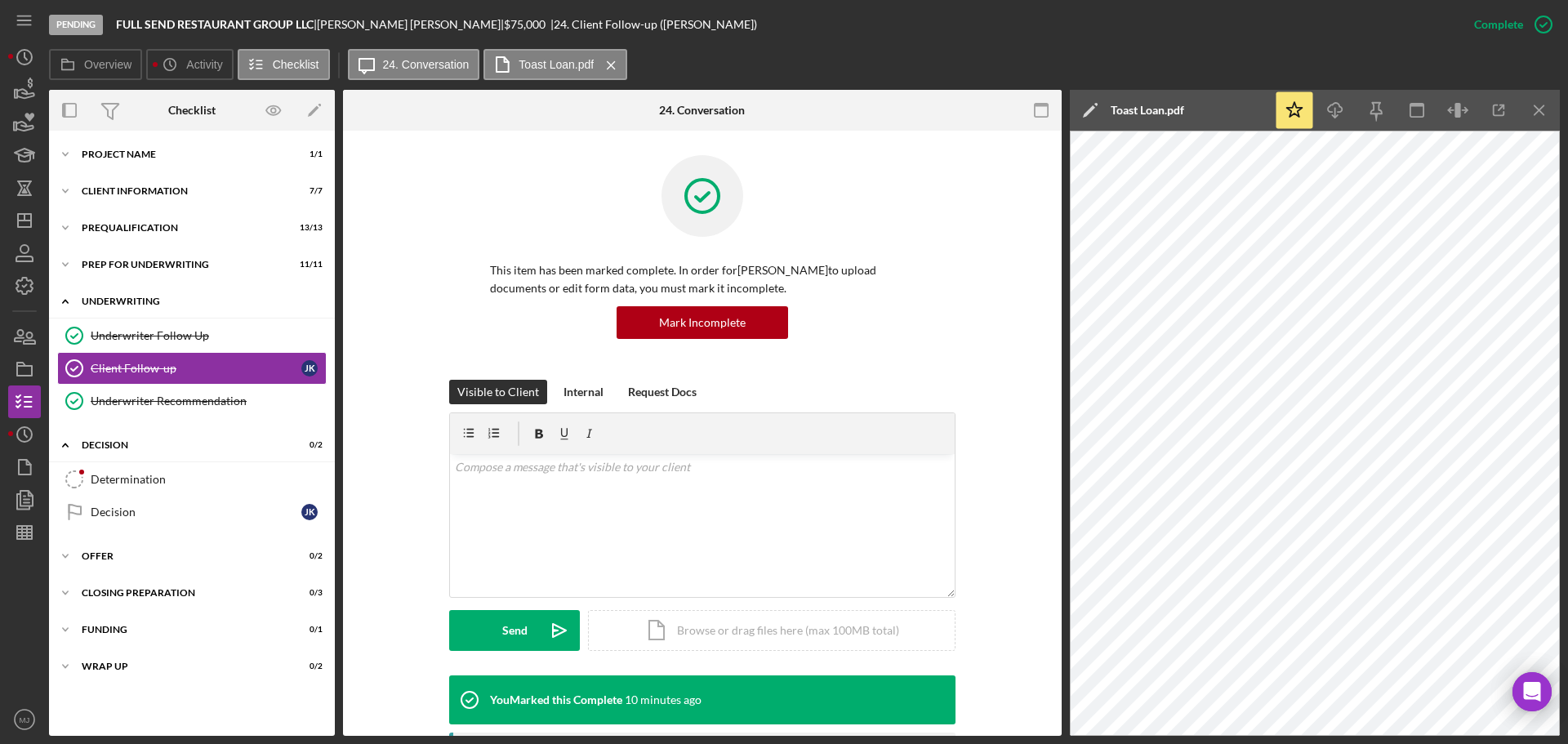
click at [92, 309] on div "Icon/Expander Underwriting 3 / 3" at bounding box center [192, 301] width 286 height 33
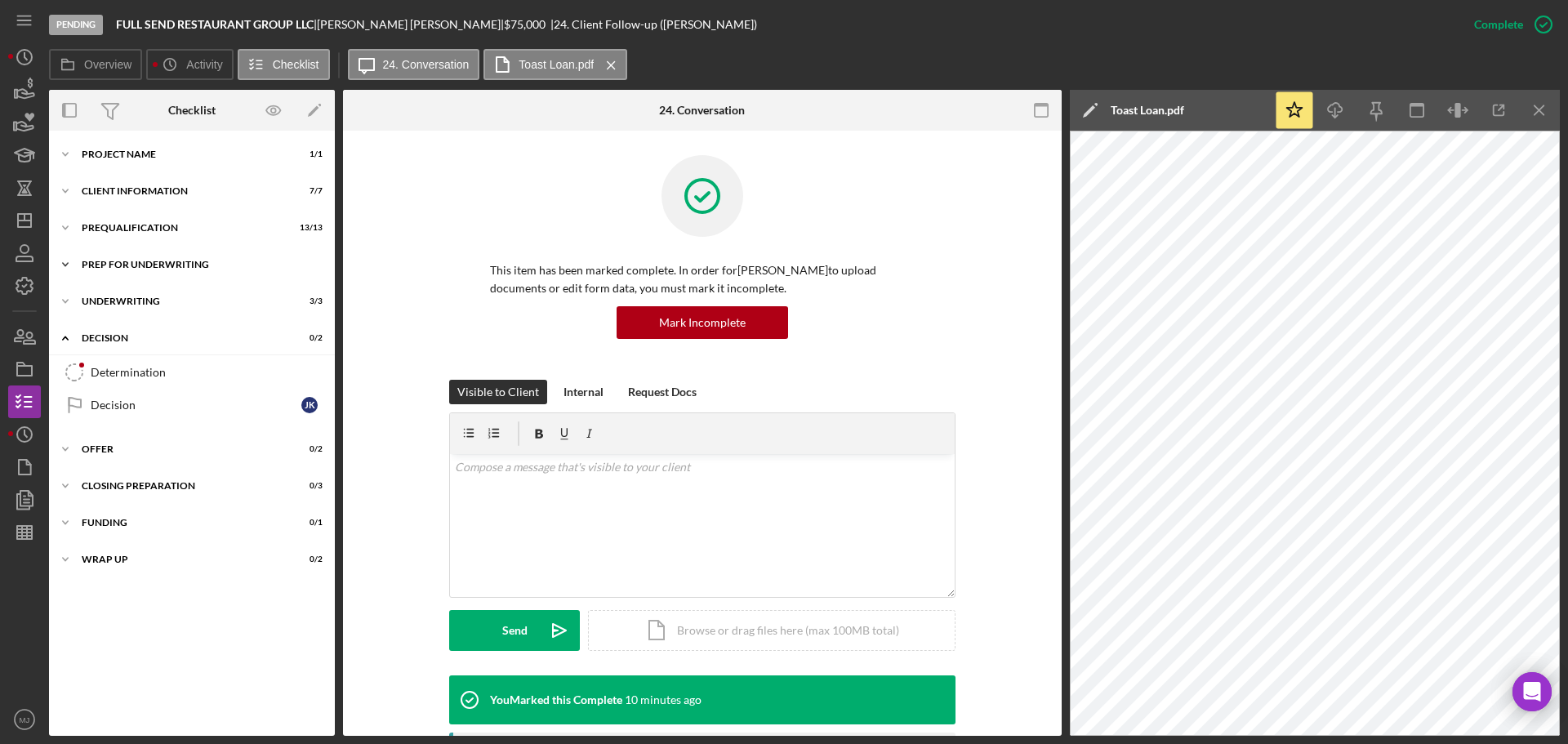
click at [115, 253] on div "Icon/Expander Prep for Underwriting 11 / 11" at bounding box center [192, 264] width 286 height 33
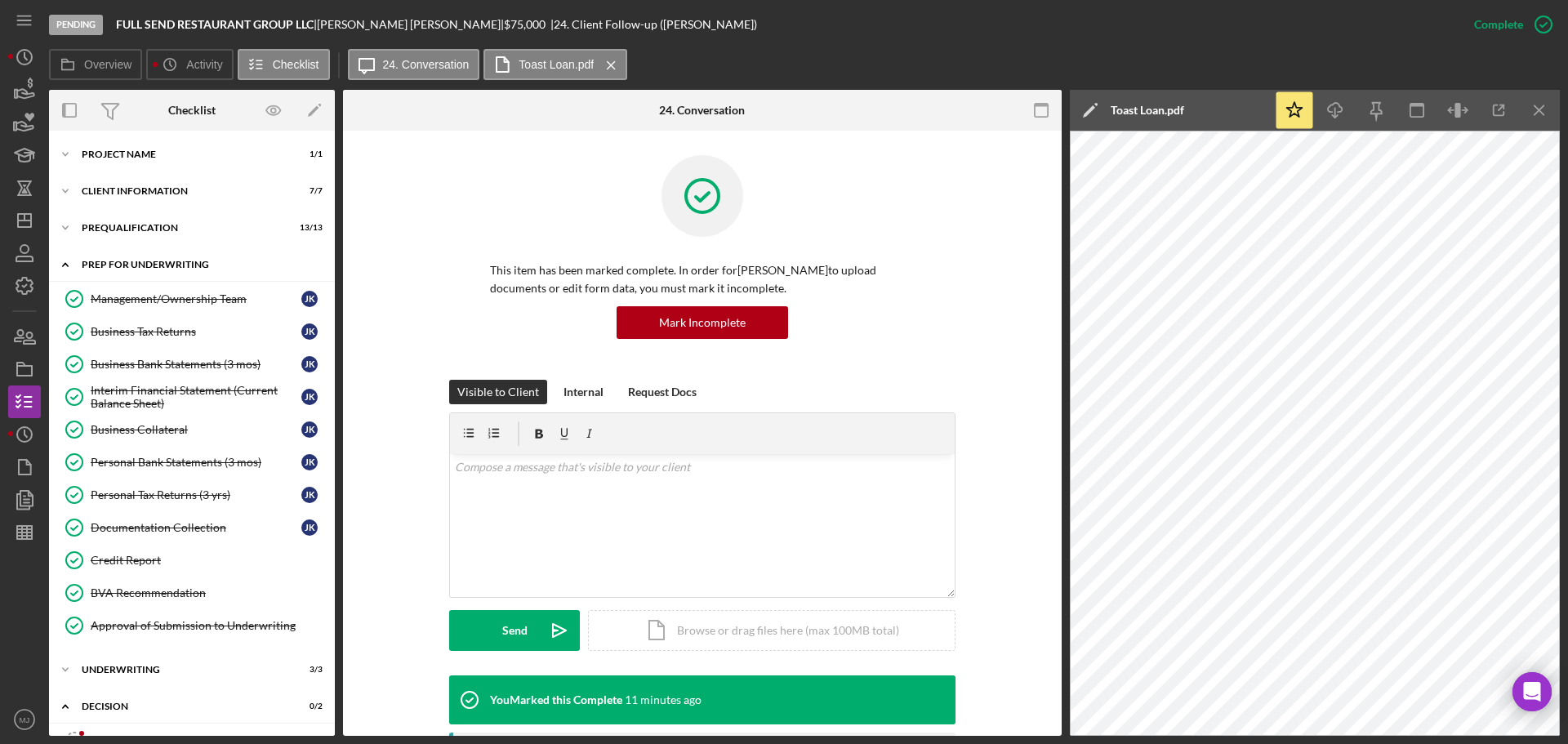
click at [129, 261] on div "Prep for Underwriting" at bounding box center [197, 264] width 233 height 10
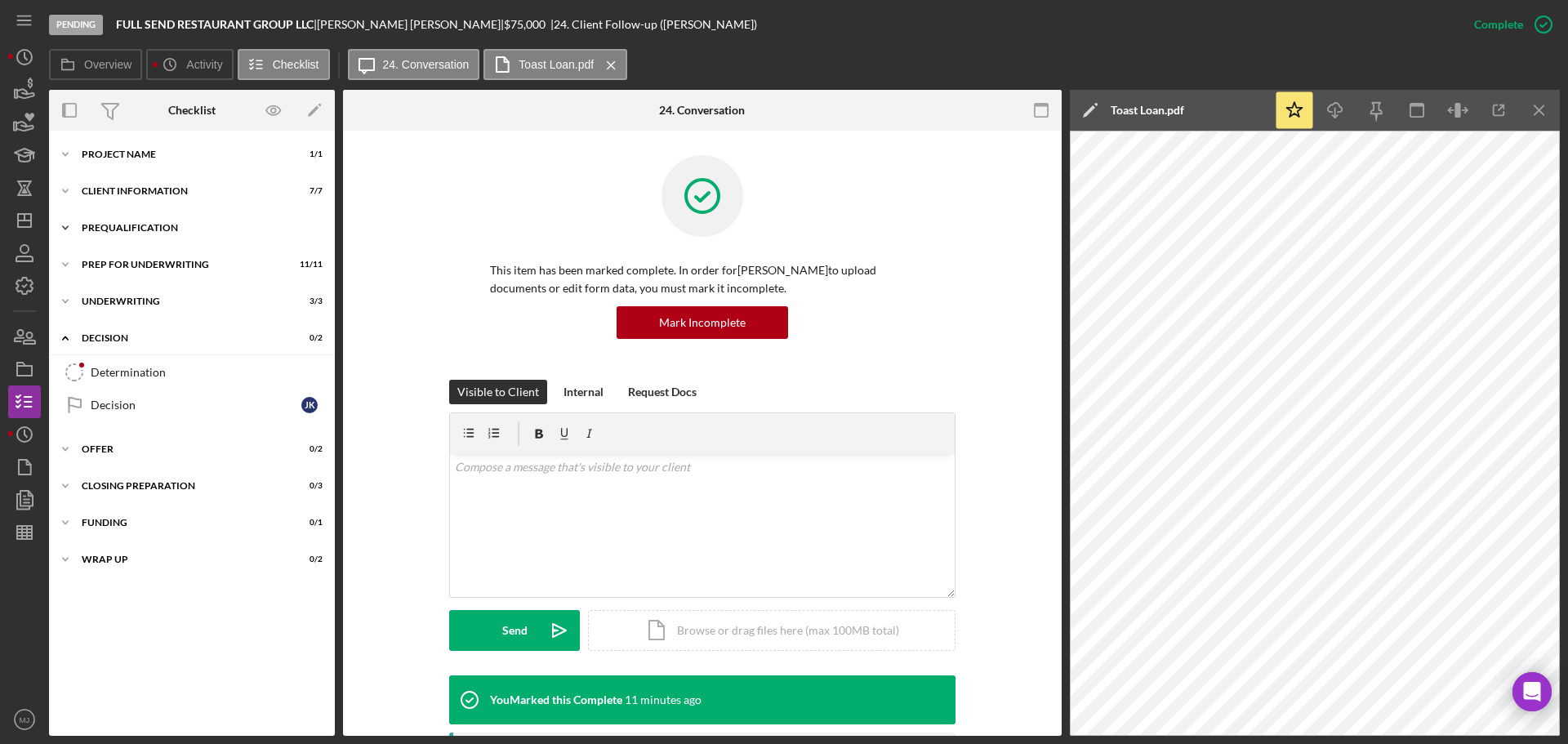
click at [122, 231] on div "Prequalification" at bounding box center [197, 227] width 233 height 10
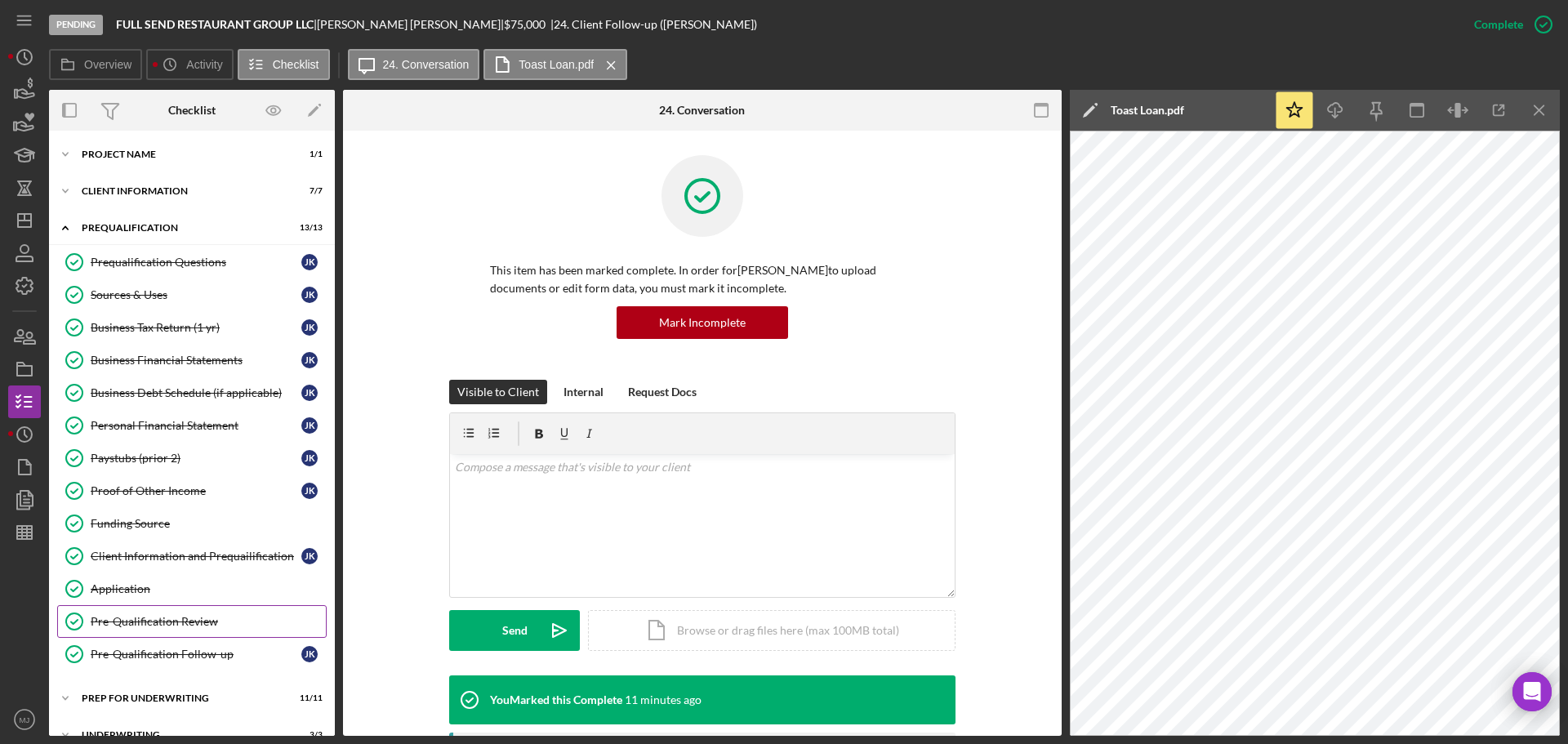
click at [129, 629] on link "Pre-Qualification Review Pre-Qualification Review" at bounding box center [192, 622] width 270 height 33
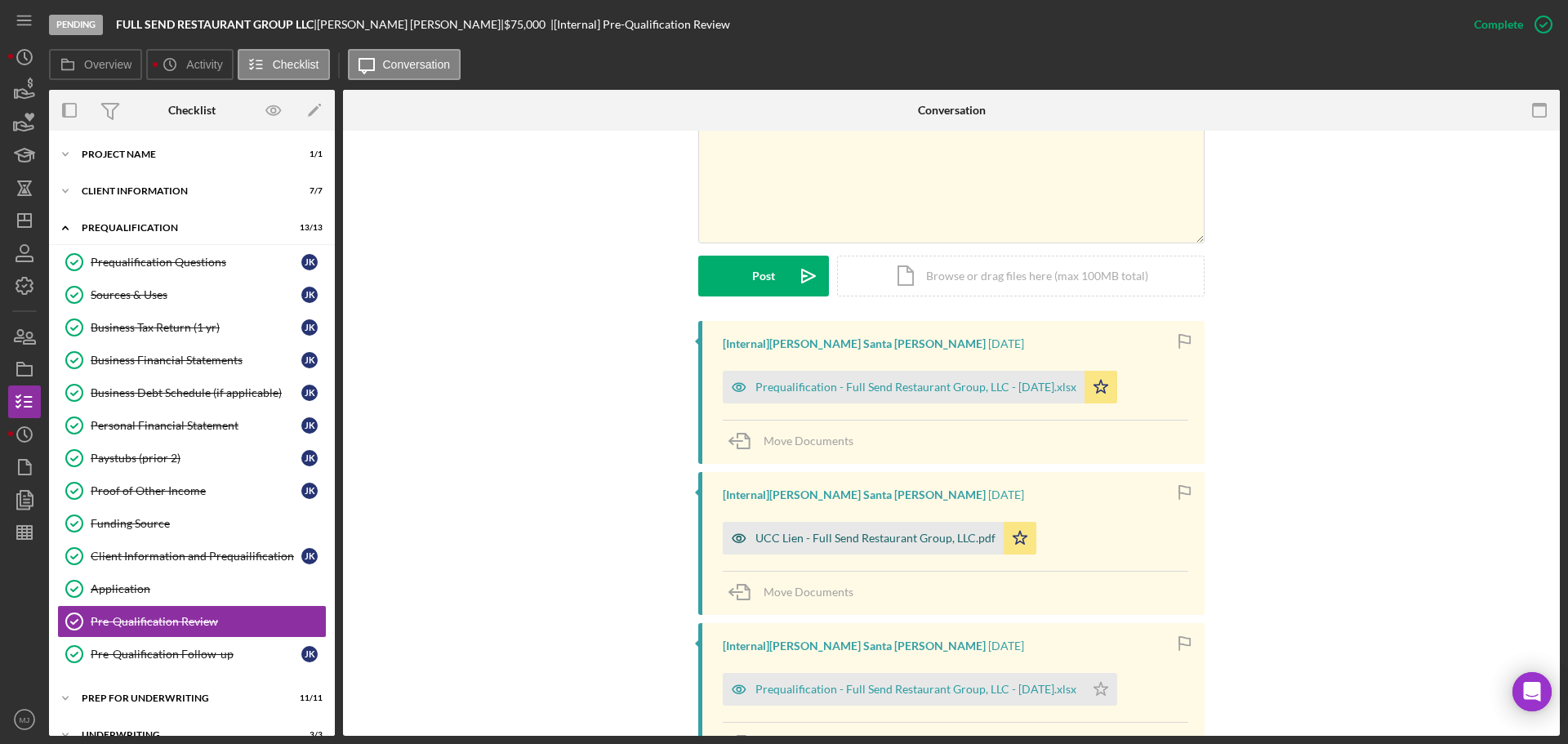
scroll to position [490, 0]
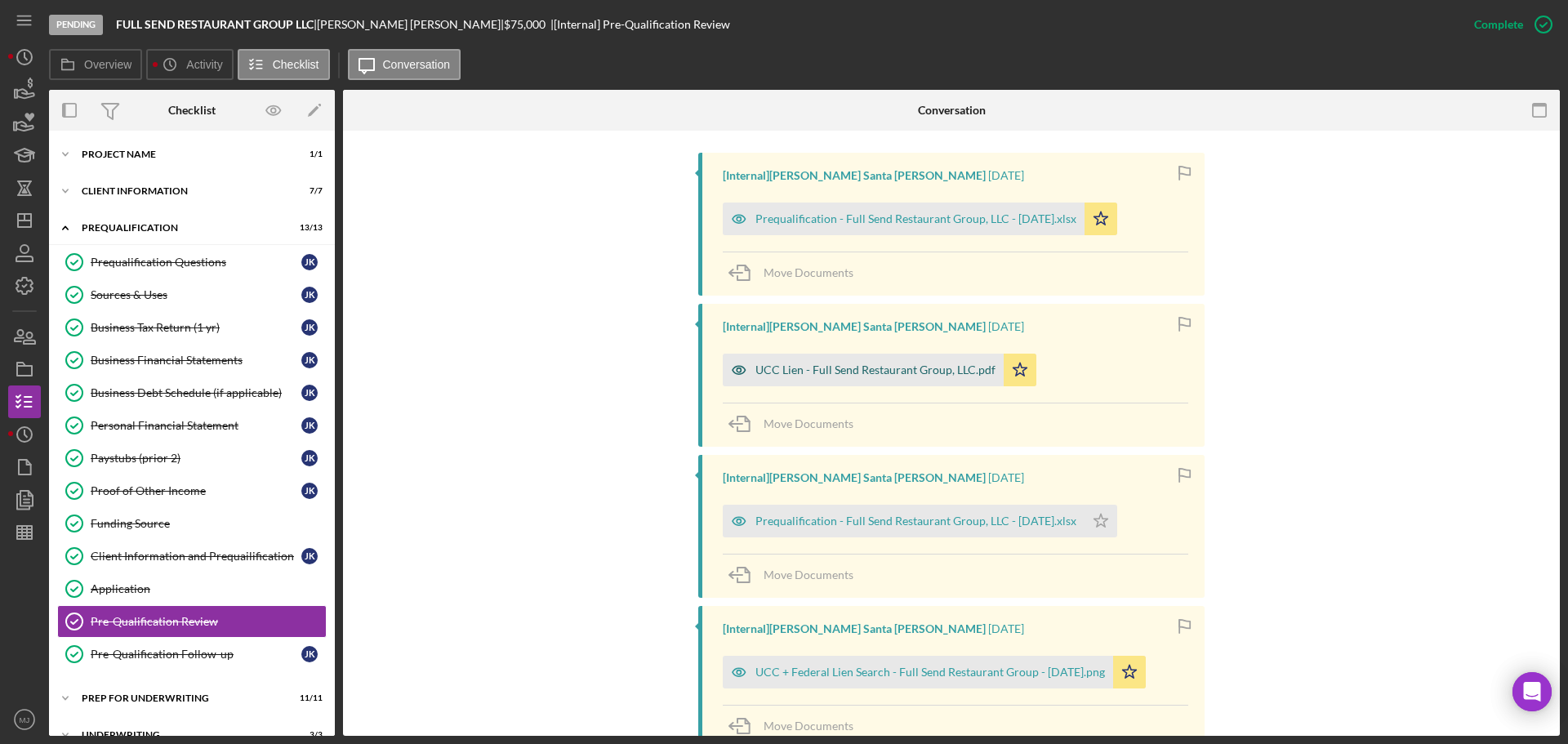
click at [839, 372] on div "UCC Lien - Full Send Restaurant Group, LLC.pdf" at bounding box center [875, 370] width 240 height 13
